Goal: Task Accomplishment & Management: Complete application form

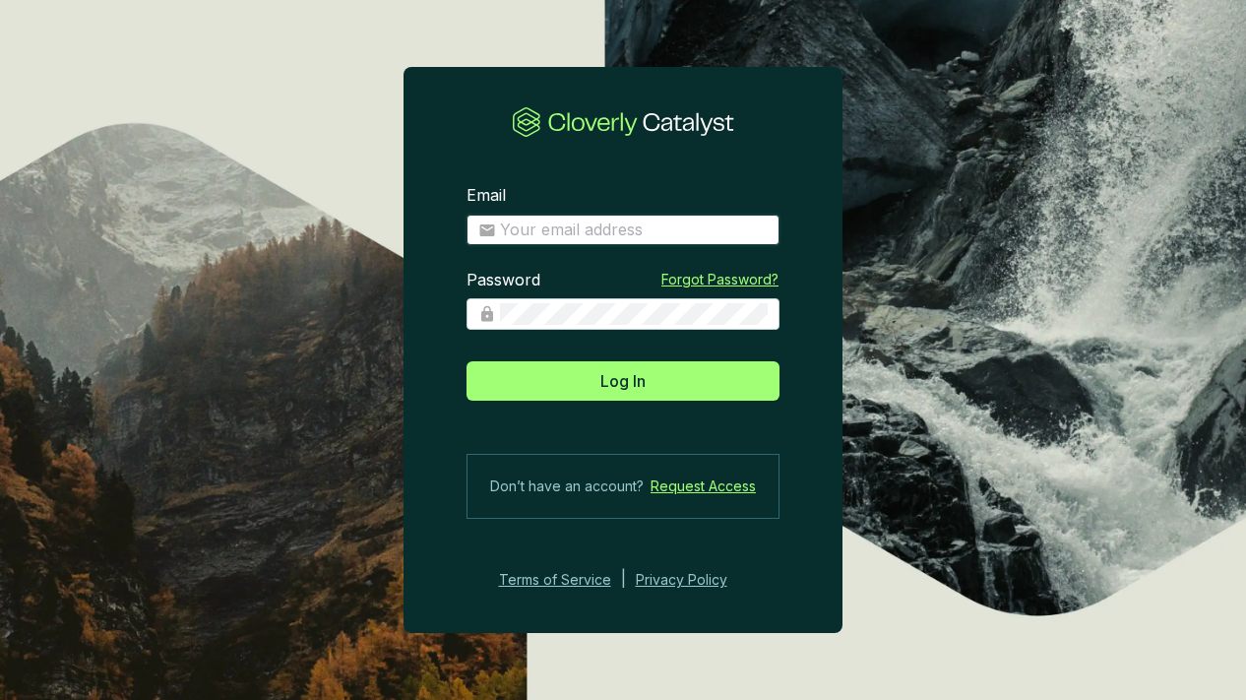
click at [705, 234] on input "Email" at bounding box center [634, 230] width 268 height 22
click at [674, 236] on input "Email" at bounding box center [634, 230] width 268 height 22
type input "[PERSON_NAME][EMAIL_ADDRESS][DOMAIN_NAME]"
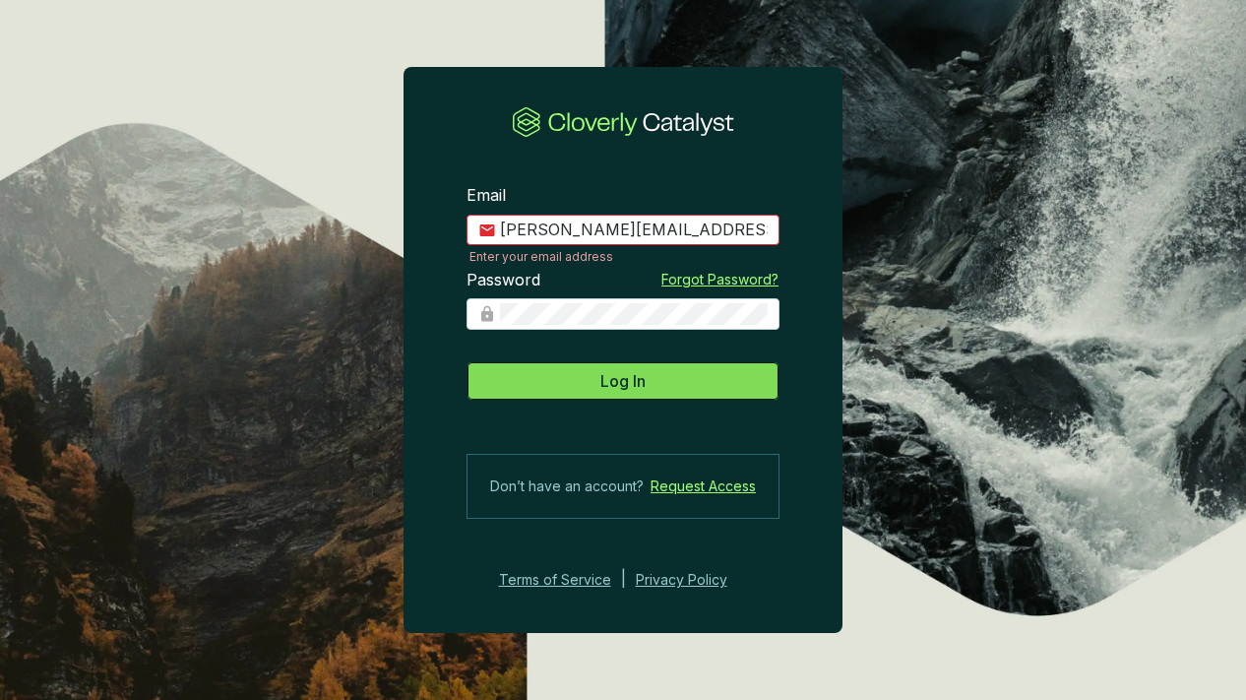
click at [636, 380] on span "Log In" at bounding box center [622, 381] width 45 height 24
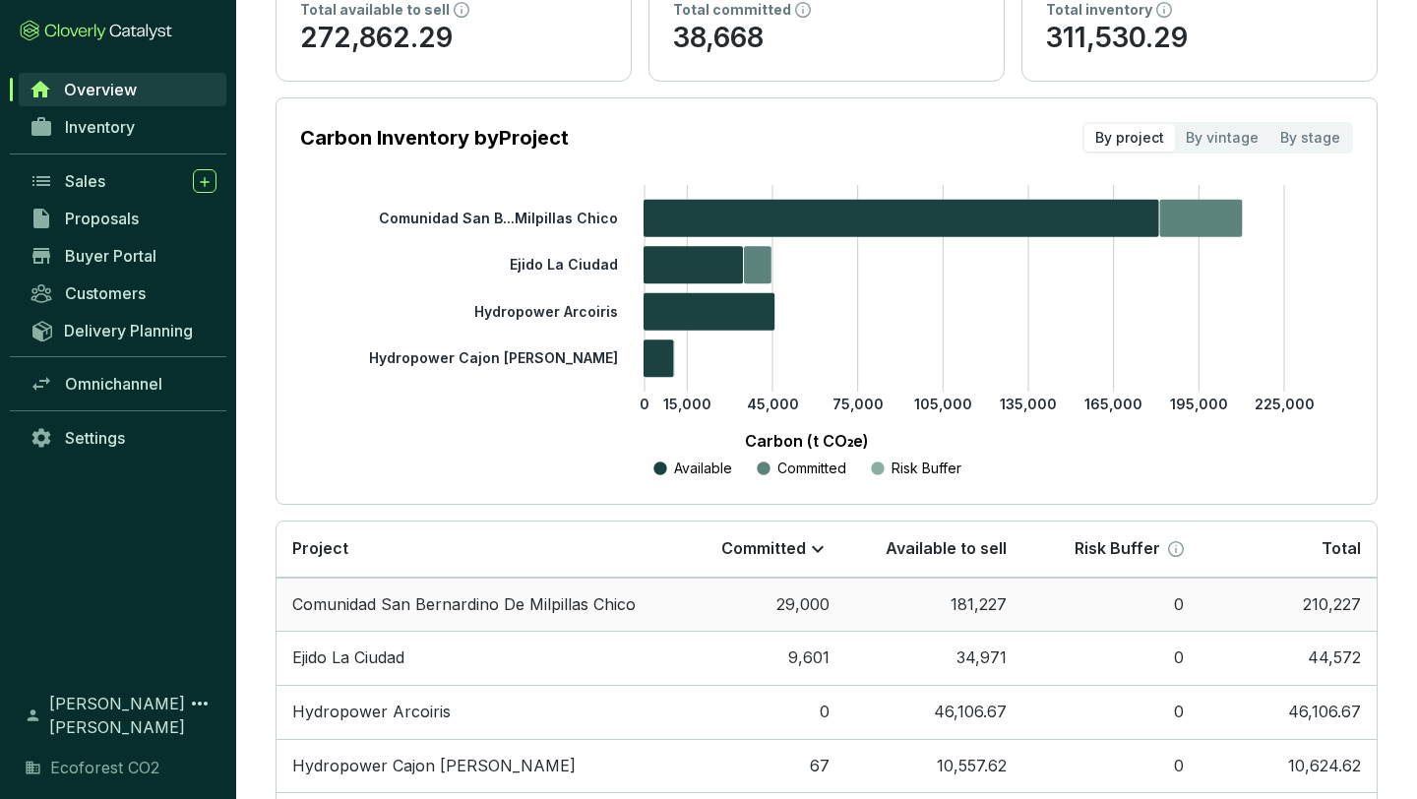
scroll to position [203, 0]
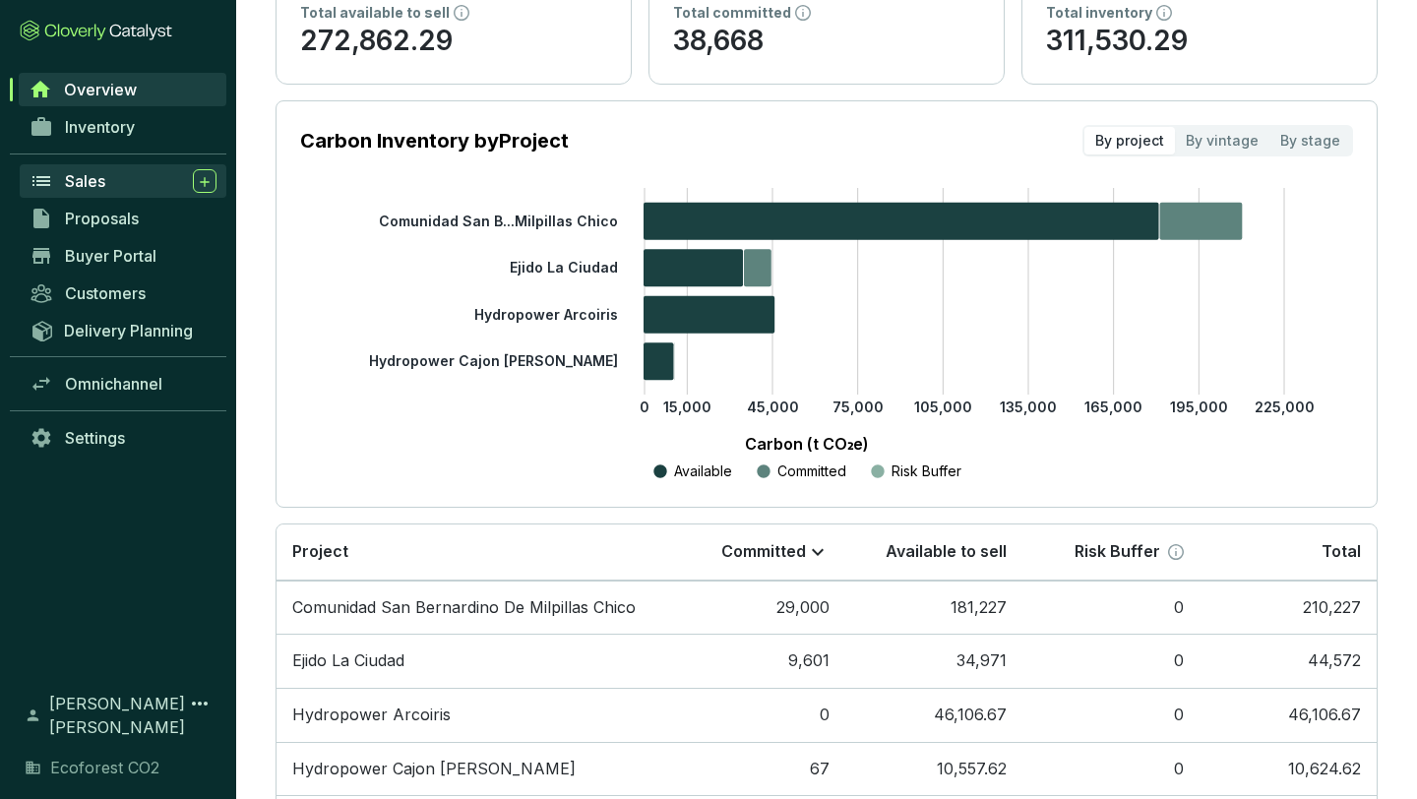
click at [93, 188] on span "Sales" at bounding box center [85, 181] width 40 height 20
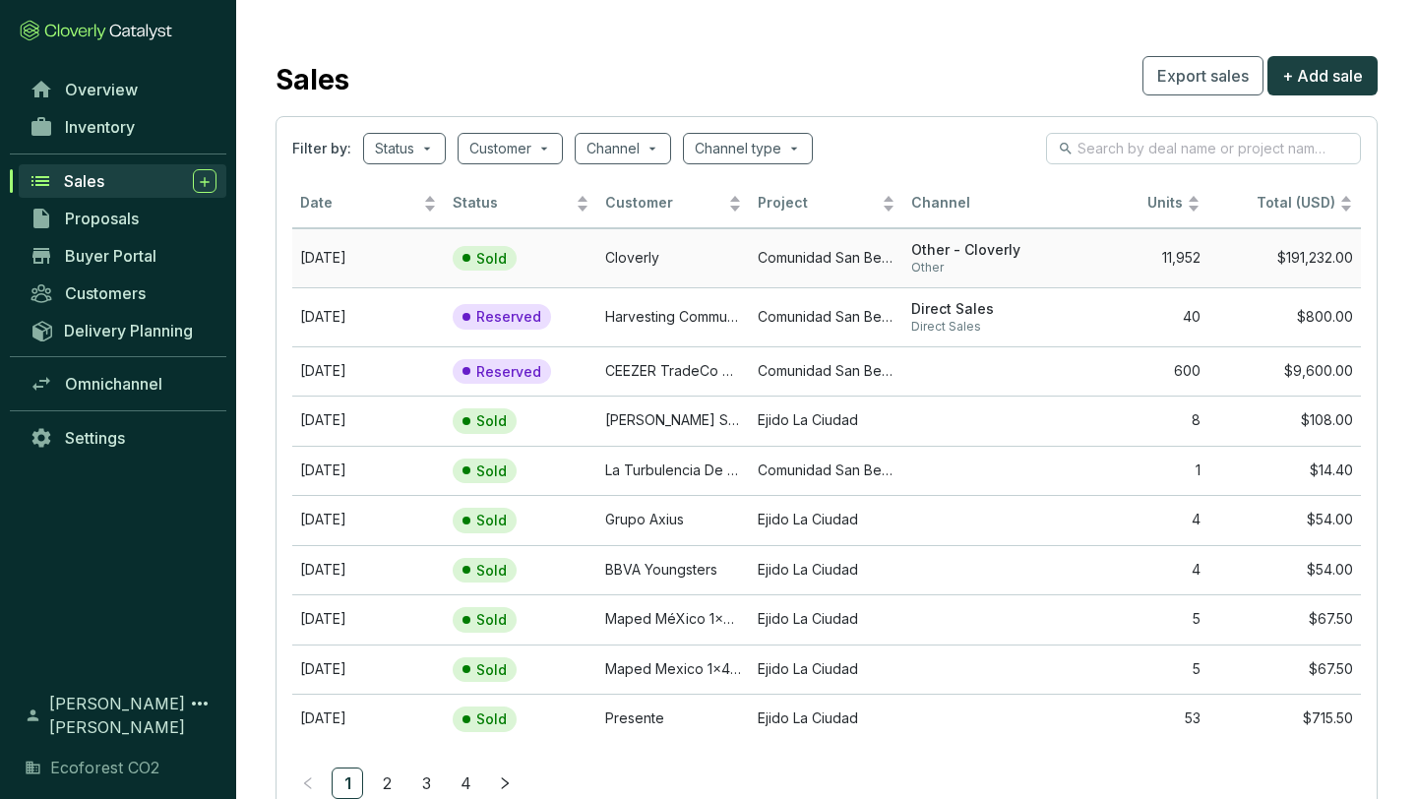
click at [1163, 263] on td "11,952" at bounding box center [1132, 257] width 153 height 59
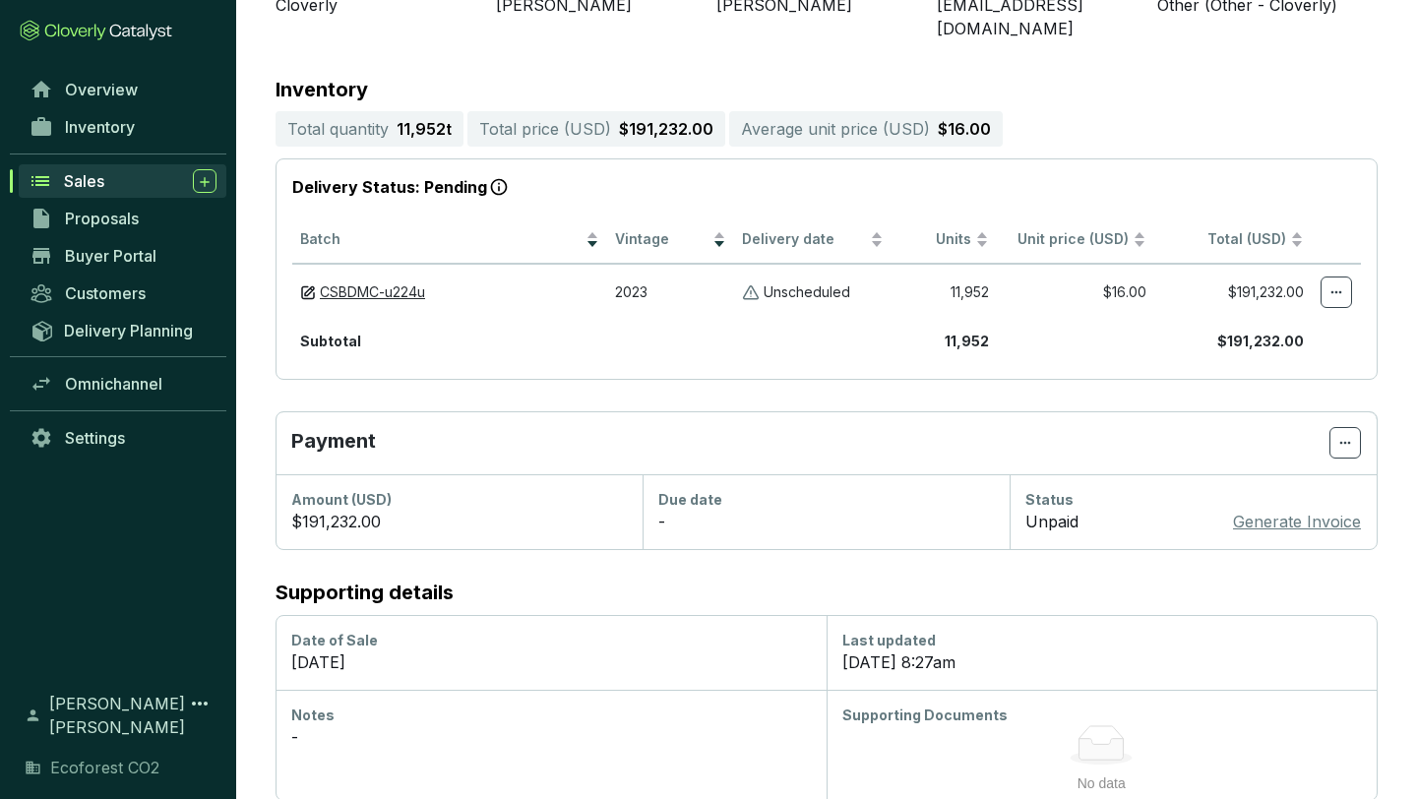
scroll to position [340, 0]
click at [1245, 509] on p "Generate Invoice" at bounding box center [1297, 521] width 128 height 24
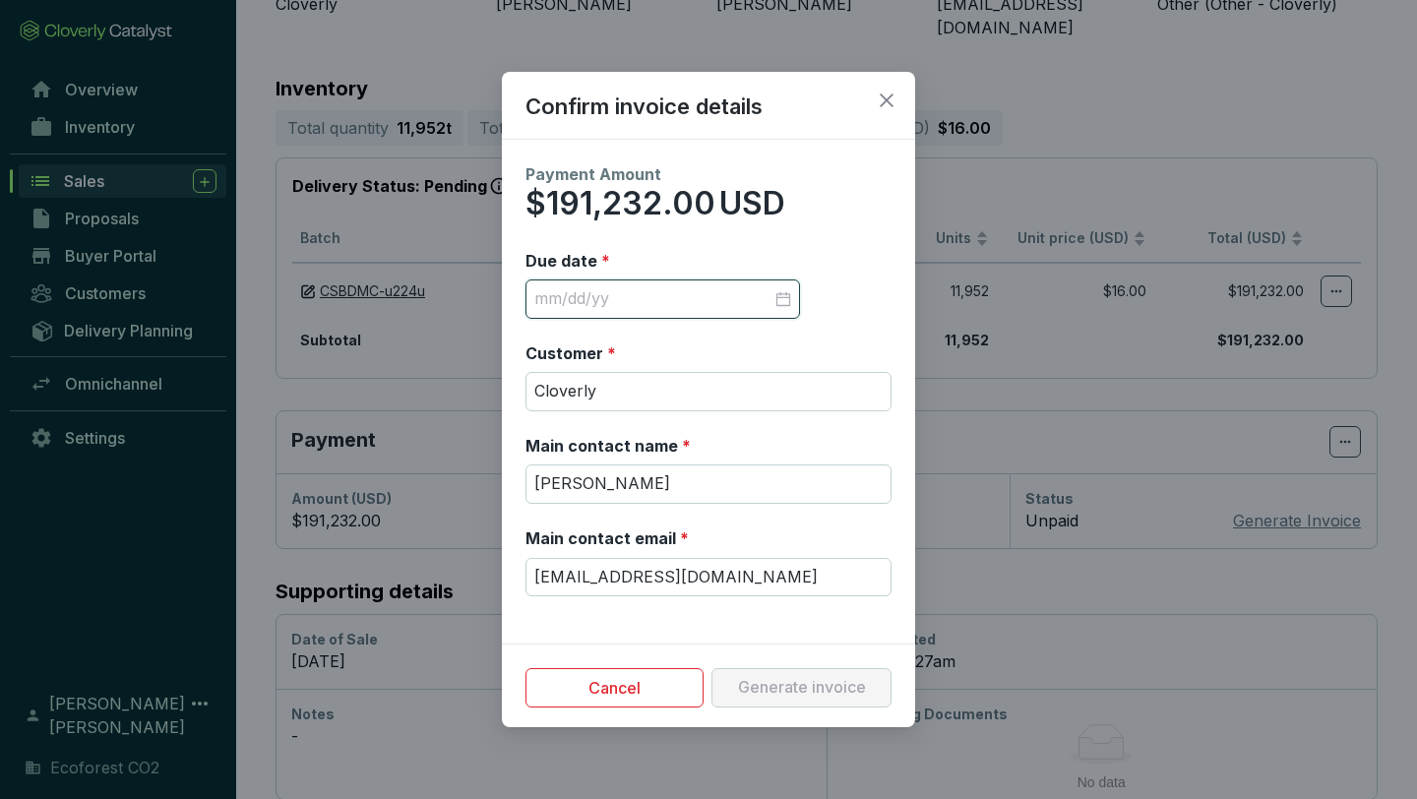
click at [696, 298] on input "Due date *" at bounding box center [652, 299] width 237 height 22
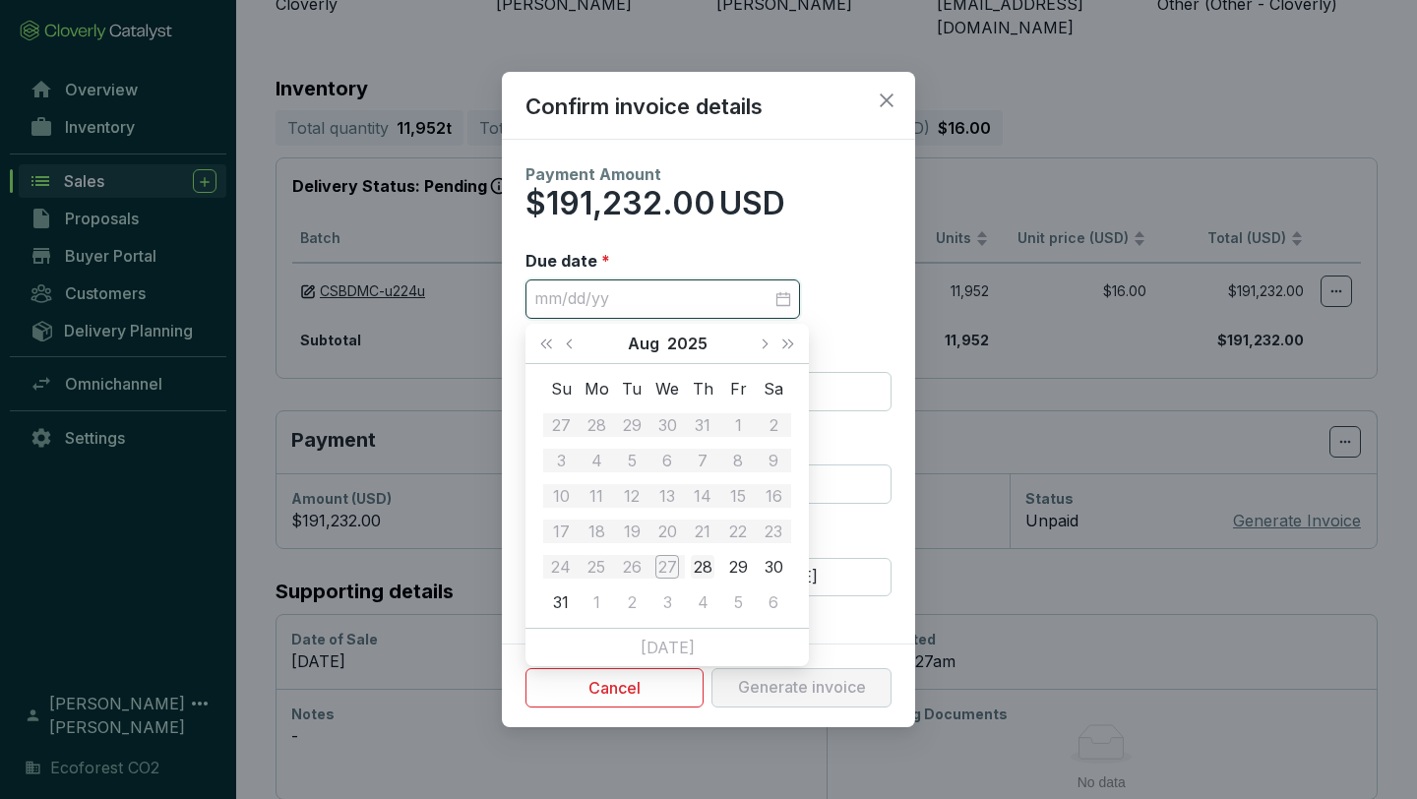
type input "[DATE]"
click at [701, 558] on div "28" at bounding box center [703, 567] width 24 height 24
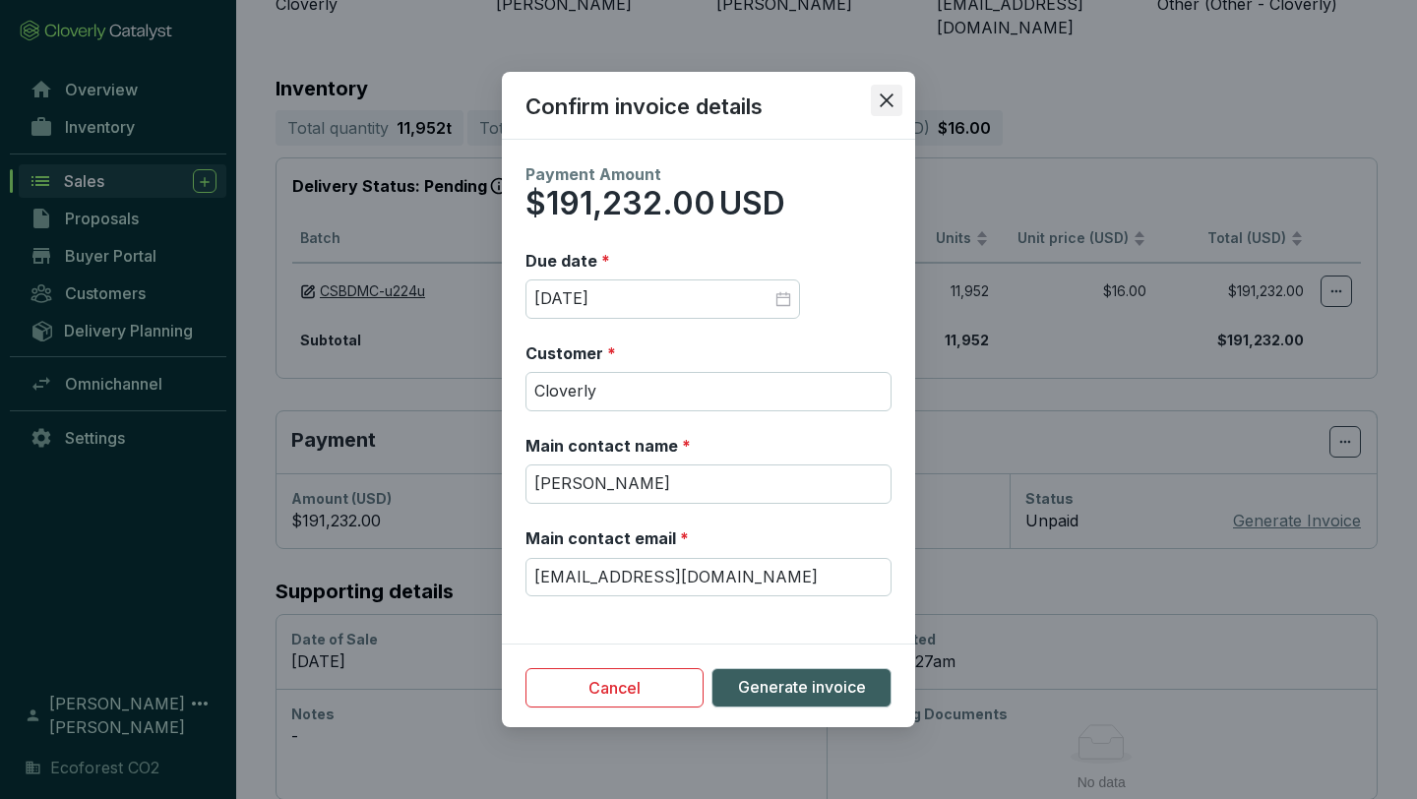
click at [890, 102] on icon "close" at bounding box center [887, 101] width 18 height 18
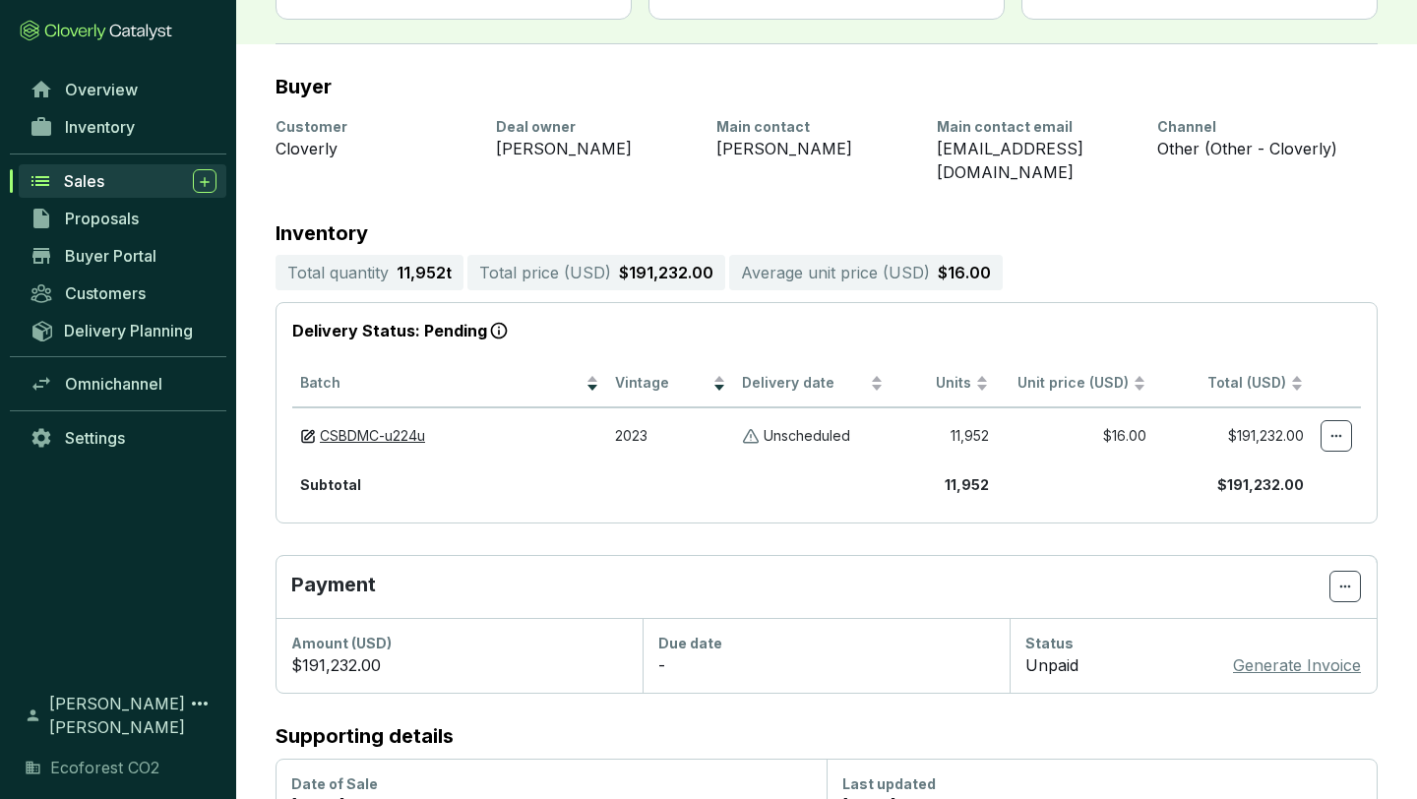
scroll to position [159, 0]
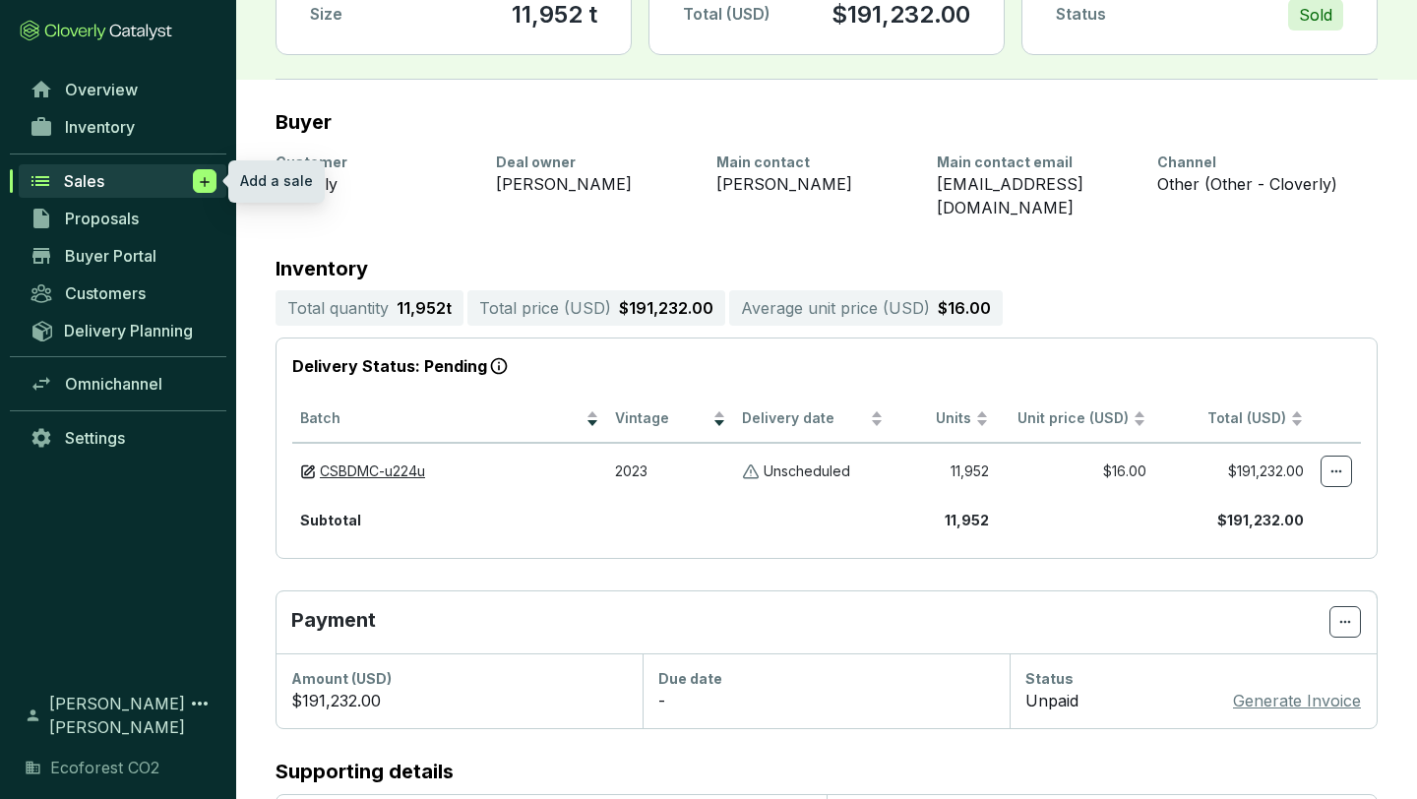
click at [200, 178] on icon at bounding box center [205, 182] width 16 height 20
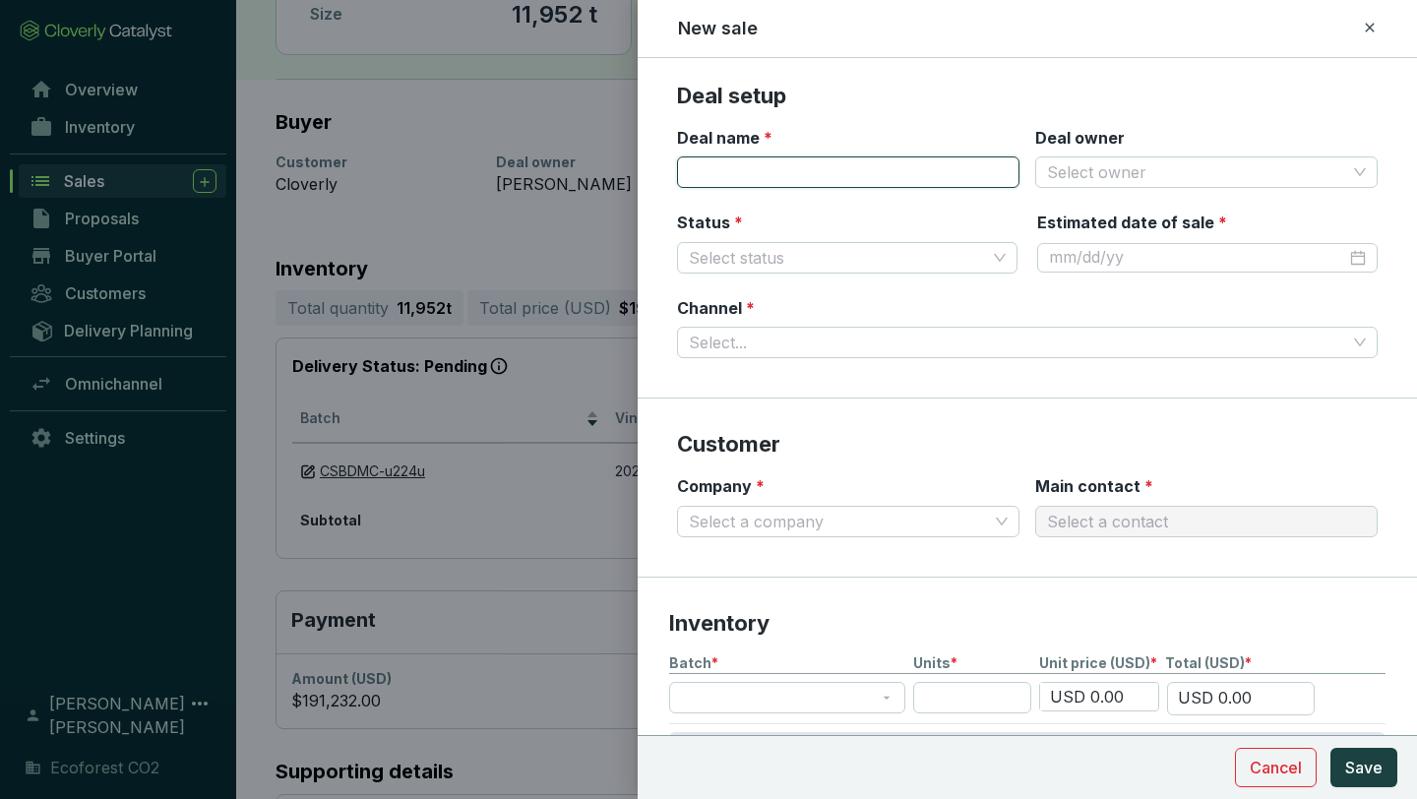
click at [721, 166] on input "Deal name *" at bounding box center [848, 171] width 342 height 31
click at [806, 179] on input "Deal name *" at bounding box center [848, 171] width 342 height 31
paste input "YPO MEXICO CHAPTER: PRESIDENTS´ GOLF CUP"
type input "YPO [GEOGRAPHIC_DATA] CHAPTER: PRESIDENTS´ GOLF CUP - ClimateTrade"
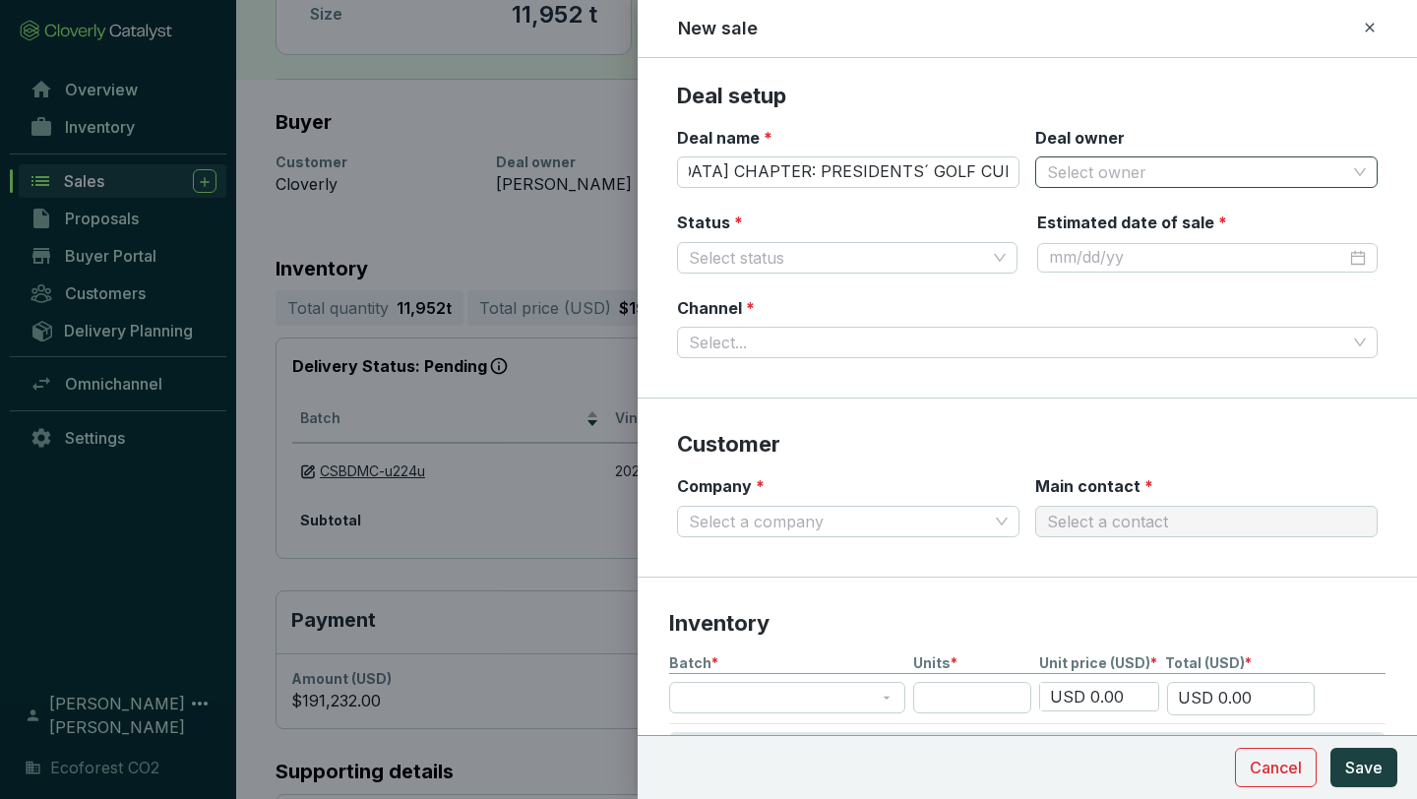
click at [1086, 172] on input "Deal owner" at bounding box center [1196, 172] width 299 height 30
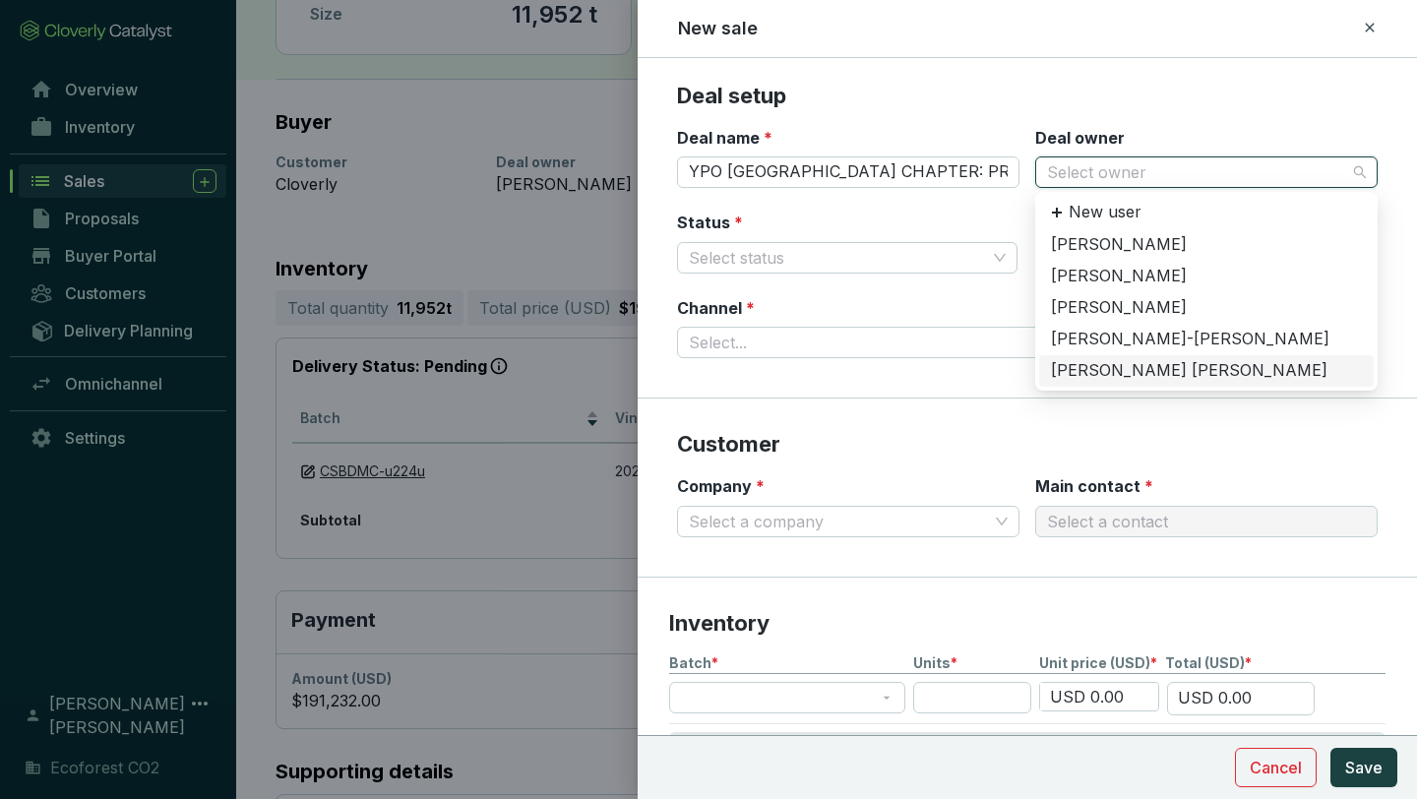
click at [1102, 365] on div "[PERSON_NAME] [PERSON_NAME]" at bounding box center [1206, 371] width 311 height 22
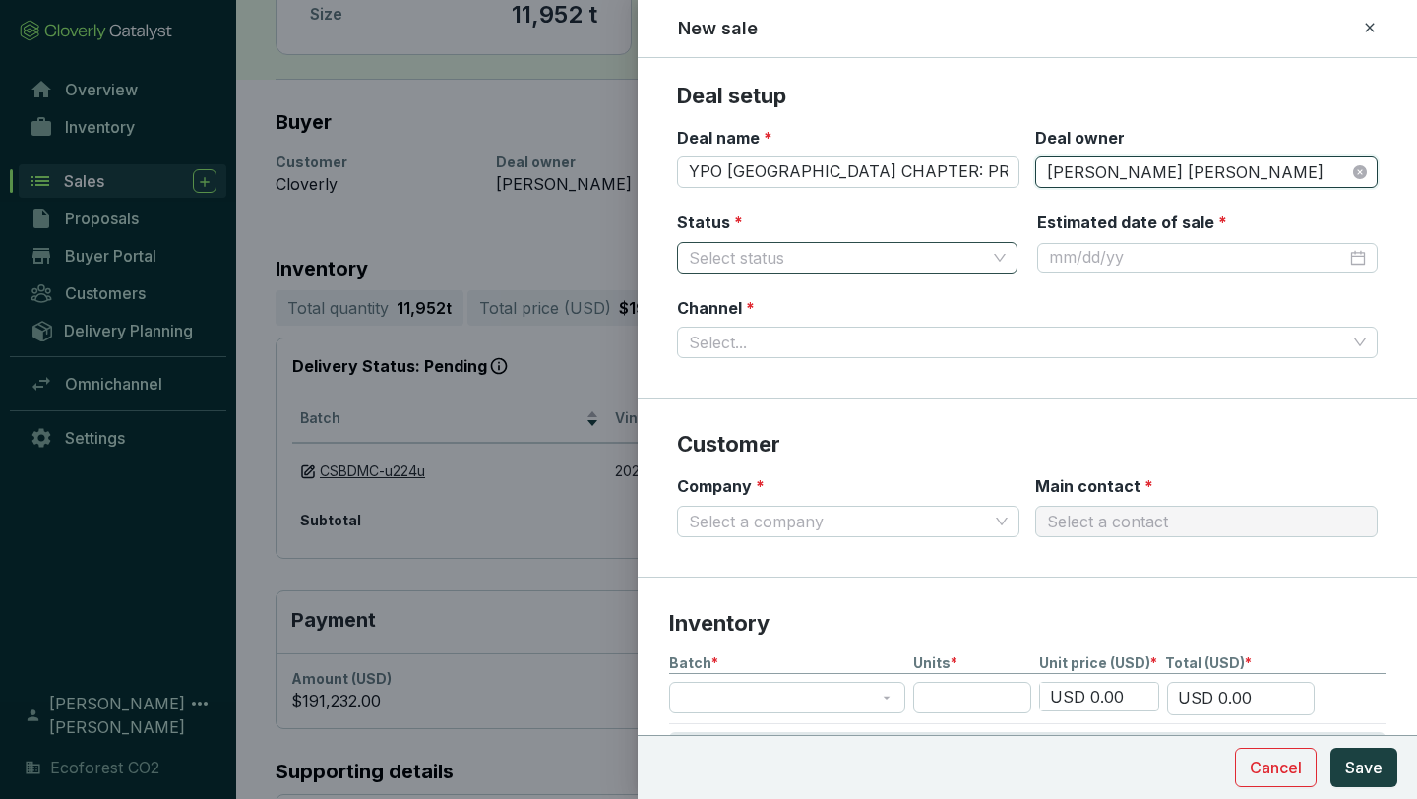
click at [884, 252] on input "Status *" at bounding box center [837, 258] width 297 height 30
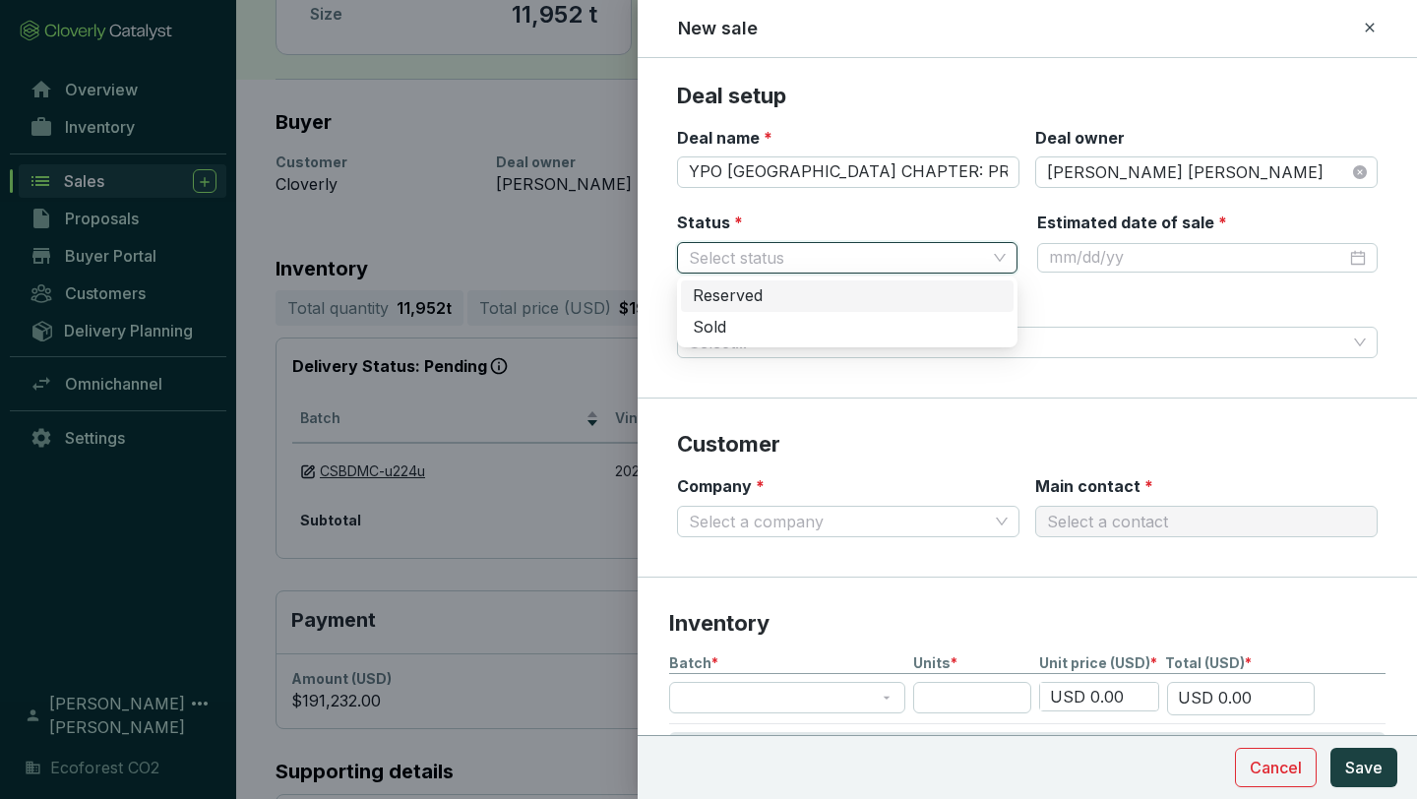
click at [752, 299] on div "Reserved" at bounding box center [847, 296] width 309 height 22
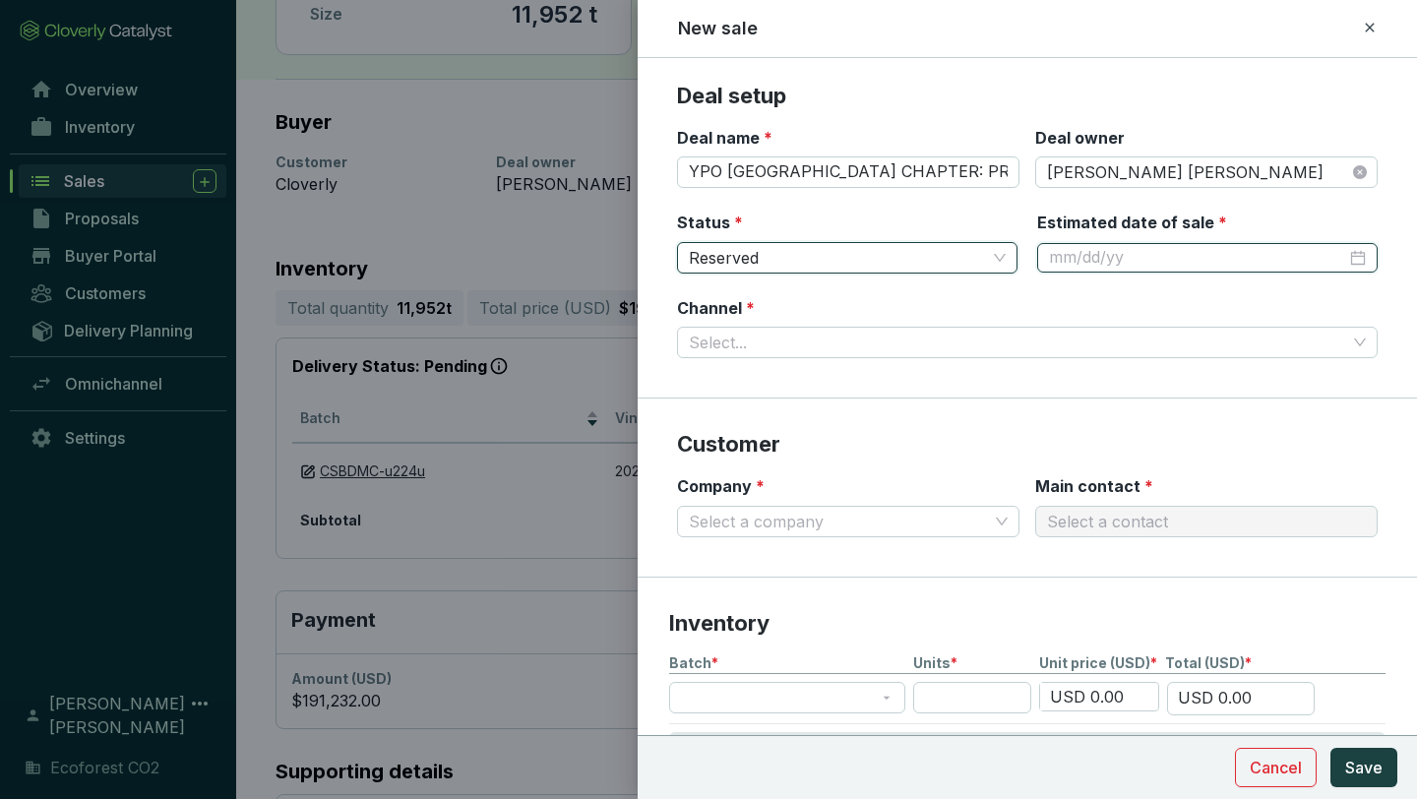
click at [1174, 255] on input "Estimated date of sale *" at bounding box center [1197, 258] width 297 height 22
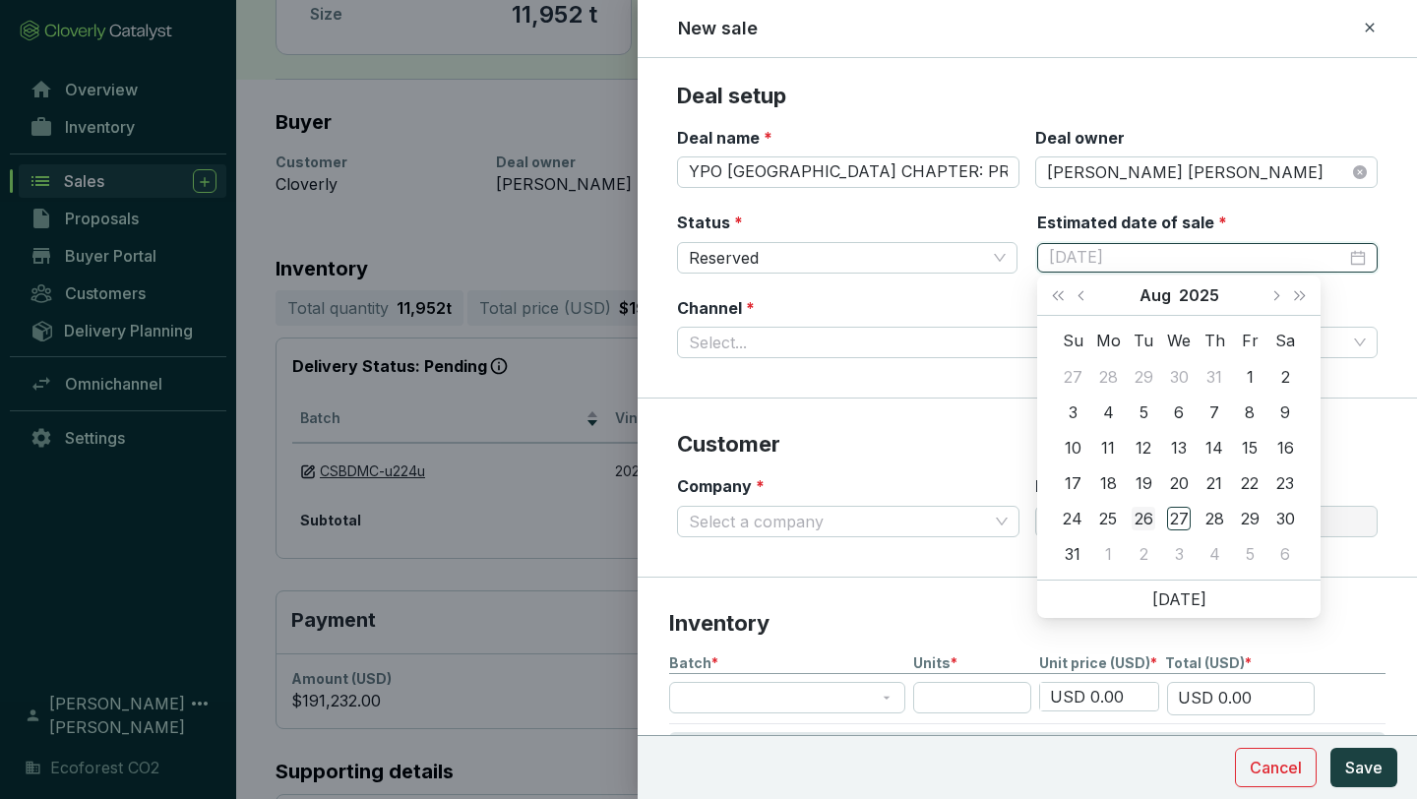
type input "[DATE]"
click at [1146, 521] on div "26" at bounding box center [1144, 519] width 24 height 24
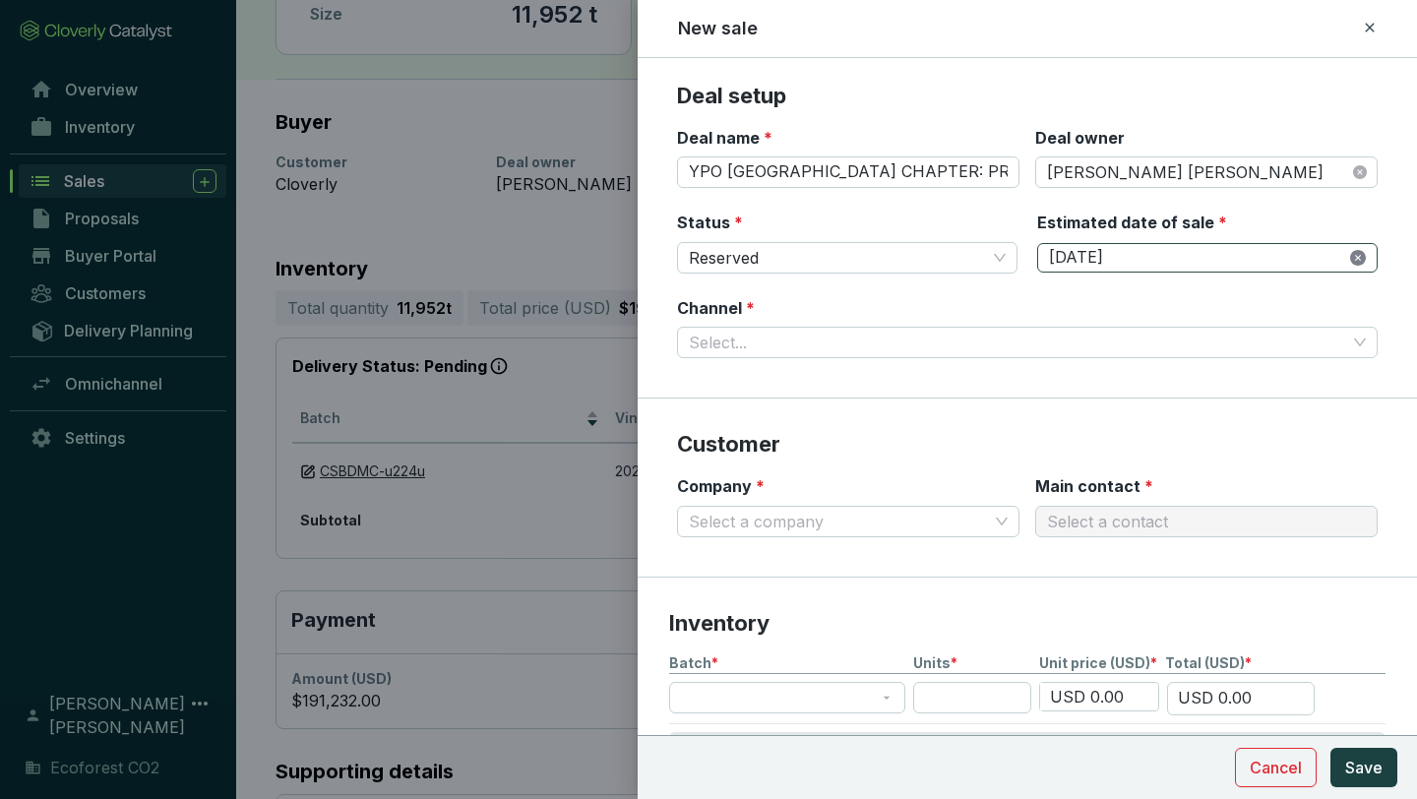
click at [1245, 254] on icon "close-circle" at bounding box center [1358, 258] width 16 height 16
click at [1107, 242] on div at bounding box center [1207, 257] width 340 height 31
click at [1100, 258] on input "Estimated date of sale *" at bounding box center [1197, 258] width 297 height 22
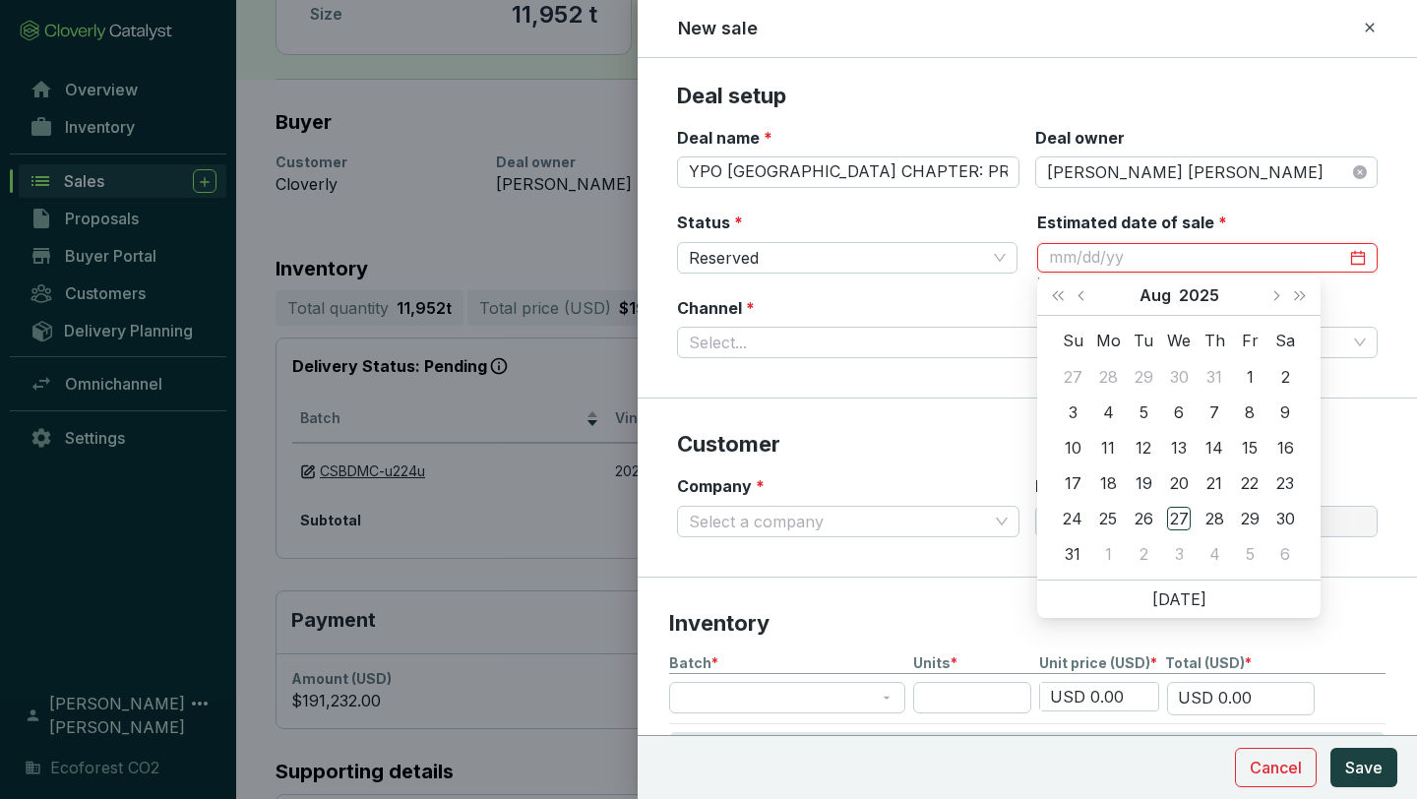
type input "[DATE]"
click at [1110, 515] on div "25" at bounding box center [1108, 519] width 24 height 24
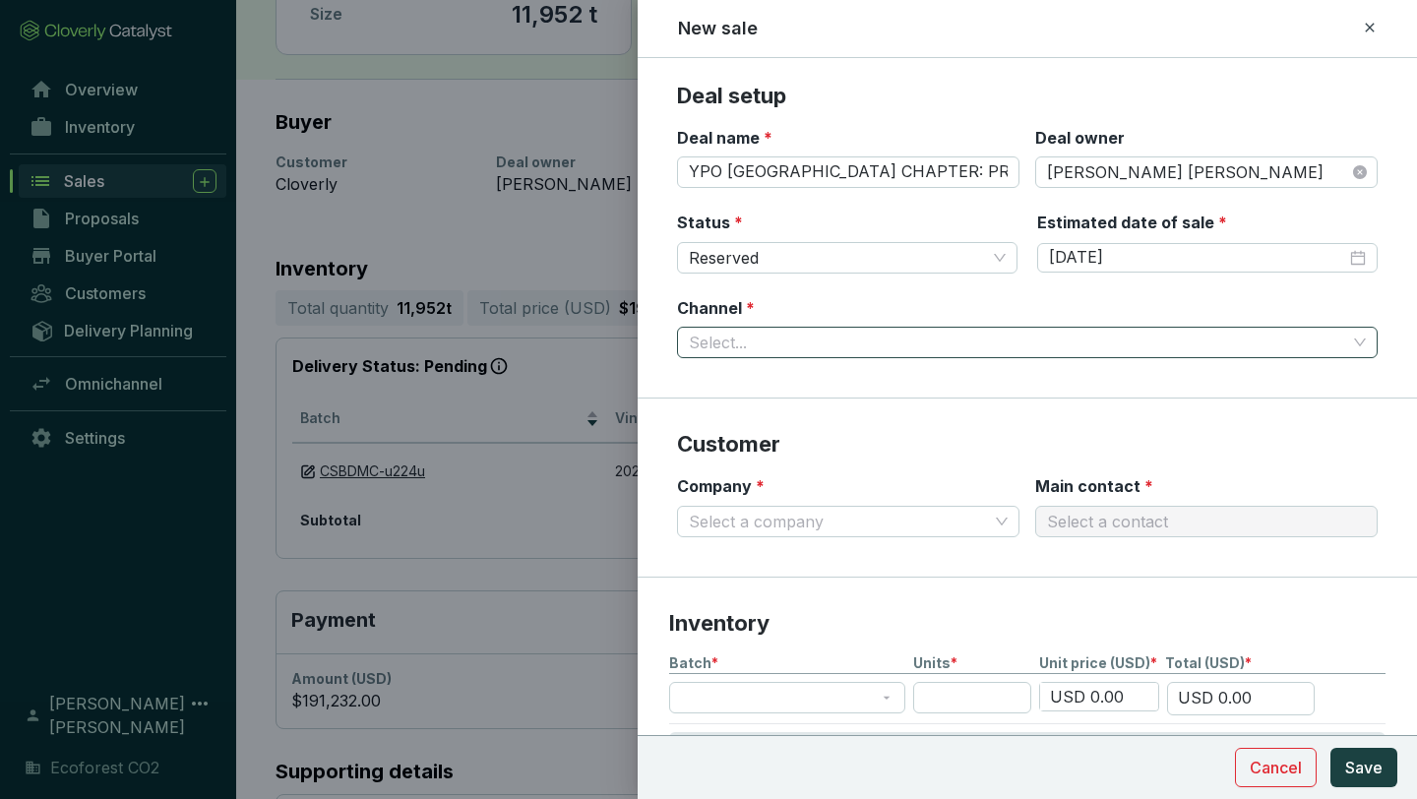
click at [870, 338] on input "Channel *" at bounding box center [1017, 343] width 657 height 30
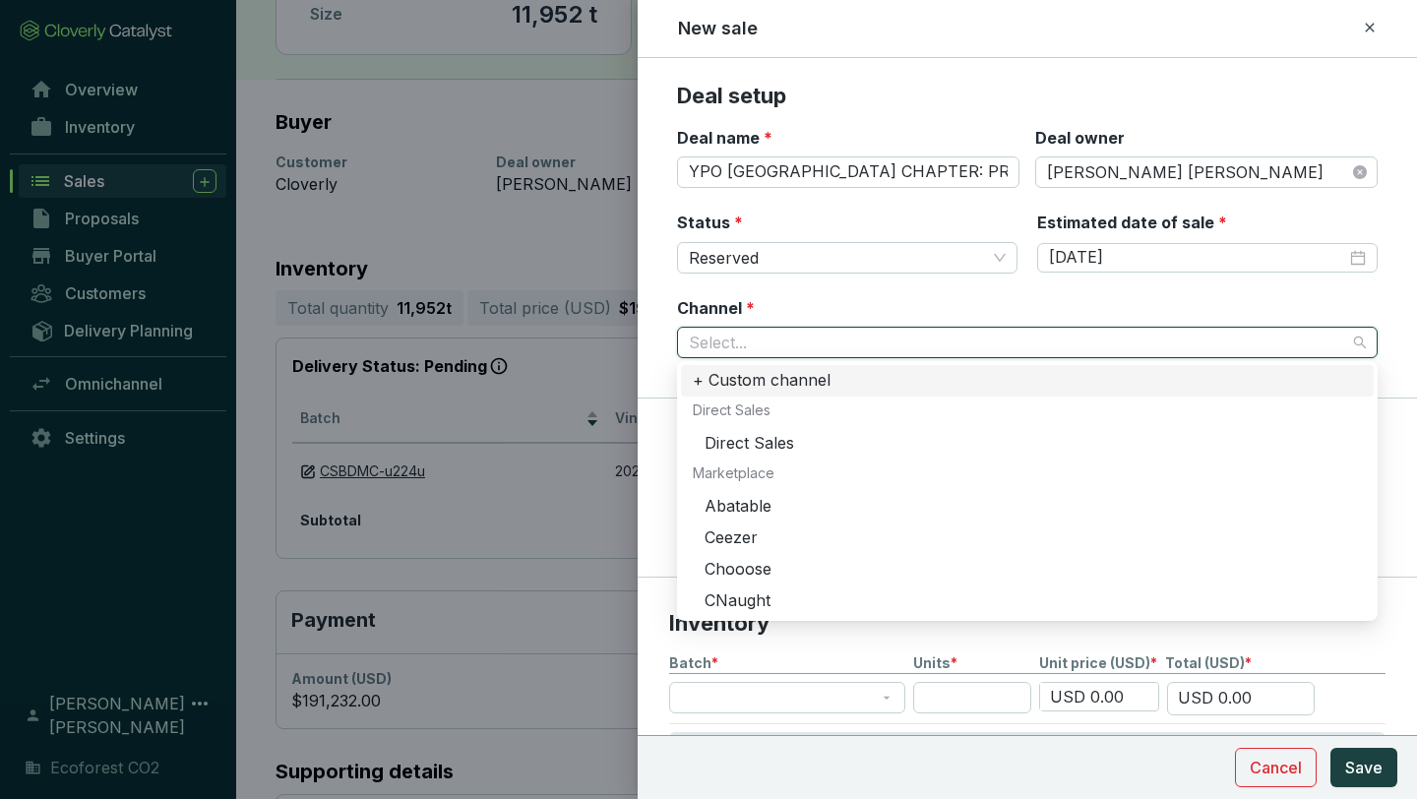
click at [729, 372] on div "+ Custom channel" at bounding box center [1027, 381] width 669 height 22
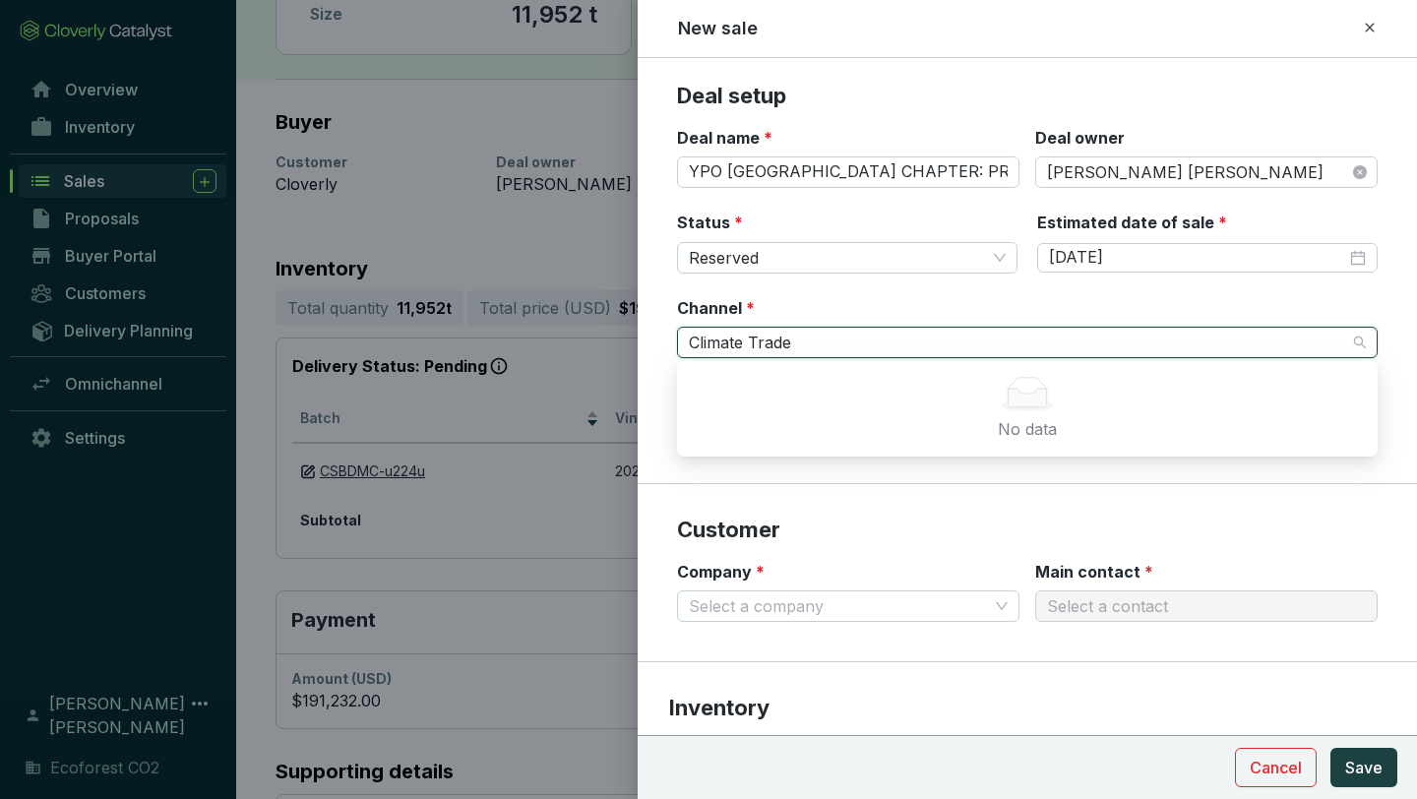
click at [836, 345] on input "Climate Trade" at bounding box center [1017, 343] width 657 height 30
type input "Climate Trade"
click at [871, 308] on div "Channel * + Custom channel" at bounding box center [1027, 328] width 701 height 62
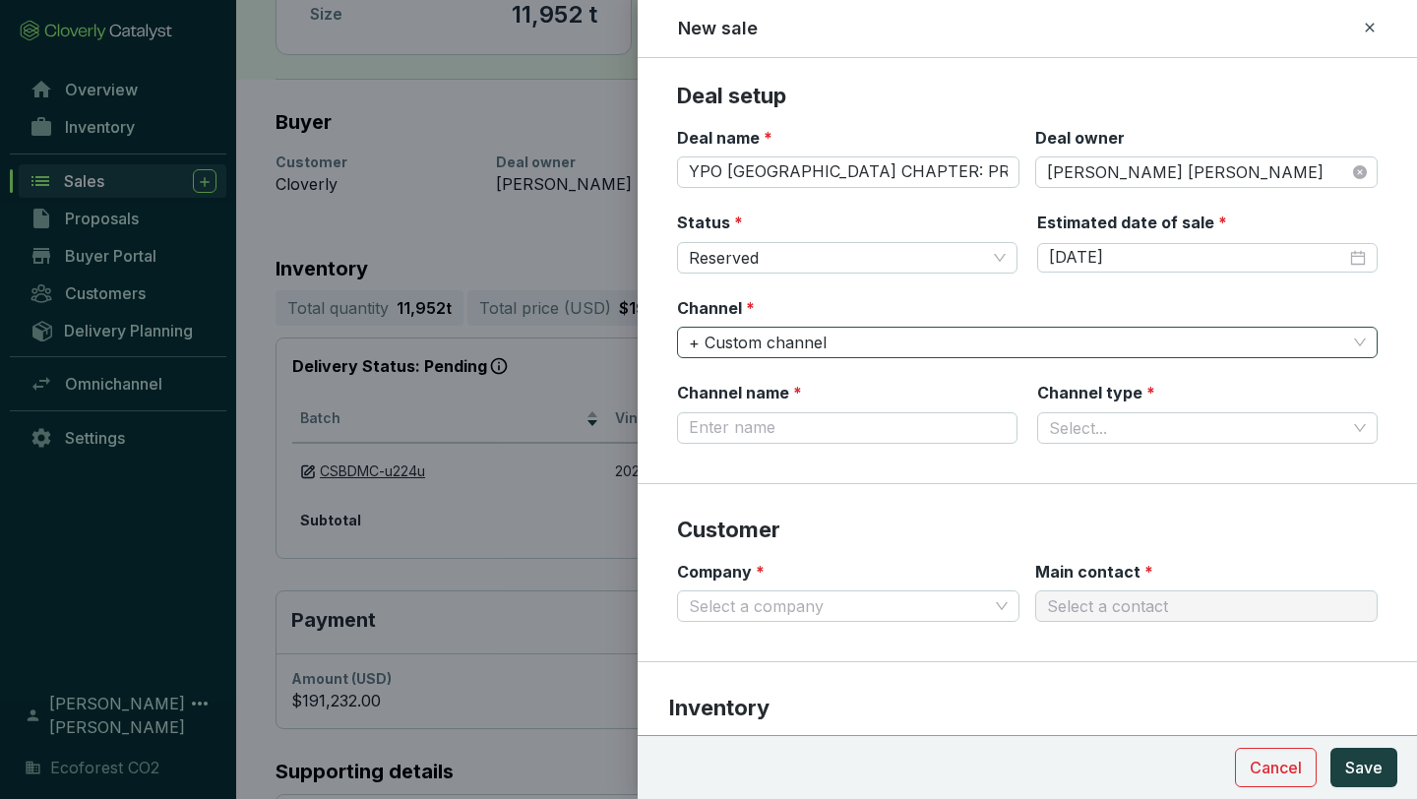
click at [799, 333] on span "+ Custom channel" at bounding box center [1027, 343] width 677 height 30
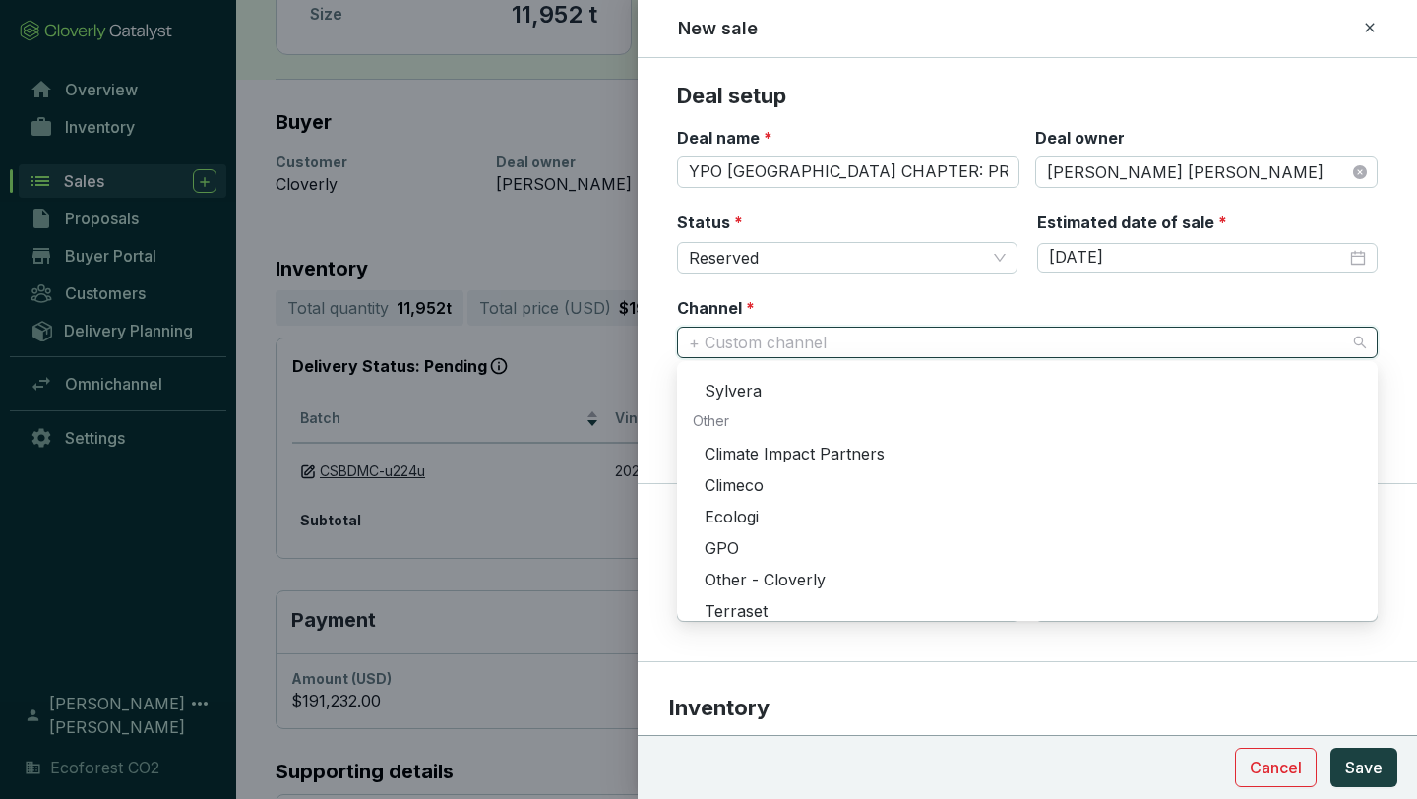
scroll to position [598, 0]
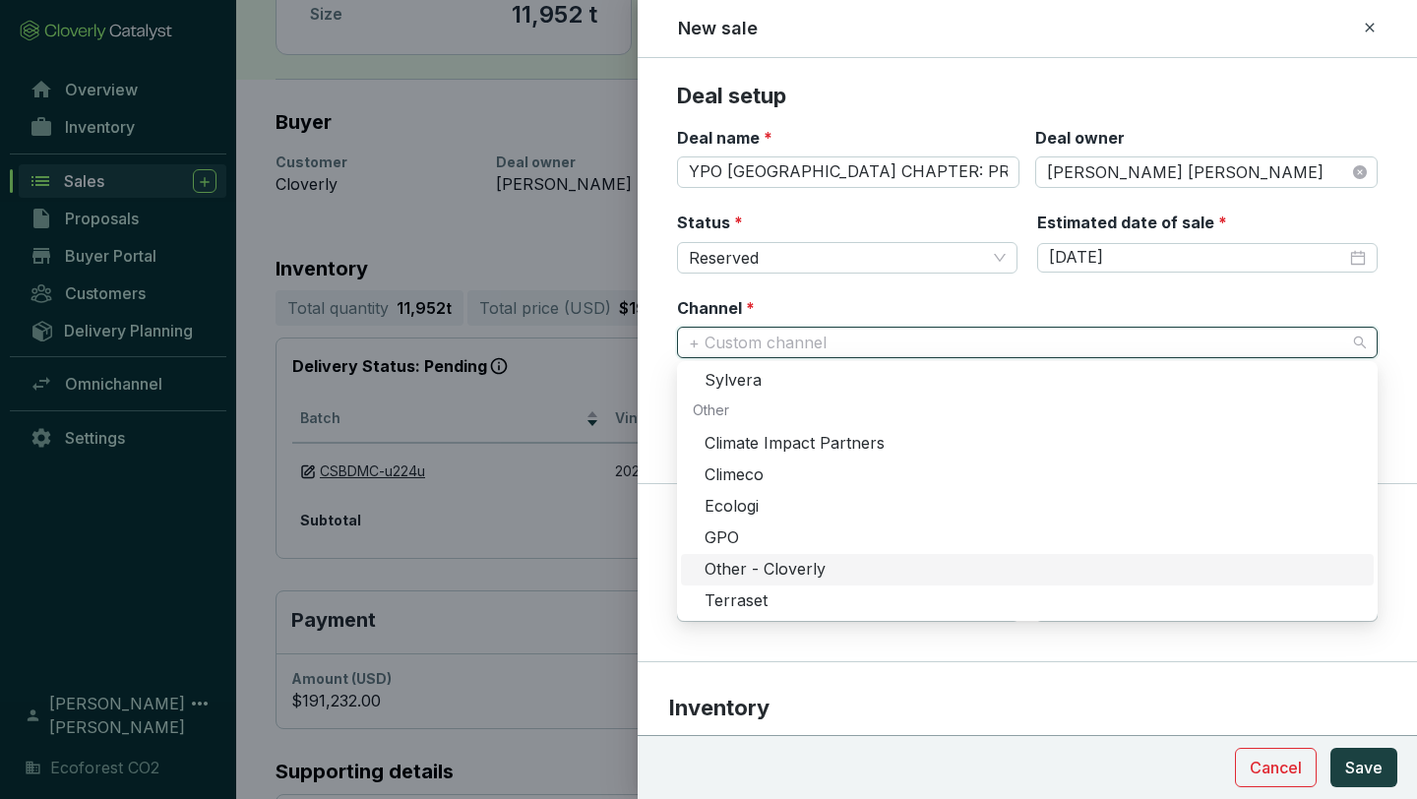
click at [752, 575] on div "Other - Cloverly" at bounding box center [1033, 570] width 657 height 22
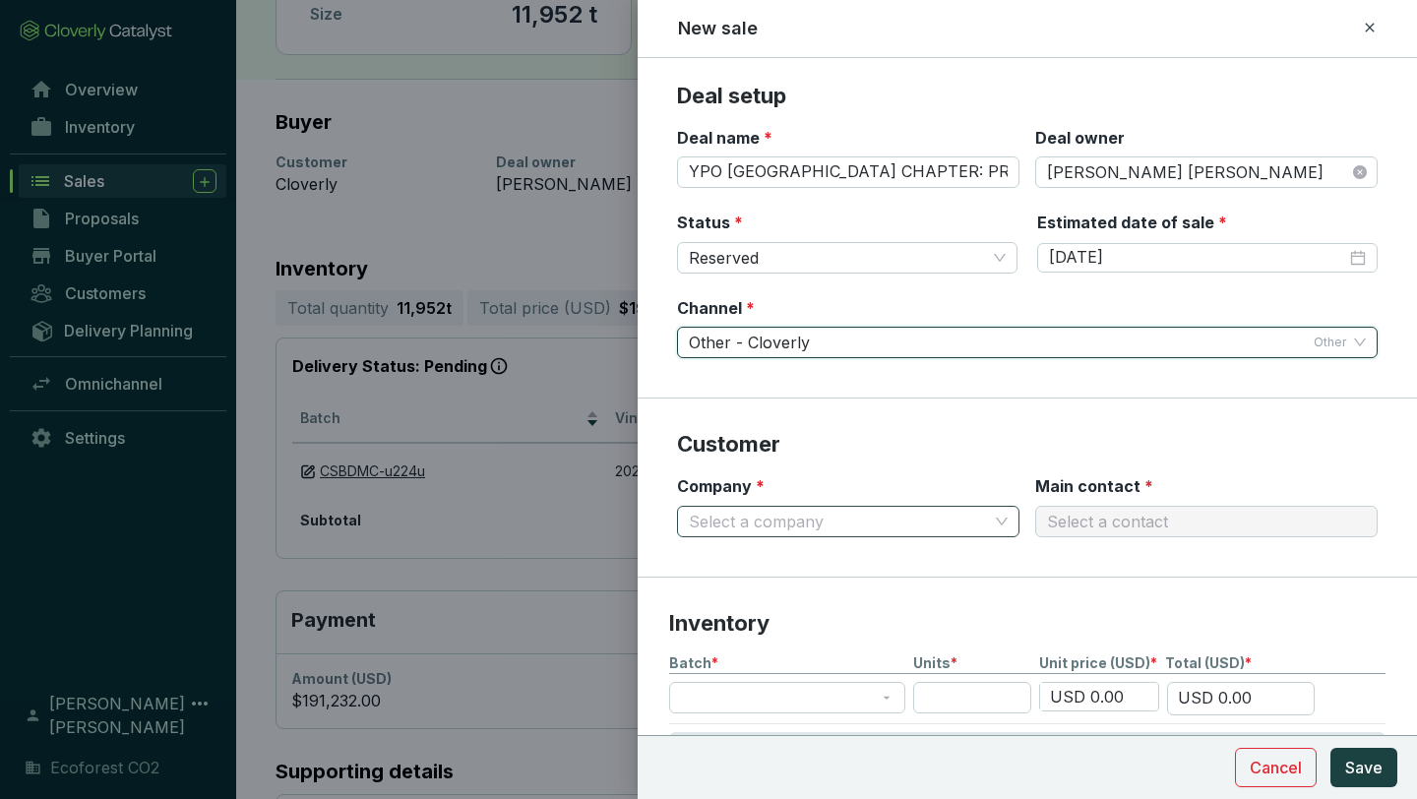
click at [963, 517] on input "Company *" at bounding box center [838, 522] width 299 height 30
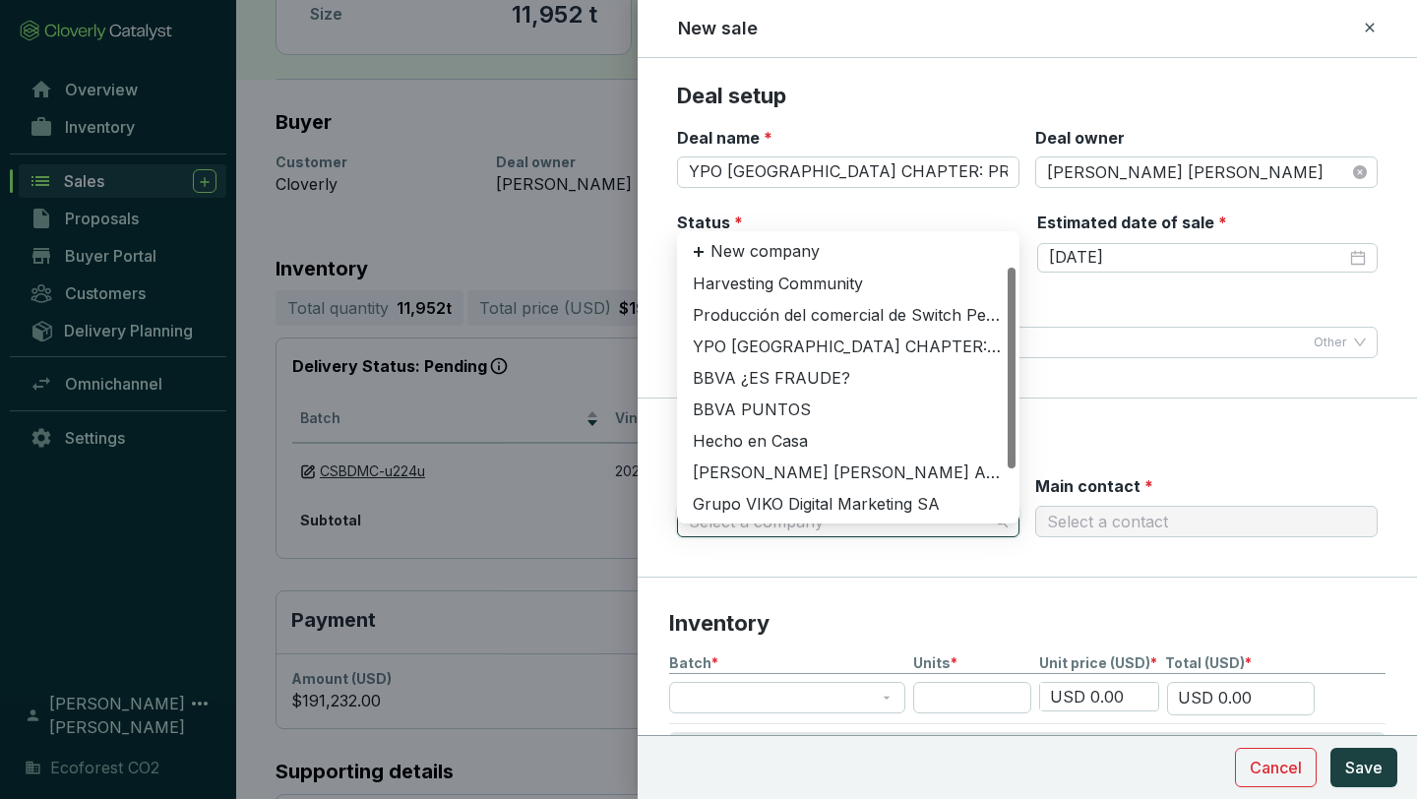
click at [940, 525] on input "Company *" at bounding box center [838, 522] width 299 height 30
paste input "YPO MEXICO CHAPTER: PRESIDENTS´ GOLF CUP"
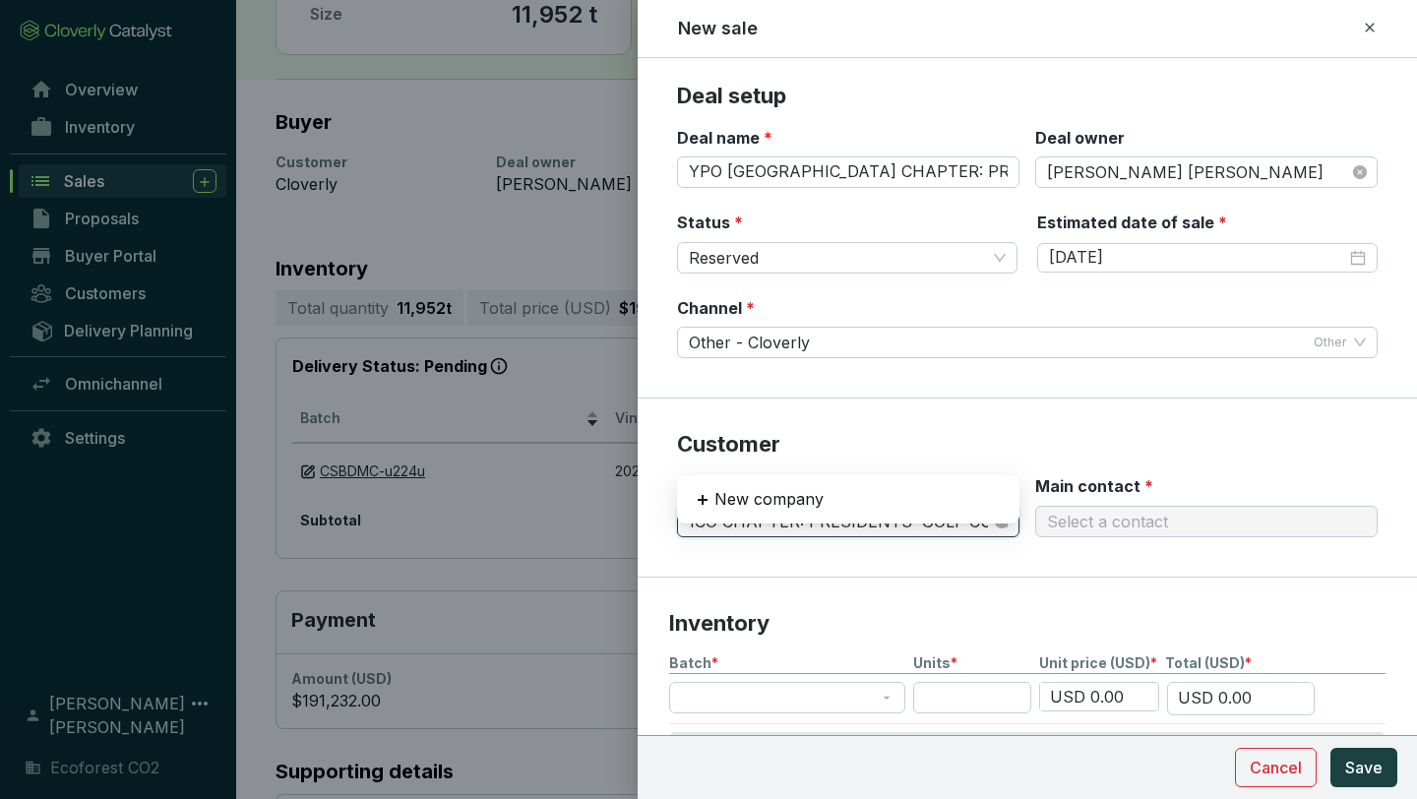
type input "YPO MEXICO CHAPTER: PRESIDENTS´ GOLF CUP"
click at [1142, 519] on div "Select a contact" at bounding box center [1206, 521] width 342 height 31
click at [1002, 517] on span at bounding box center [848, 522] width 319 height 30
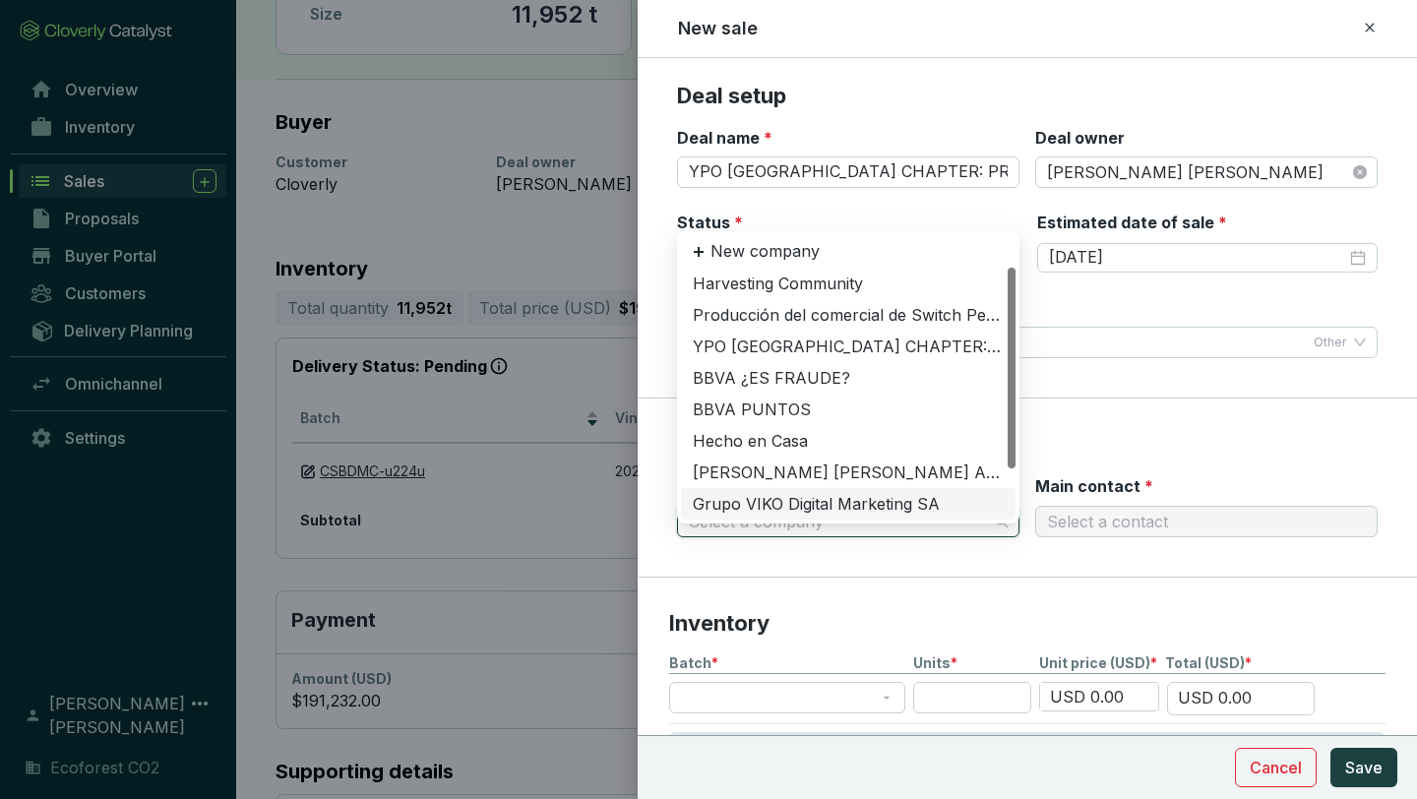
click at [781, 511] on input "Company *" at bounding box center [838, 522] width 299 height 30
click at [702, 244] on icon at bounding box center [699, 252] width 16 height 16
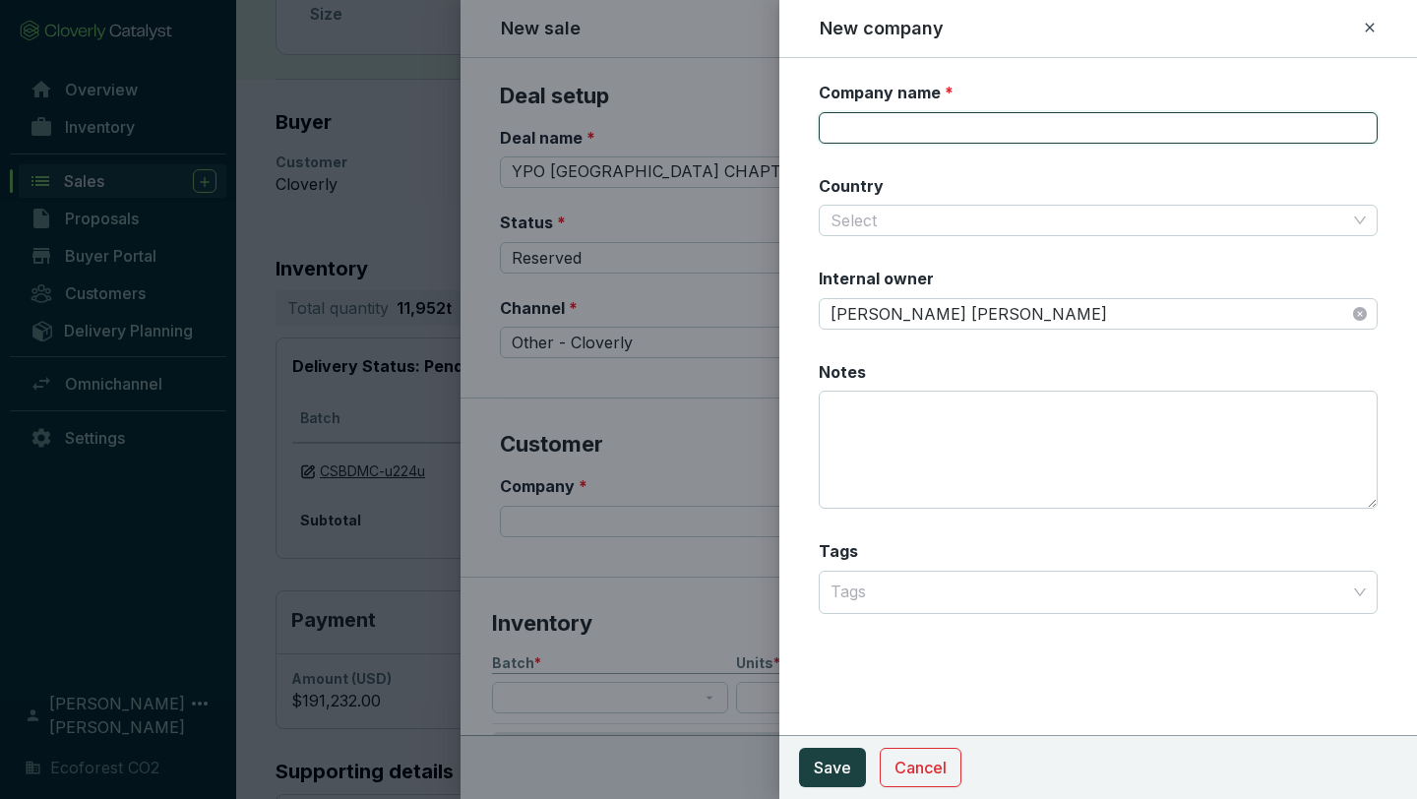
click at [902, 128] on input "Company name *" at bounding box center [1098, 127] width 559 height 31
paste input "YPO MEXICO CHAPTER: PRESIDENTS´ GOLF CUP"
type input "YPO MEXICO CHAPTER: PRESIDENTS´ GOLF CUP"
click at [1245, 224] on input "Country" at bounding box center [1089, 221] width 516 height 30
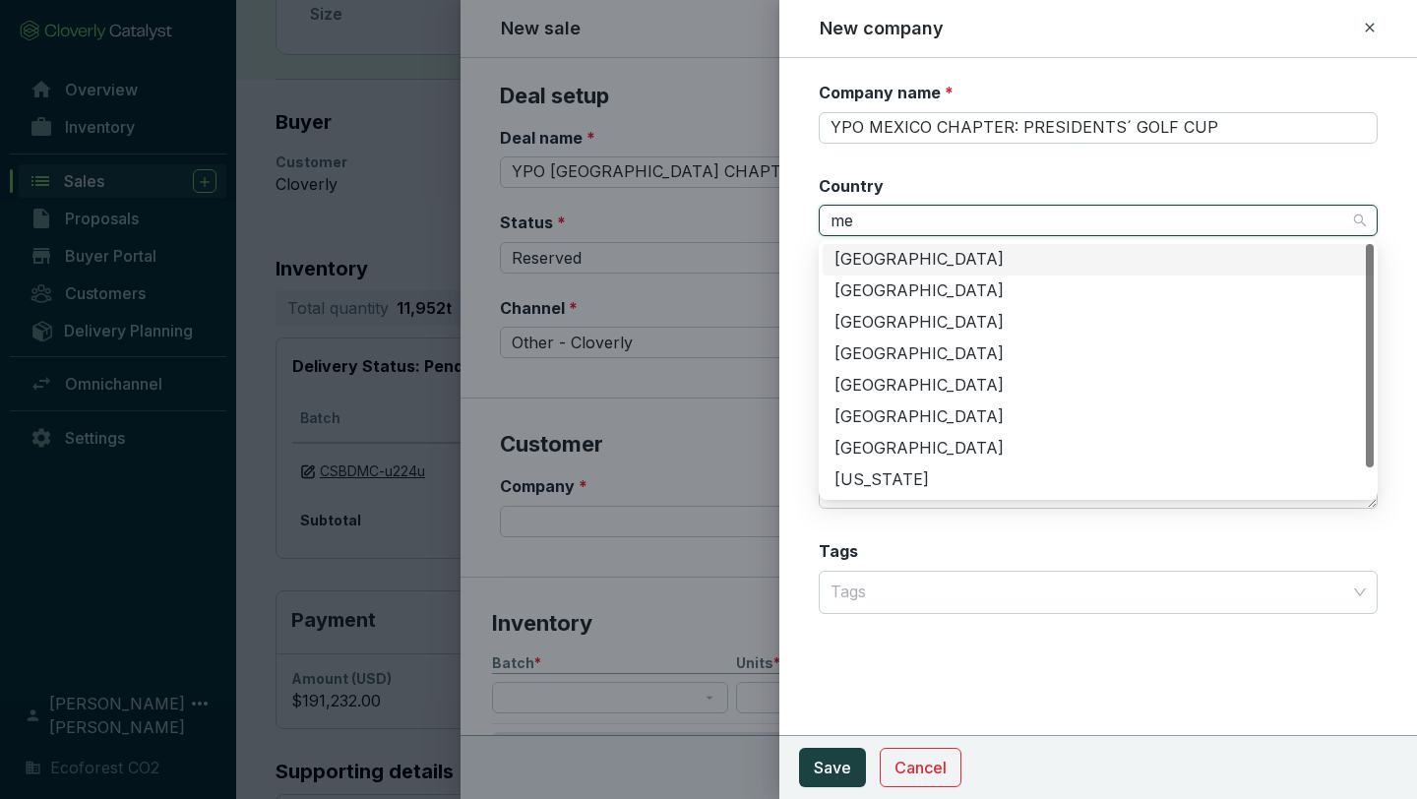
type input "mex"
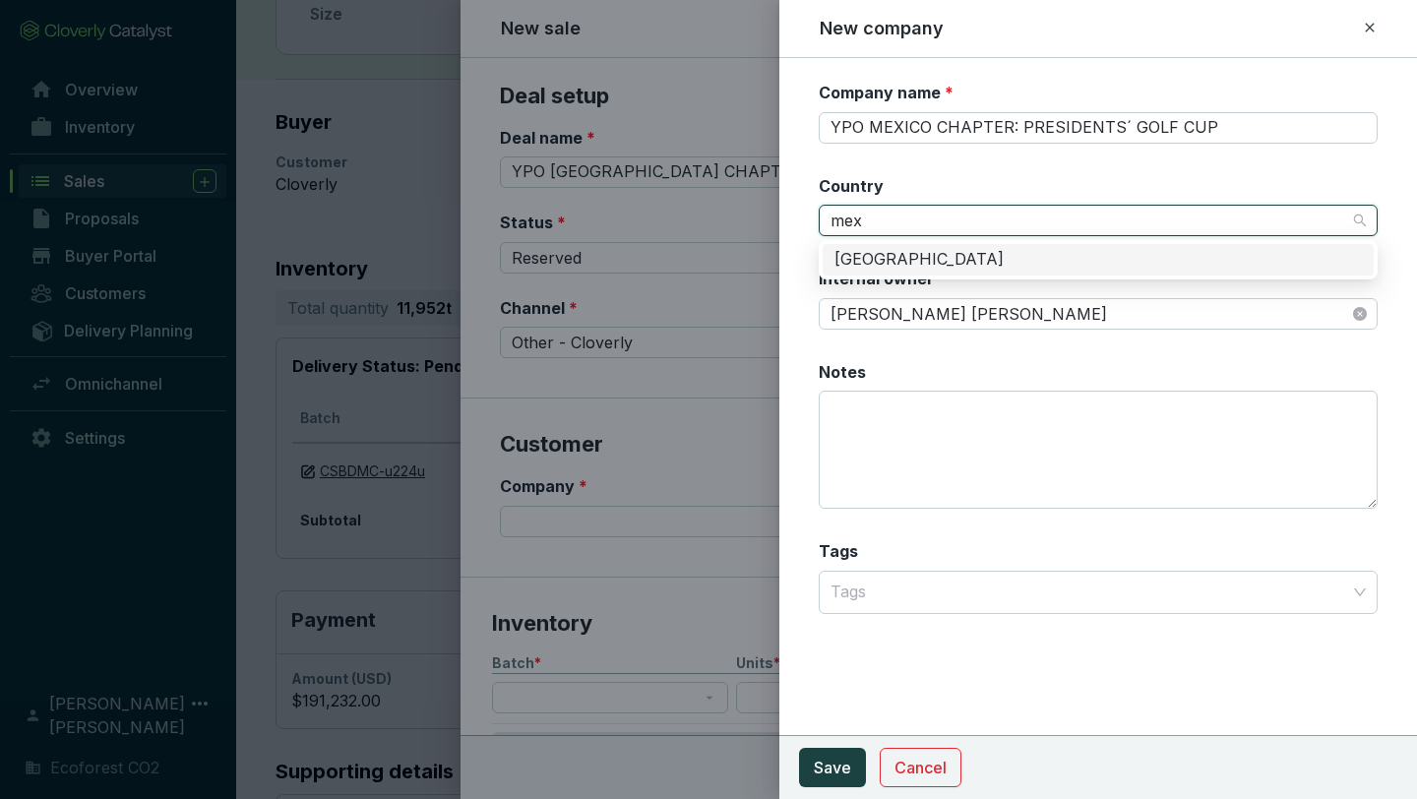
click at [922, 262] on div "[GEOGRAPHIC_DATA]" at bounding box center [1097, 260] width 527 height 22
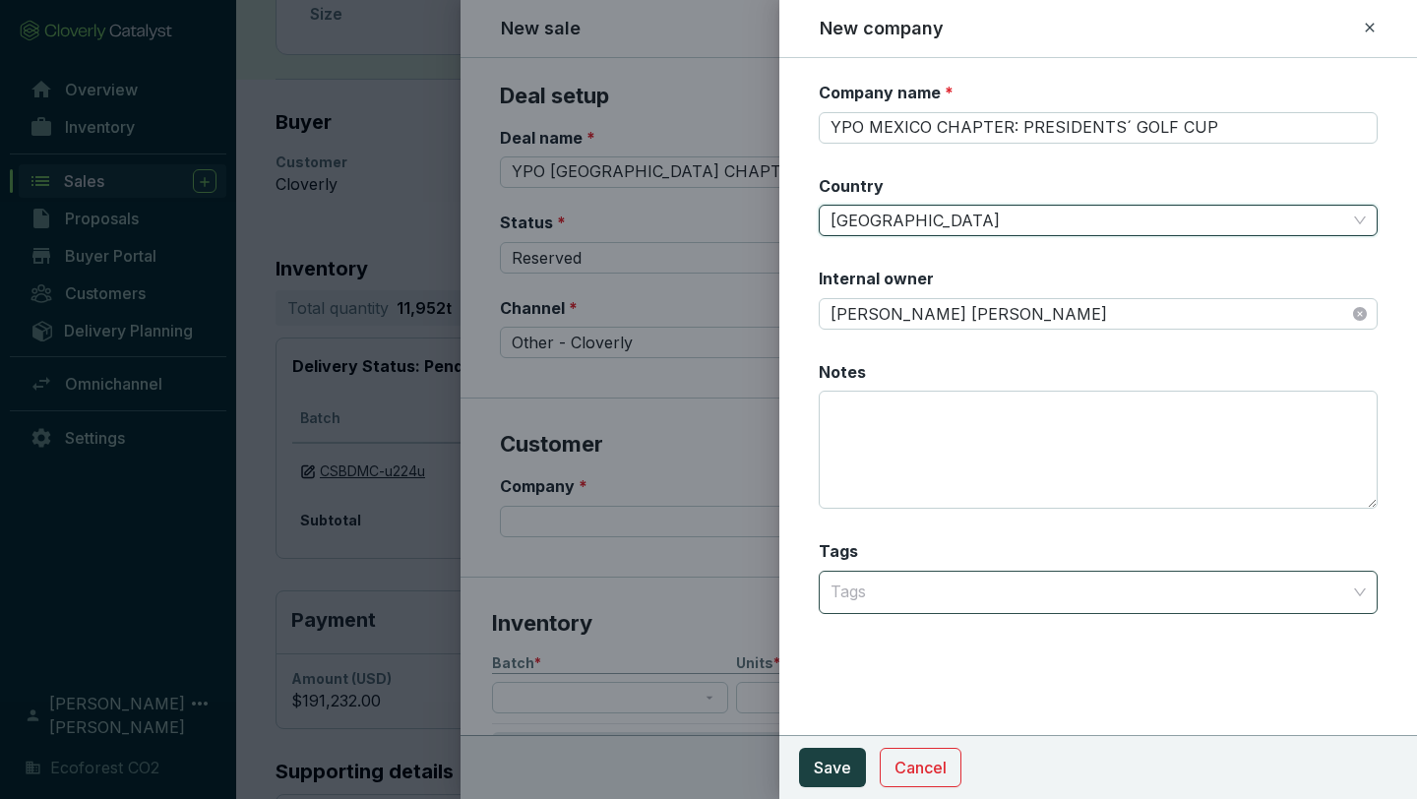
click at [976, 597] on div at bounding box center [1087, 592] width 528 height 39
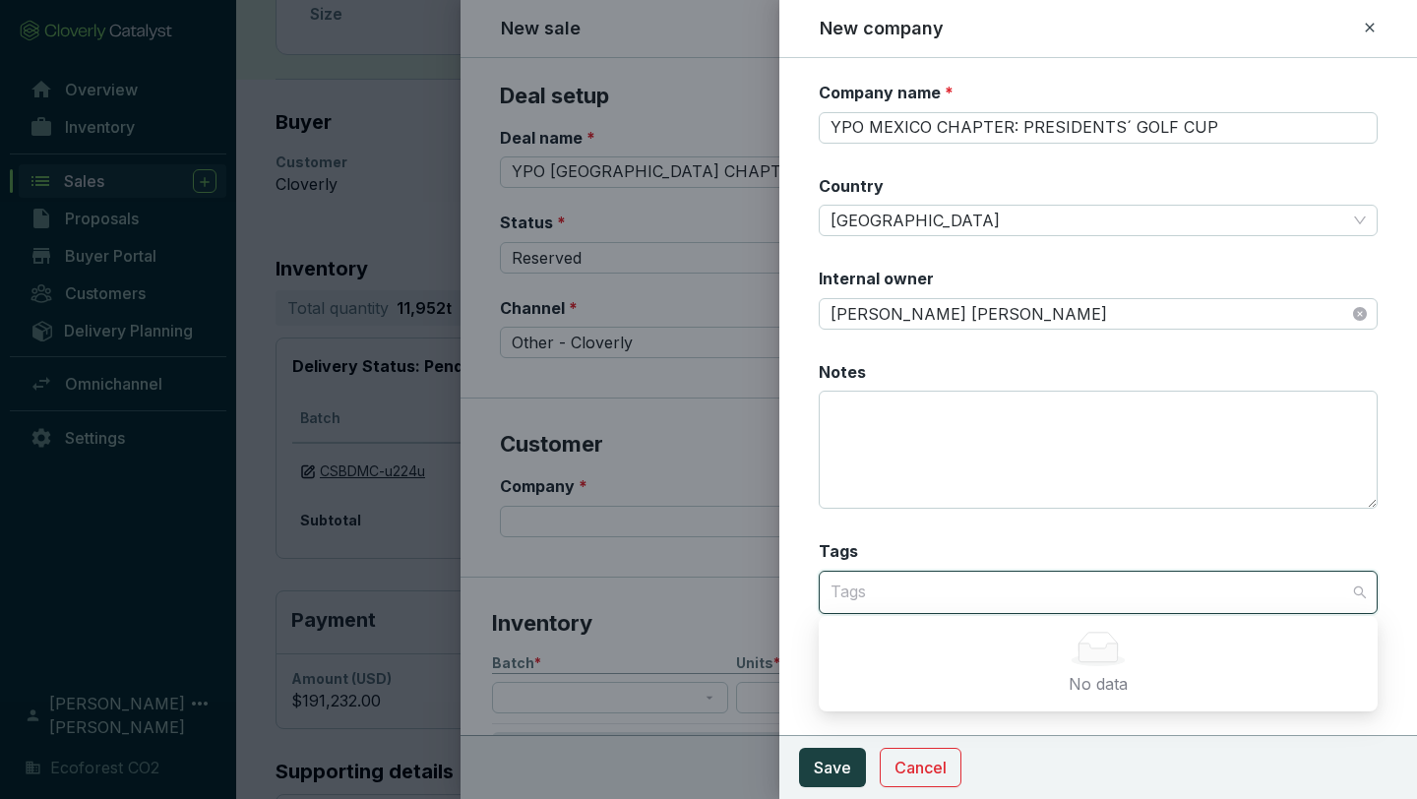
click at [997, 528] on section "Company name * YPO [GEOGRAPHIC_DATA] CHAPTER: PRESIDENTS´ GOLF CUP Country Mexi…" at bounding box center [1098, 360] width 559 height 556
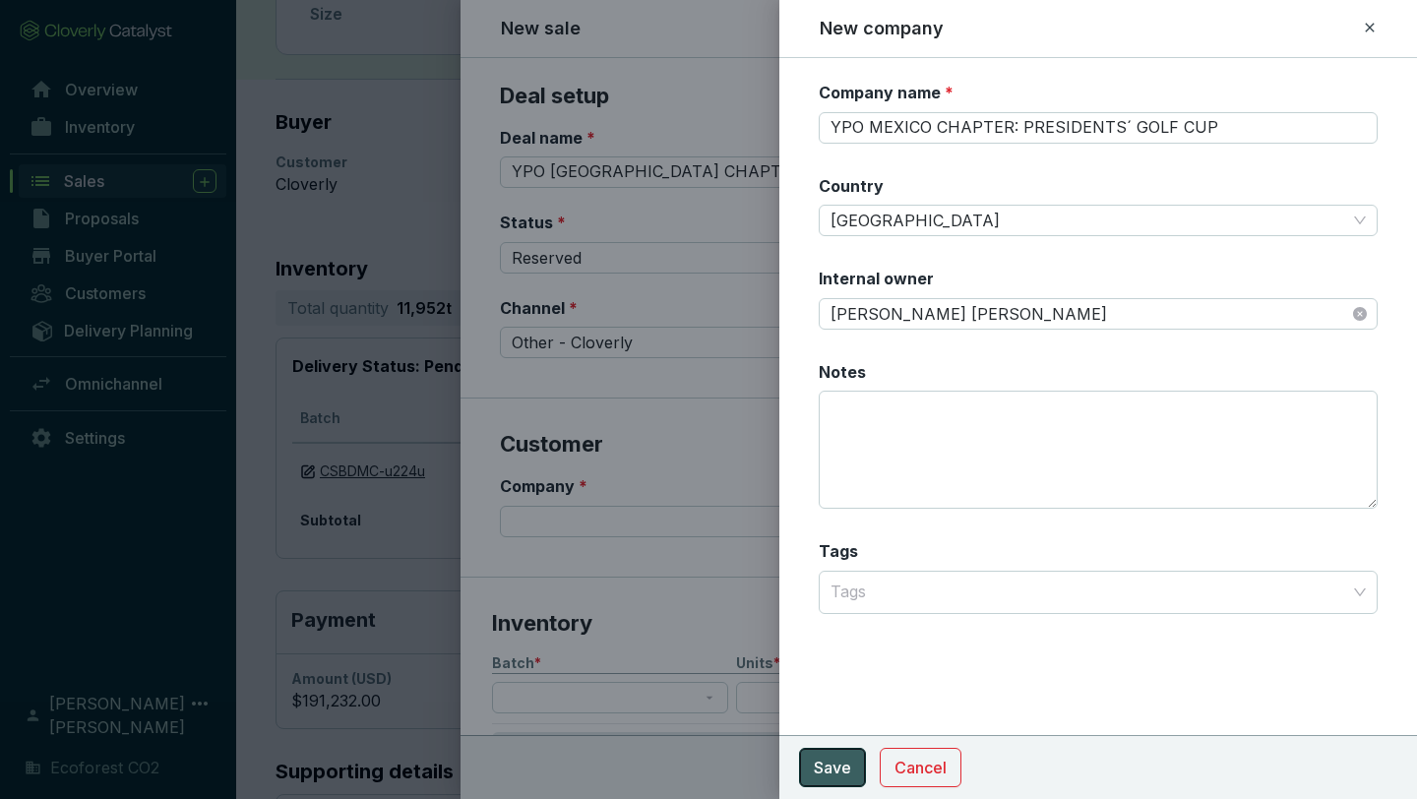
click at [834, 699] on span "Save" at bounding box center [832, 768] width 37 height 24
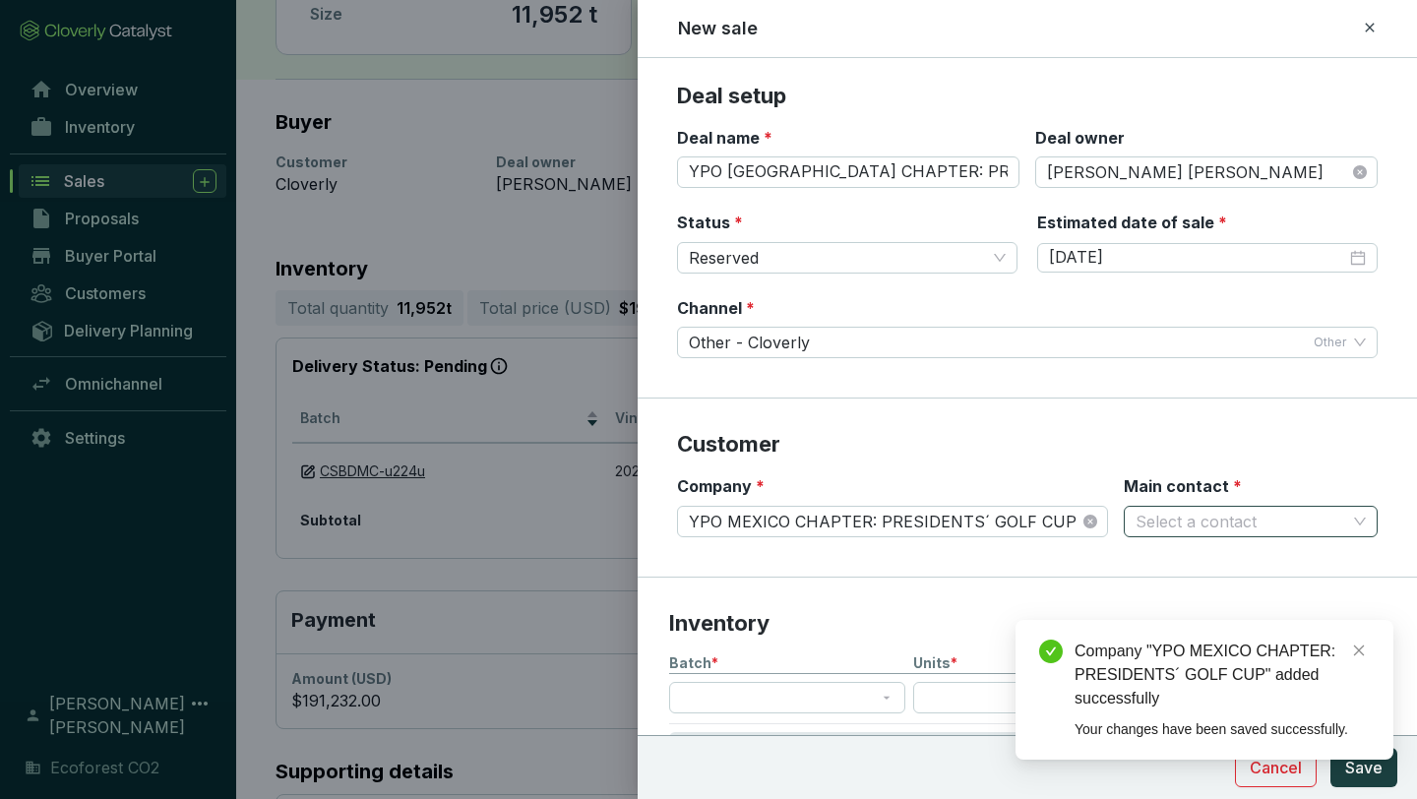
click at [1193, 512] on input "Main contact *" at bounding box center [1241, 522] width 211 height 30
click at [1189, 563] on p "New contact" at bounding box center [1193, 564] width 95 height 22
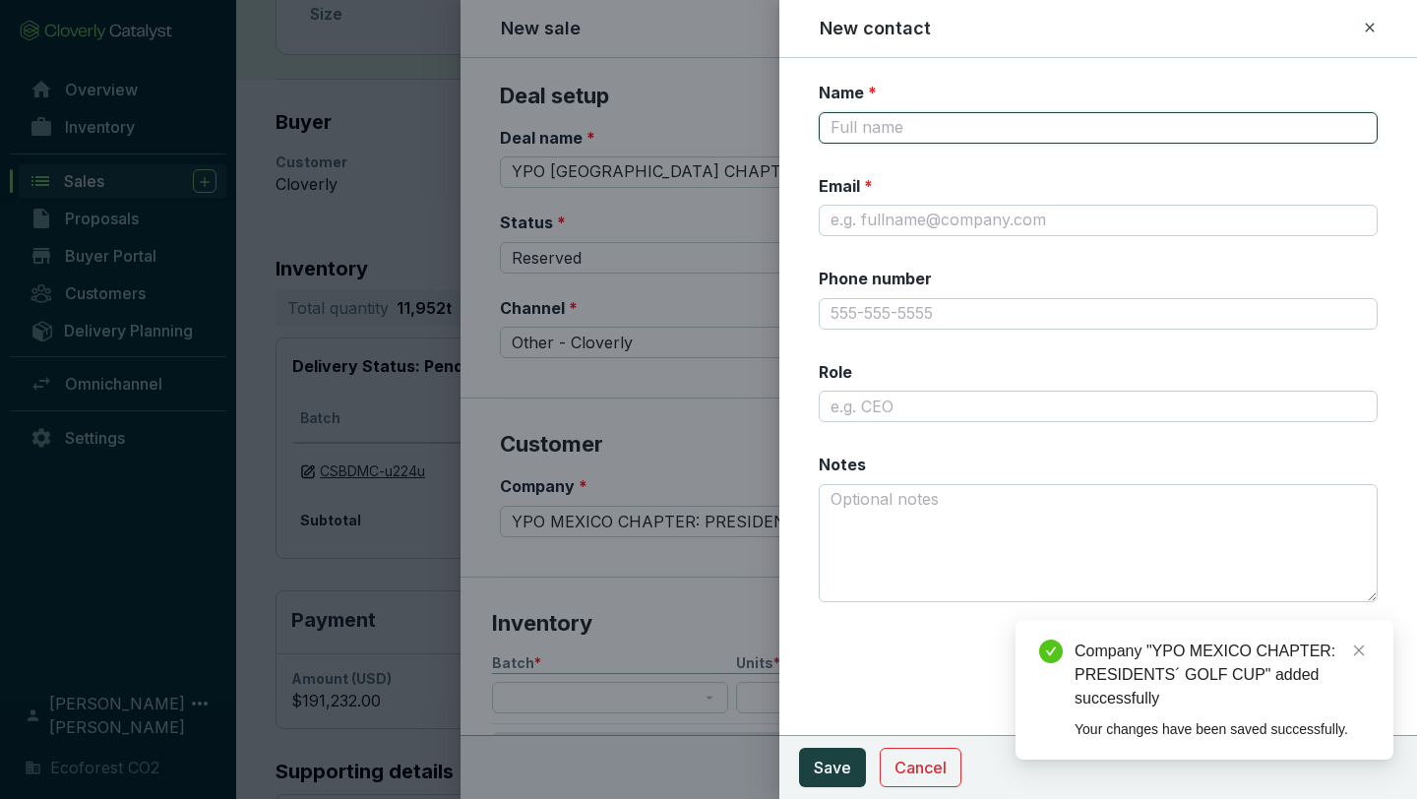
click at [971, 133] on input "Name *" at bounding box center [1098, 127] width 559 height 31
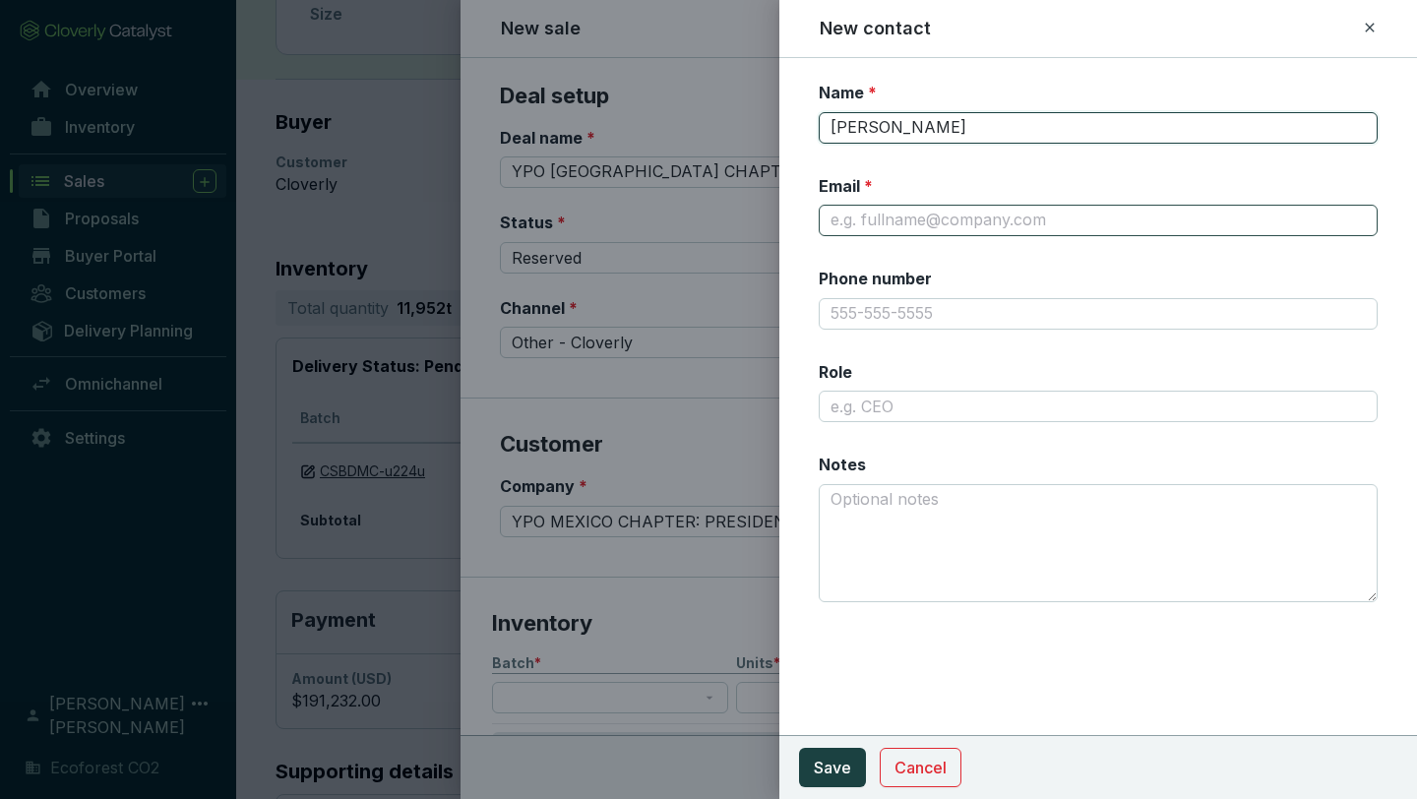
type input "[PERSON_NAME]"
click at [920, 223] on input "Email *" at bounding box center [1098, 220] width 559 height 31
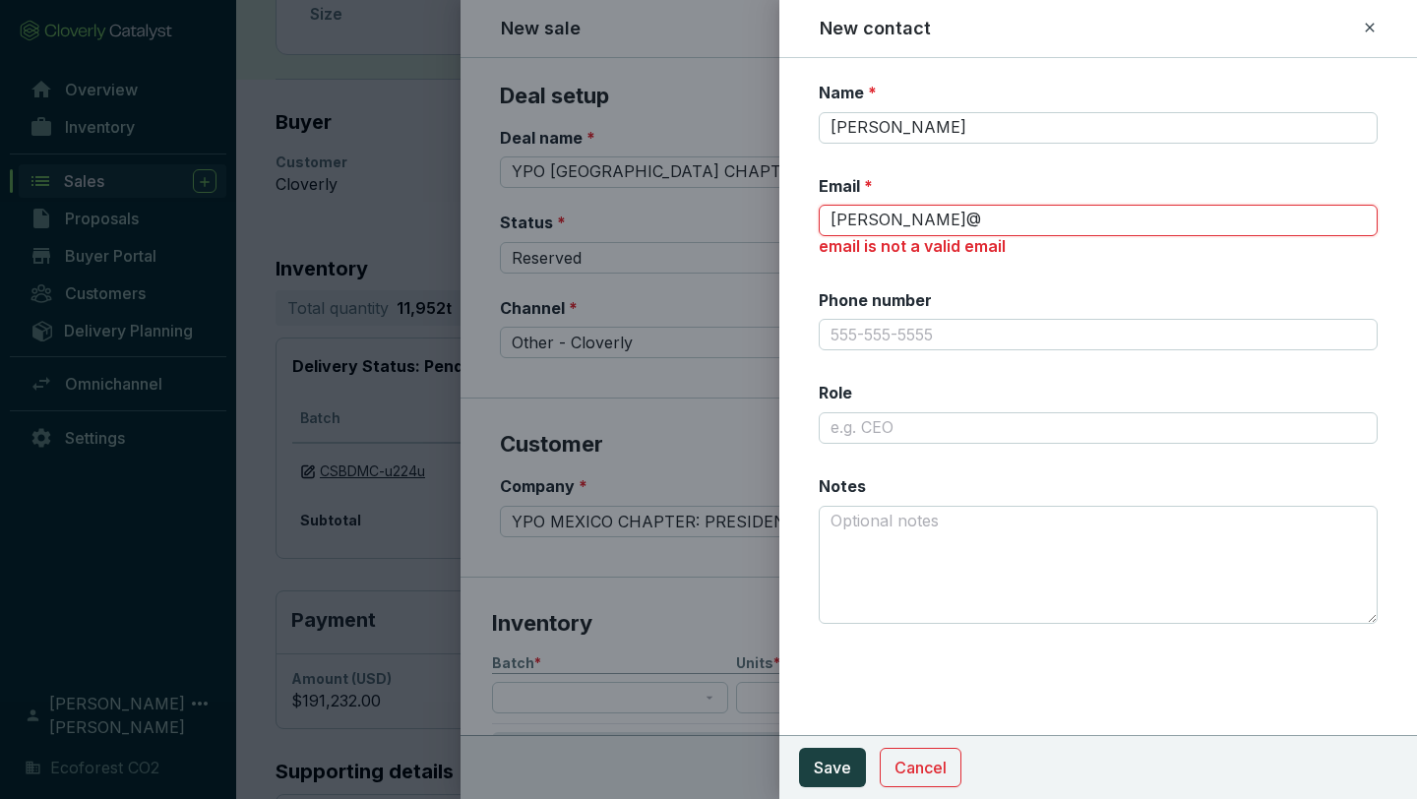
type input "[PERSON_NAME][EMAIL_ADDRESS][DOMAIN_NAME]"
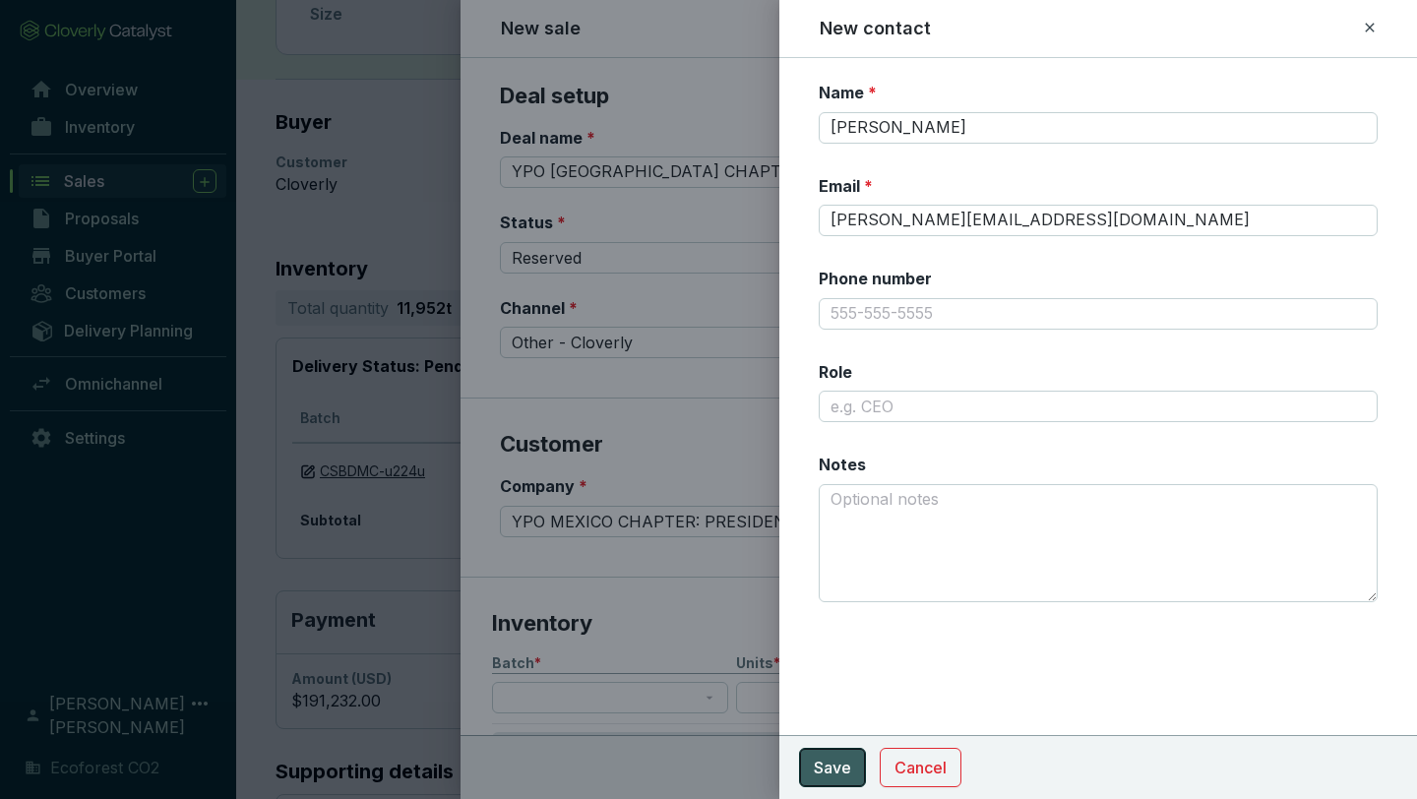
click at [838, 699] on span "Save" at bounding box center [832, 768] width 37 height 24
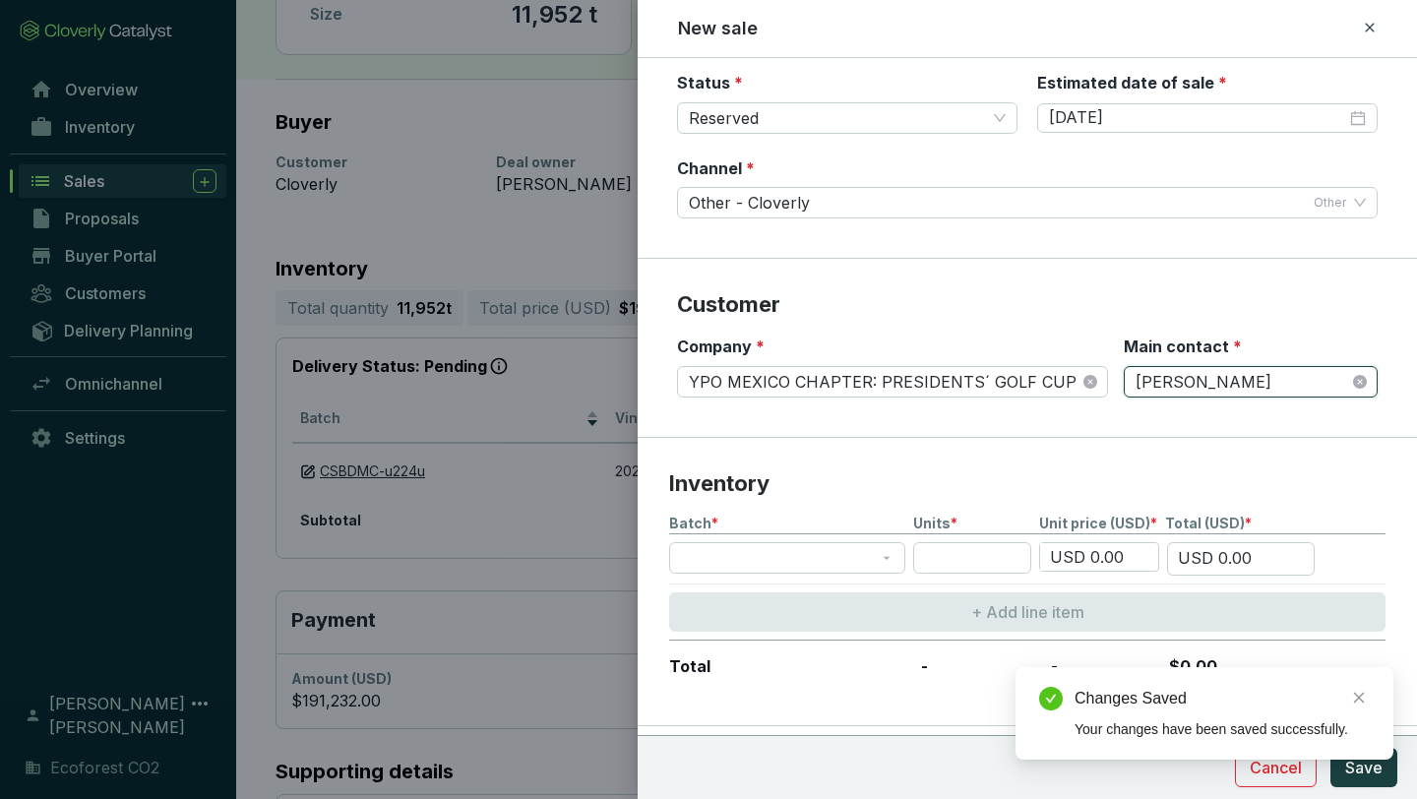
scroll to position [166, 0]
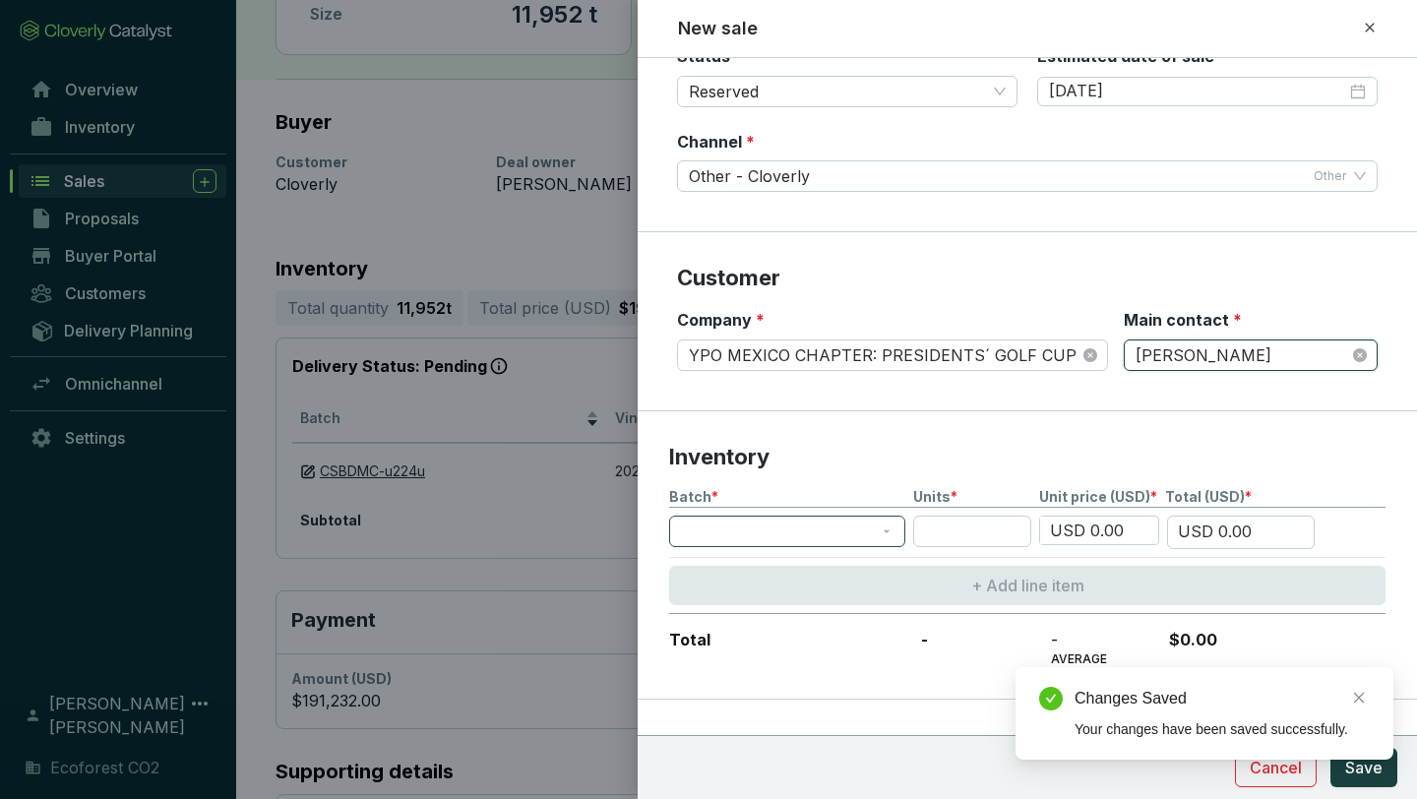
click at [878, 531] on span at bounding box center [787, 532] width 213 height 30
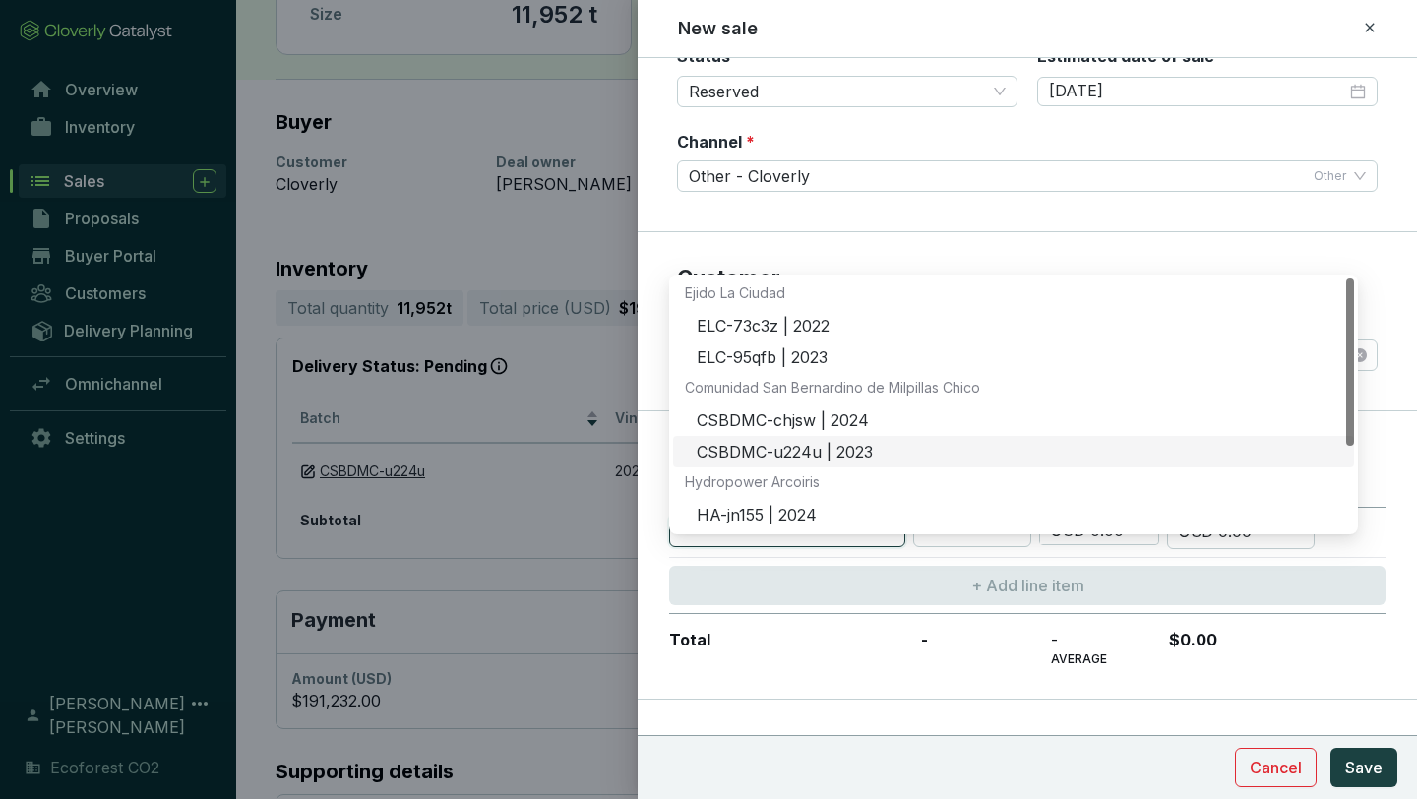
click at [791, 442] on div "CSBDMC-u224u | 2023" at bounding box center [1020, 453] width 646 height 22
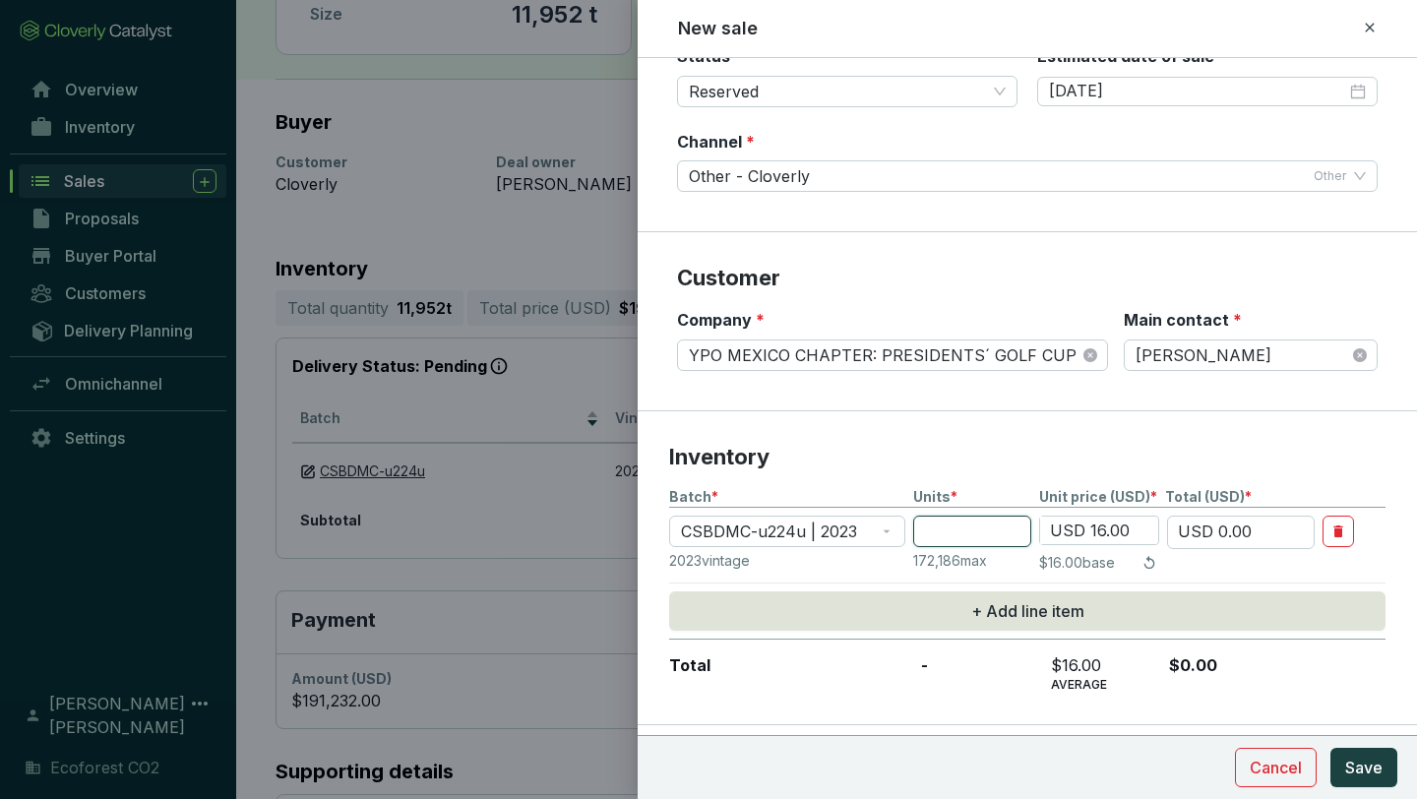
click at [997, 526] on input "number" at bounding box center [972, 531] width 118 height 31
type input "6"
type input "USD 96.00"
type input "6"
click at [1059, 435] on section "Inventory Batch * Units * Unit price (USD) * Total (USD) * CSBDMC-u224u | 2023 …" at bounding box center [1027, 568] width 779 height 314
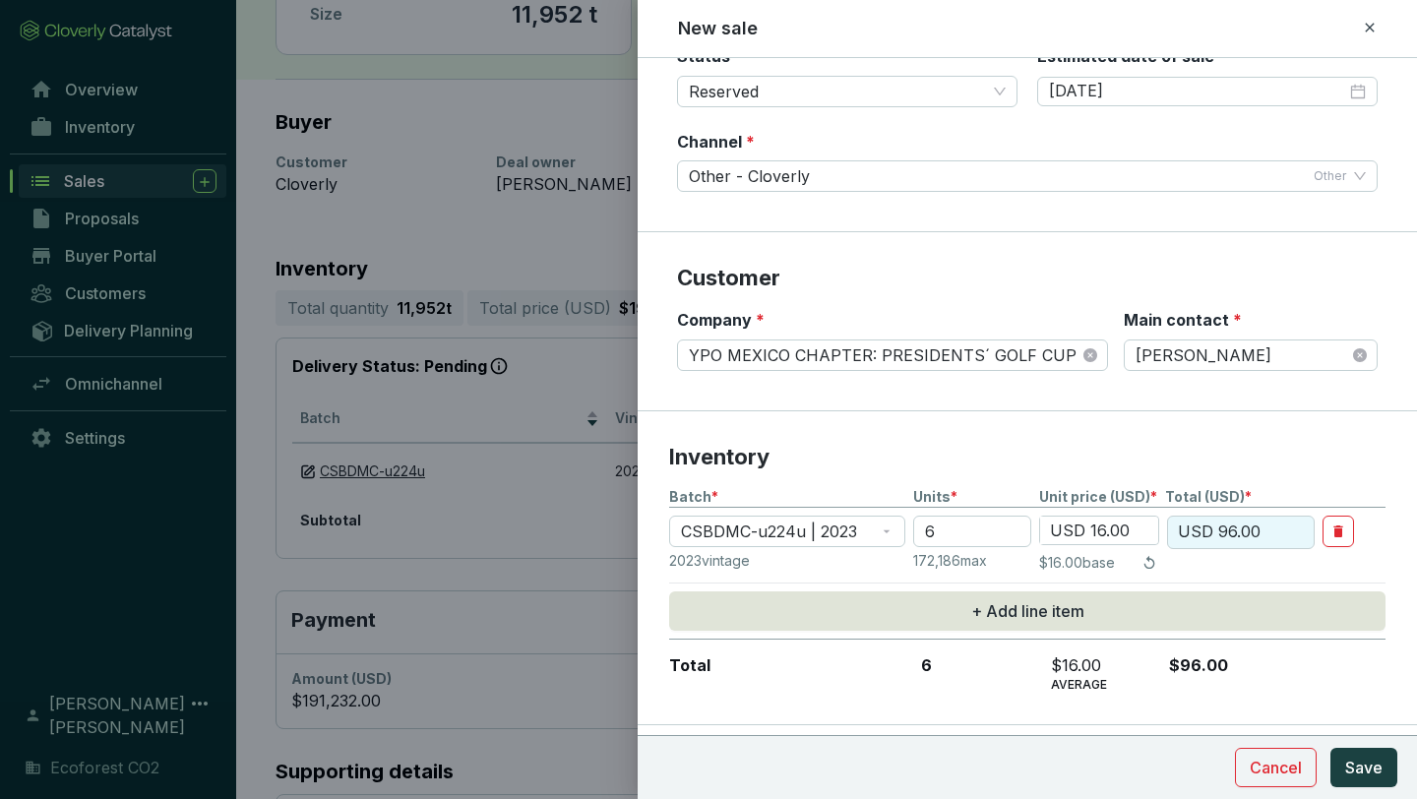
click at [1101, 525] on input "USD 16.00" at bounding box center [1099, 531] width 118 height 28
type input "USD 1.00"
type input "USD 6.00"
type input "USD 18.00"
type input "USD 108.00"
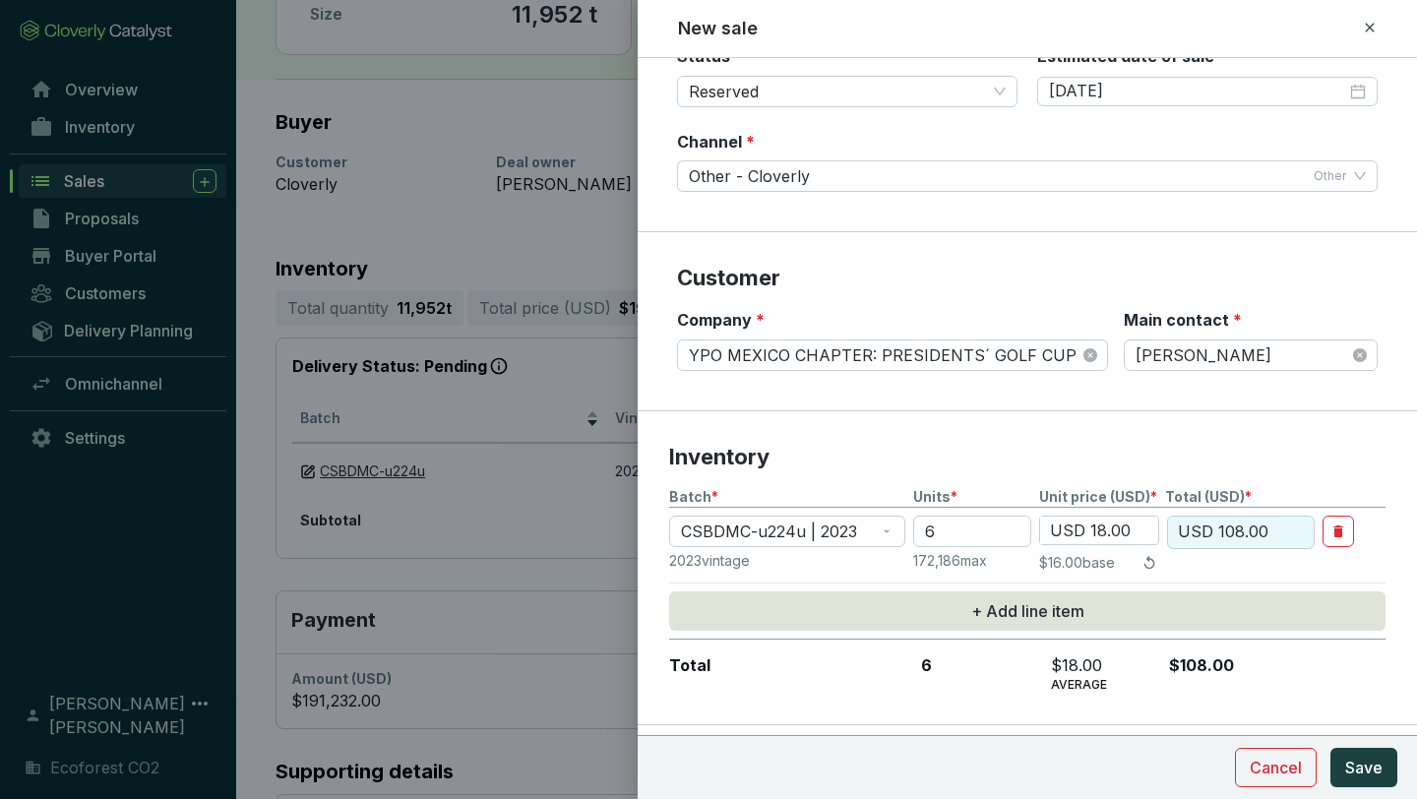
type input "USD 18.00"
click at [1245, 449] on p "Inventory" at bounding box center [1027, 458] width 716 height 30
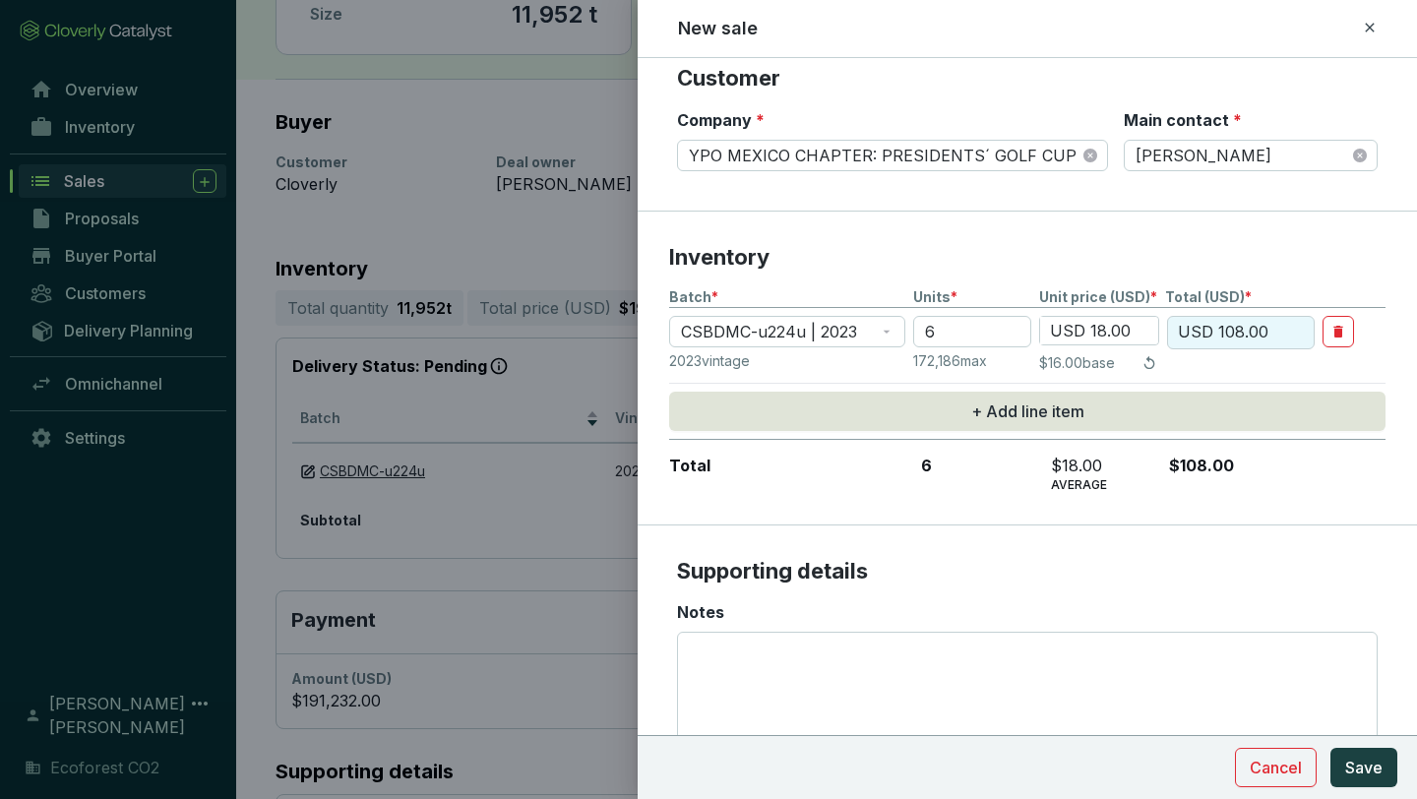
scroll to position [456, 0]
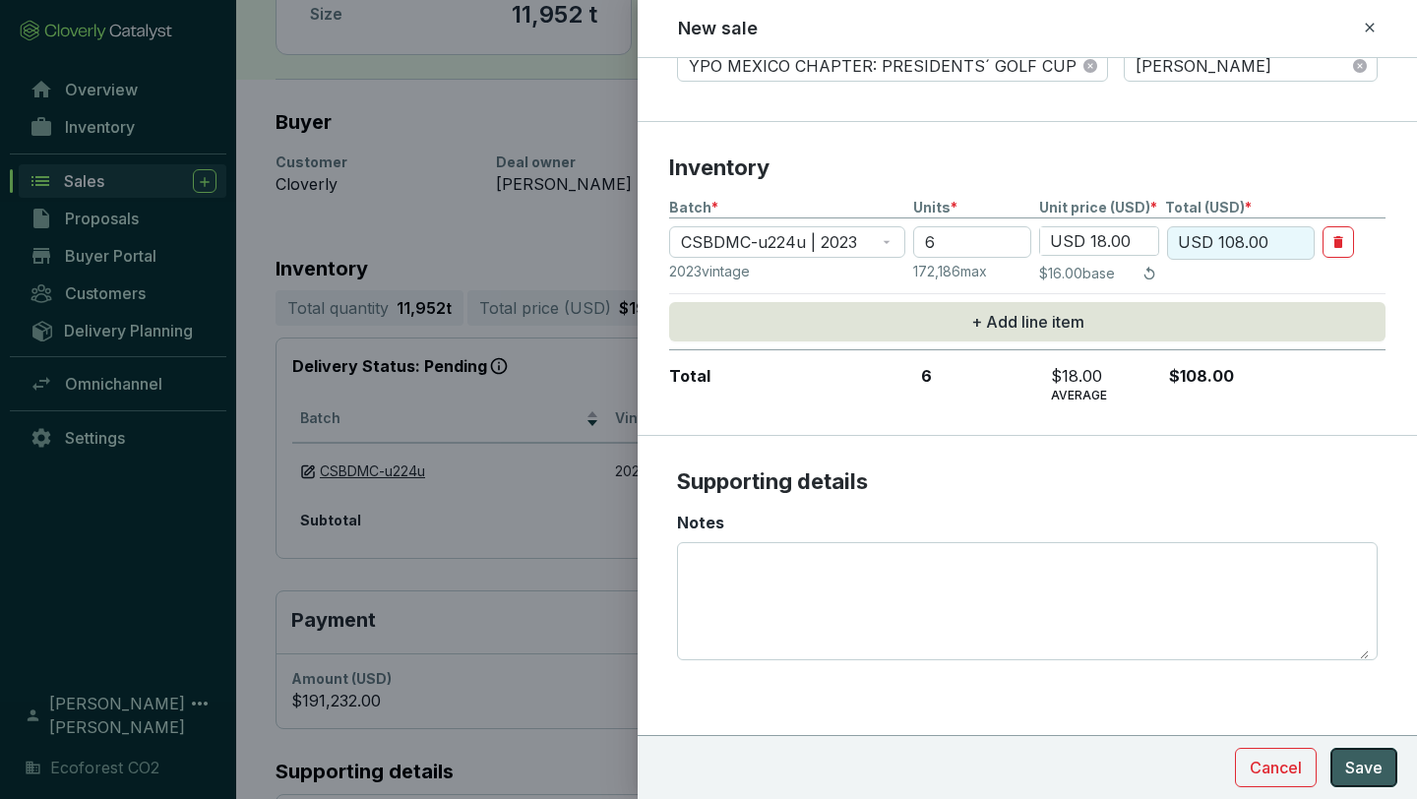
click at [1245, 699] on span "Save" at bounding box center [1363, 768] width 37 height 24
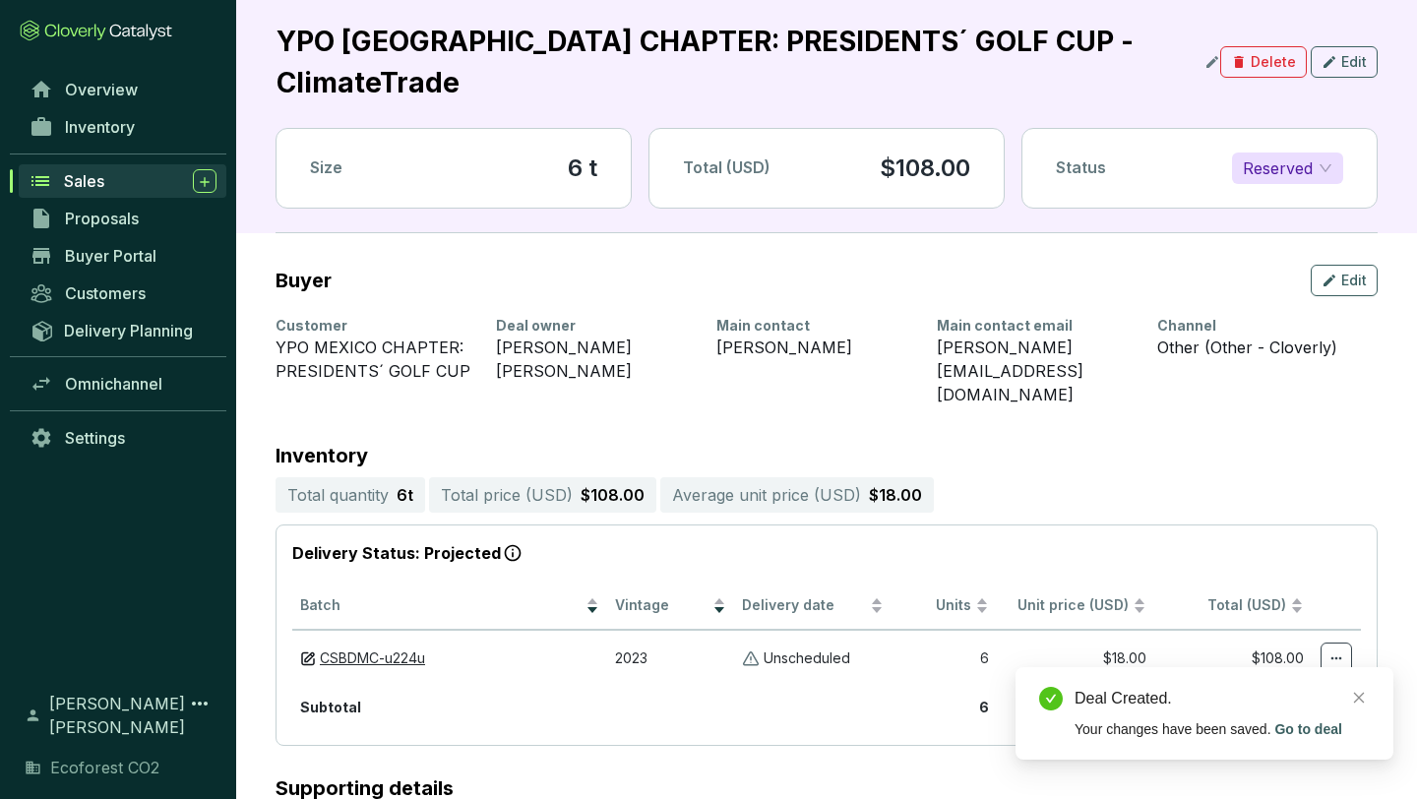
scroll to position [155, 0]
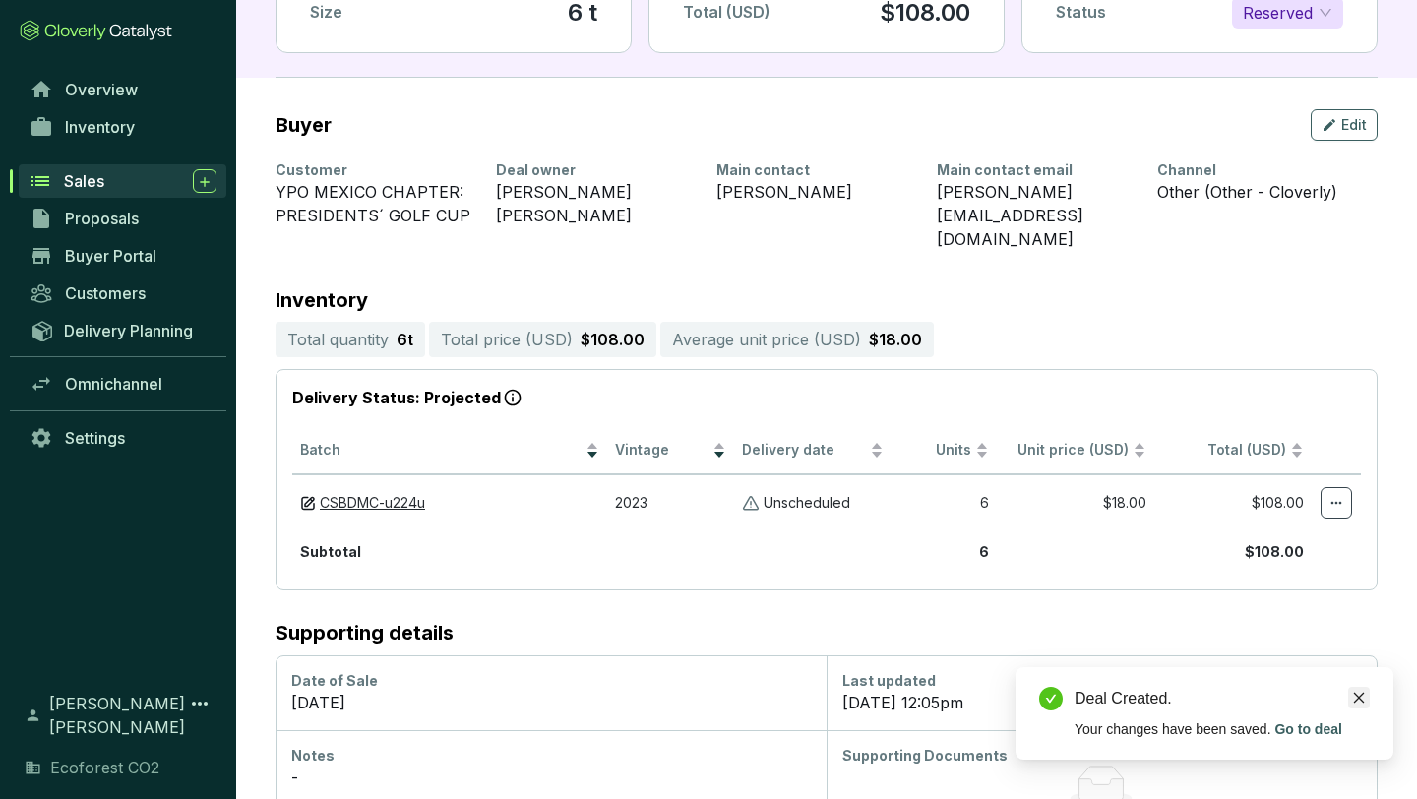
click at [1245, 695] on icon "close" at bounding box center [1359, 698] width 14 height 14
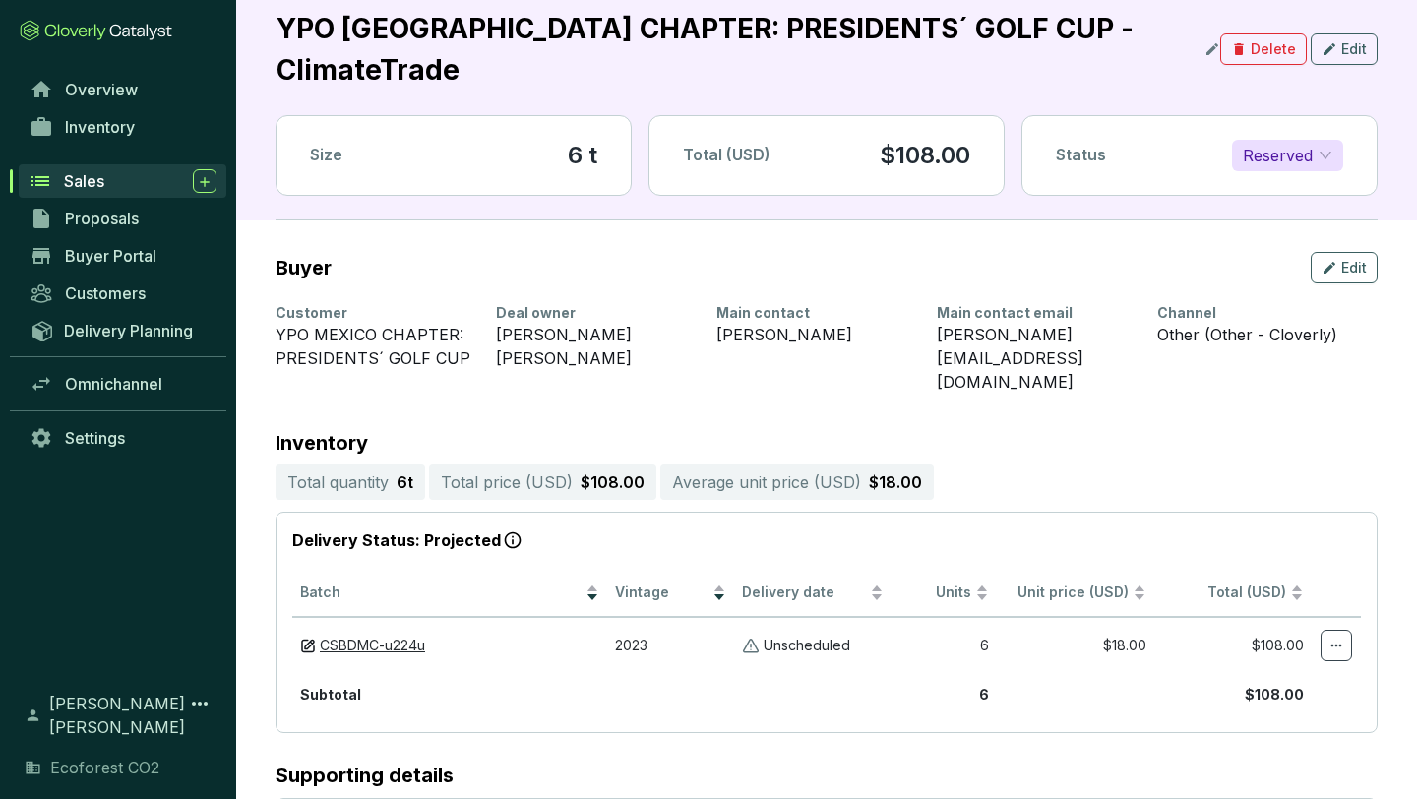
scroll to position [0, 0]
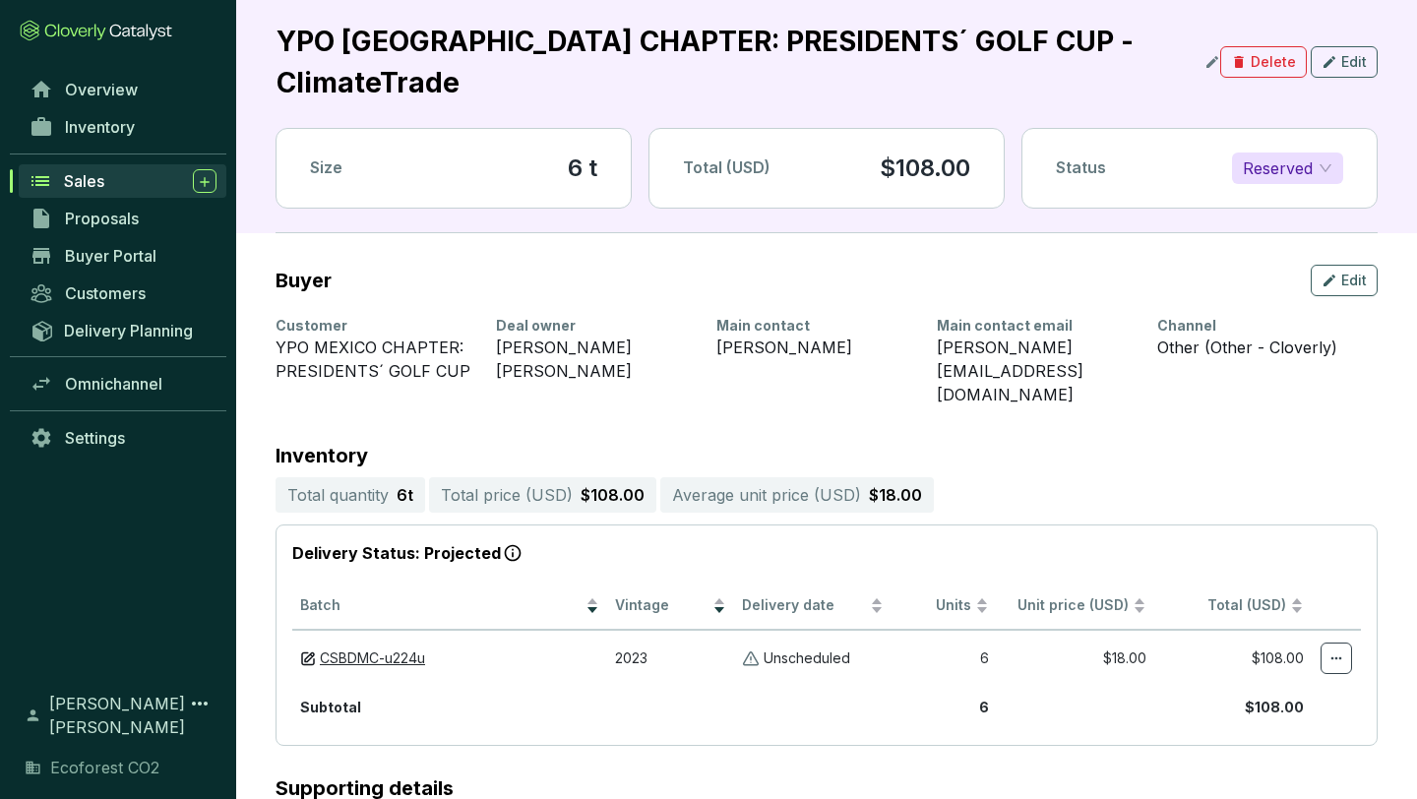
click at [98, 182] on span "Sales" at bounding box center [84, 181] width 40 height 20
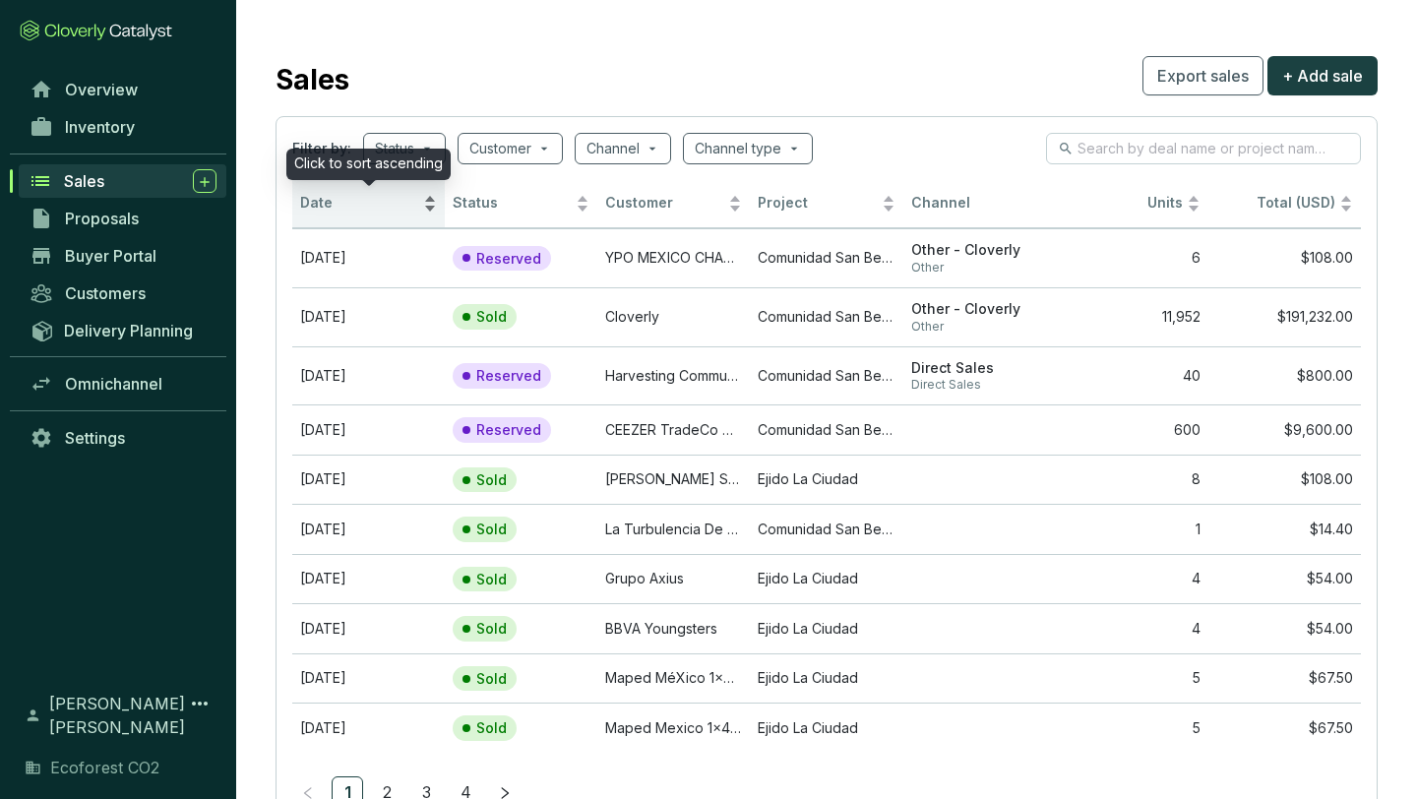
click at [430, 198] on div "Date" at bounding box center [368, 204] width 137 height 24
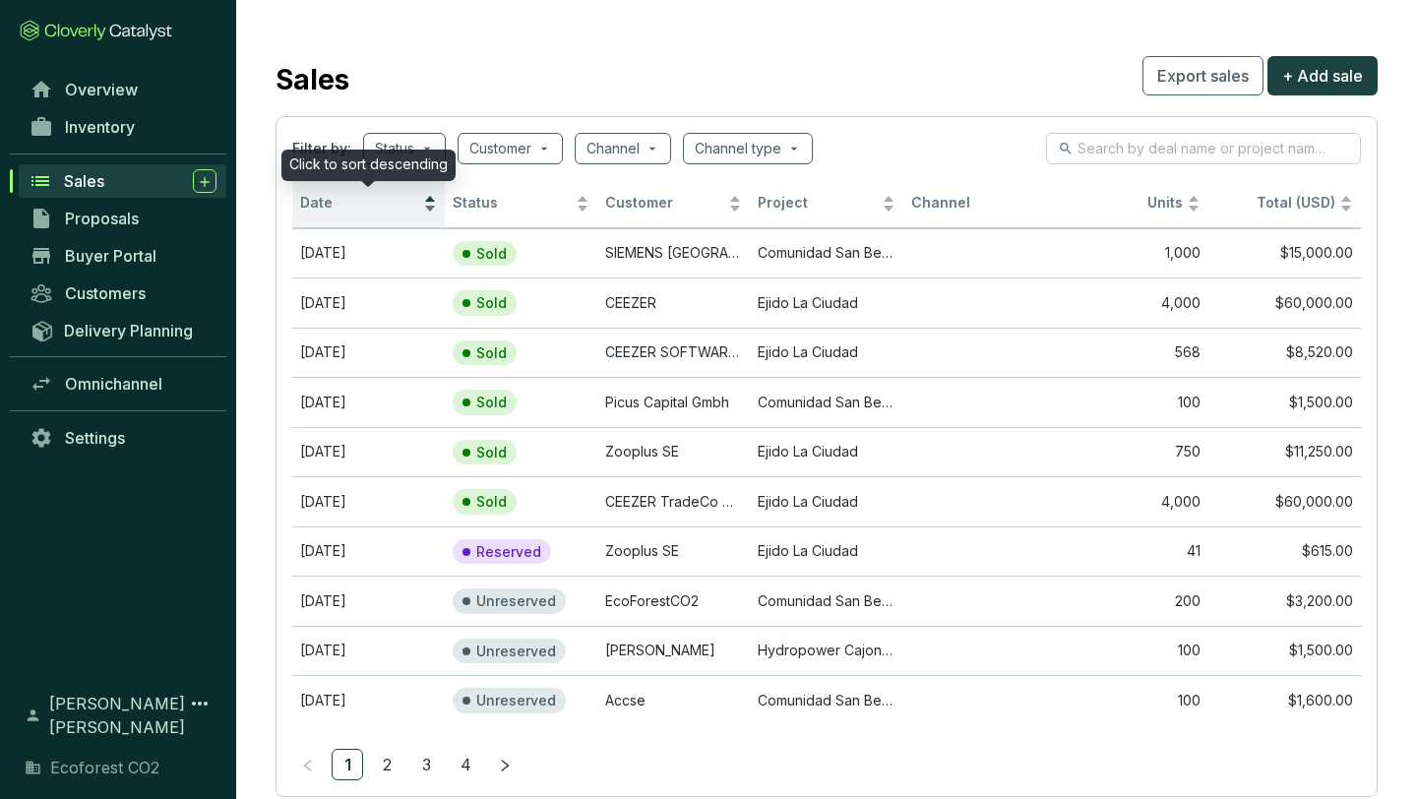
click at [428, 213] on div "Date" at bounding box center [368, 204] width 137 height 24
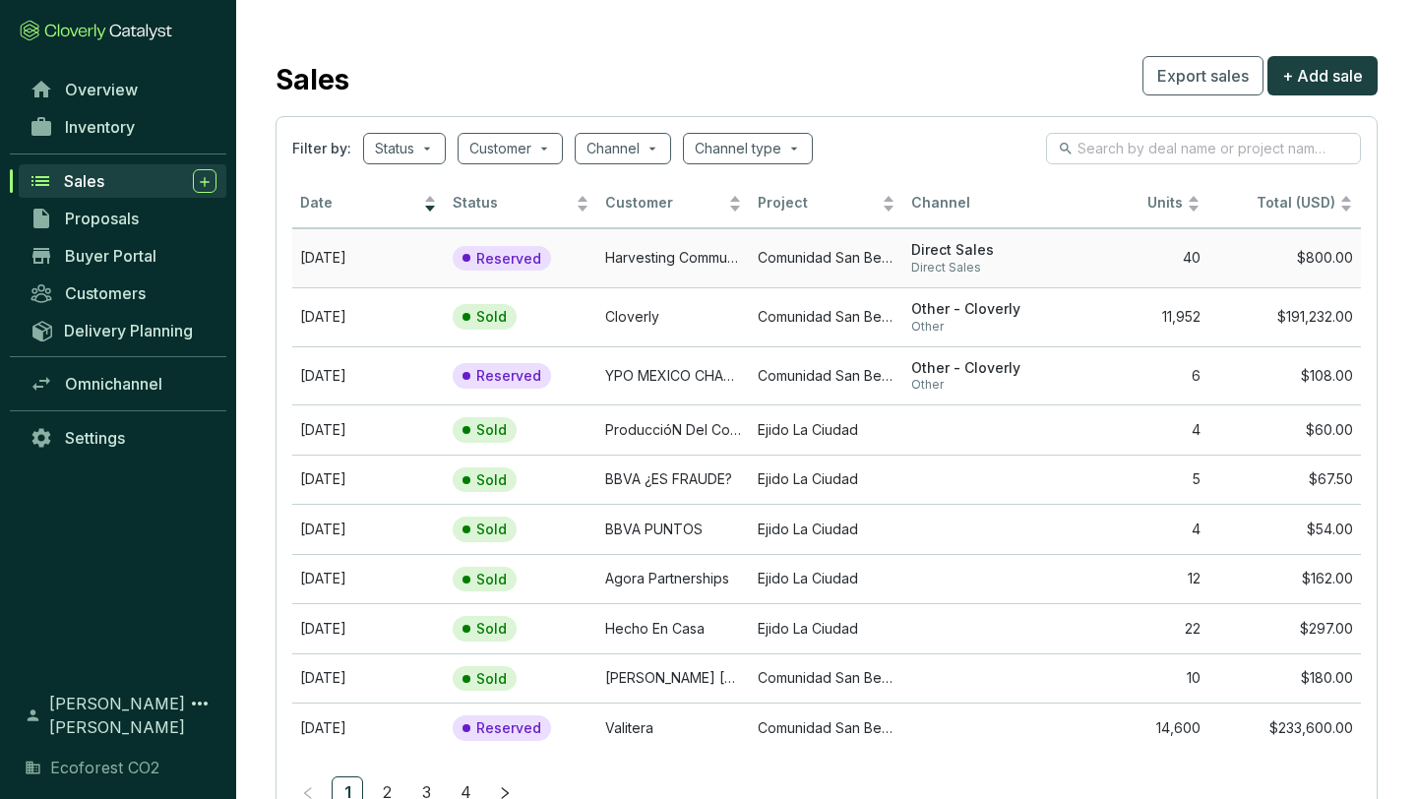
click at [764, 242] on td "Comunidad San Bernardino de Milpillas Chico" at bounding box center [826, 257] width 153 height 59
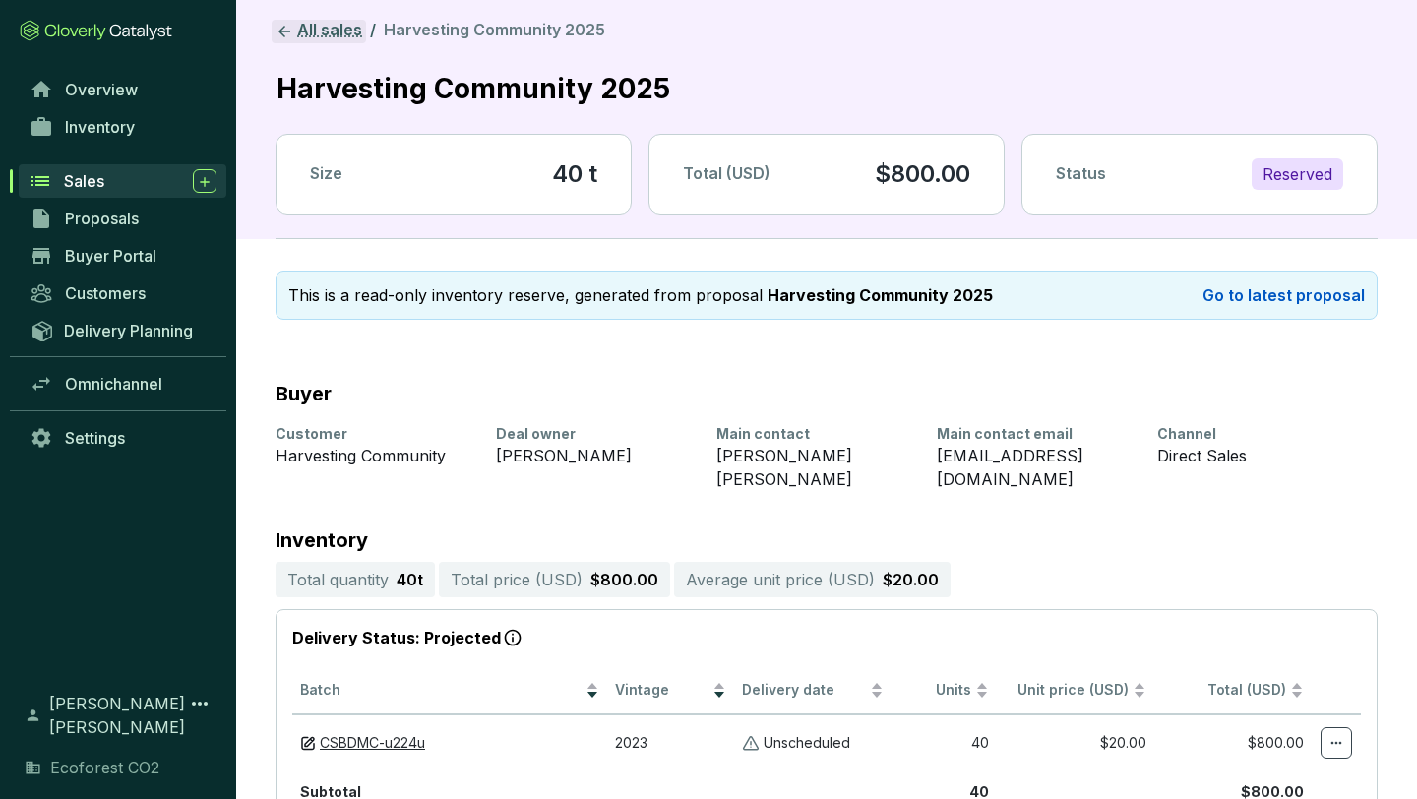
click at [322, 24] on link "All sales" at bounding box center [319, 32] width 94 height 24
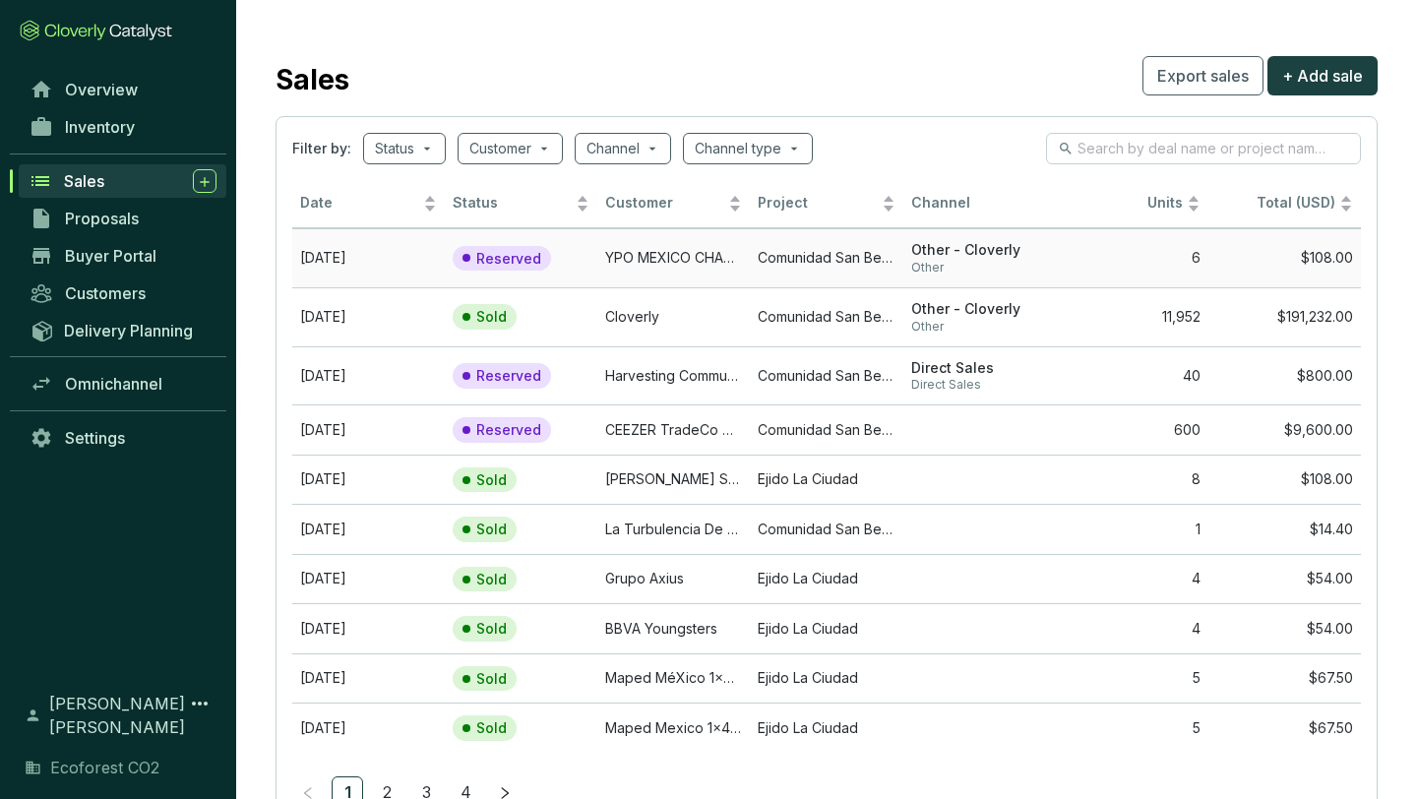
click at [971, 261] on span "Other" at bounding box center [979, 268] width 137 height 16
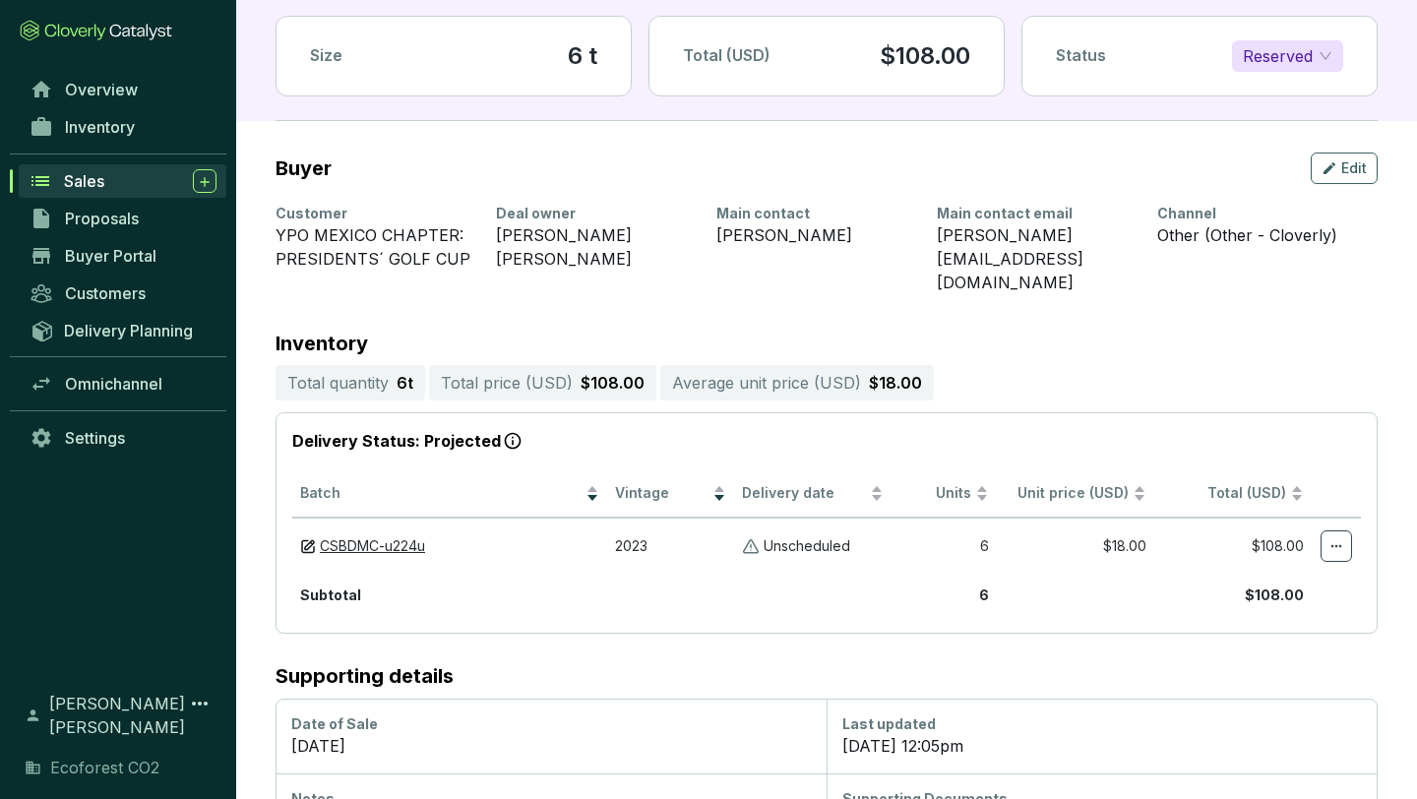
scroll to position [203, 0]
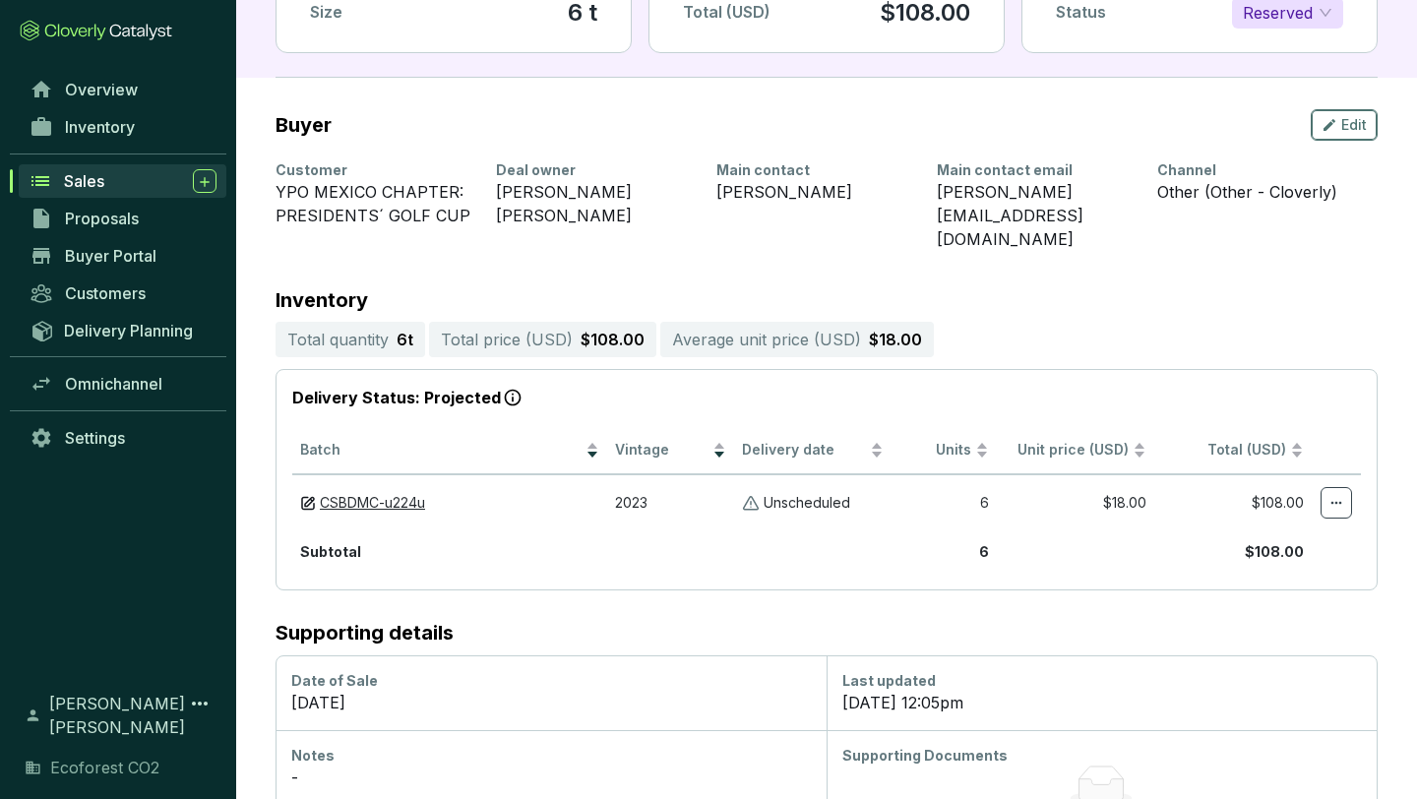
click at [1245, 113] on icon "button" at bounding box center [1330, 125] width 16 height 24
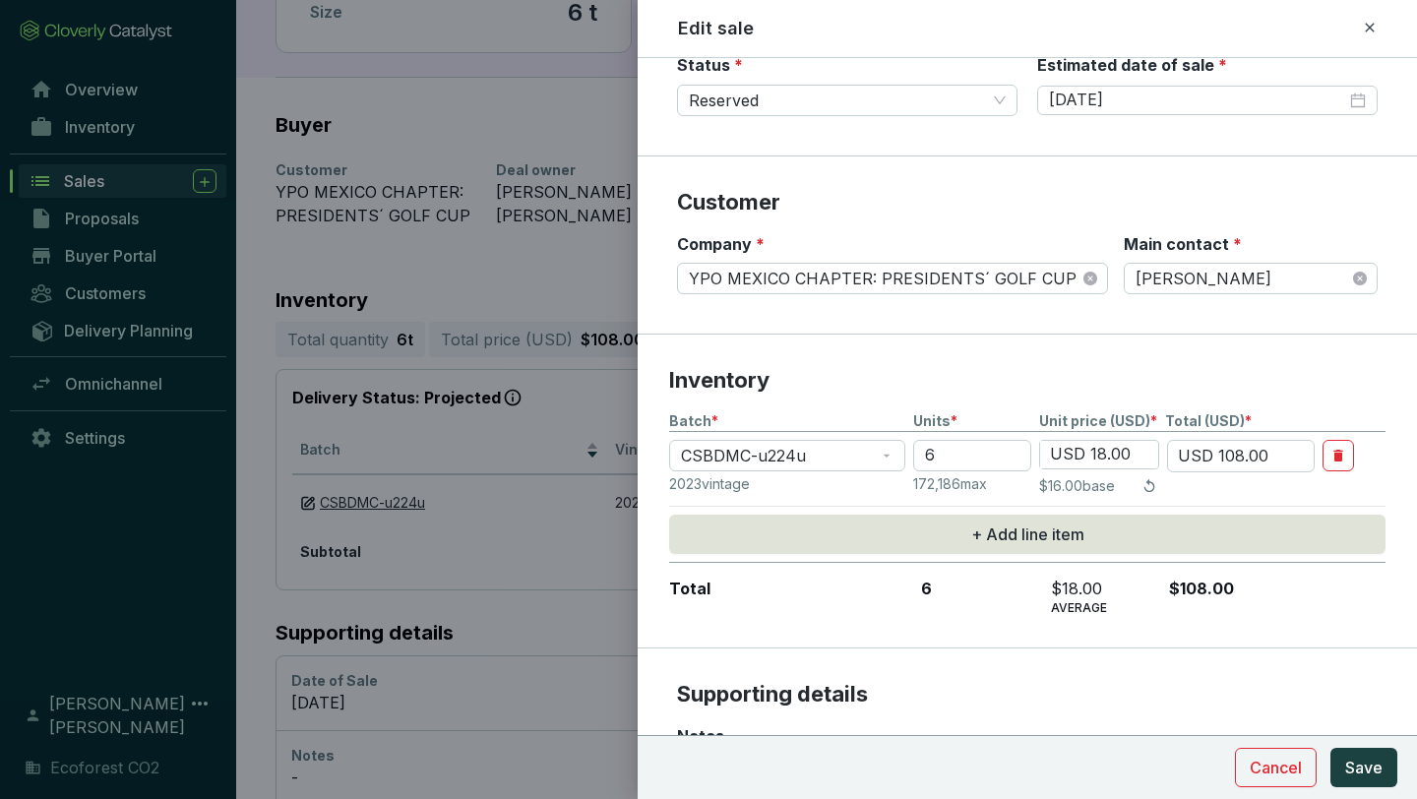
scroll to position [0, 0]
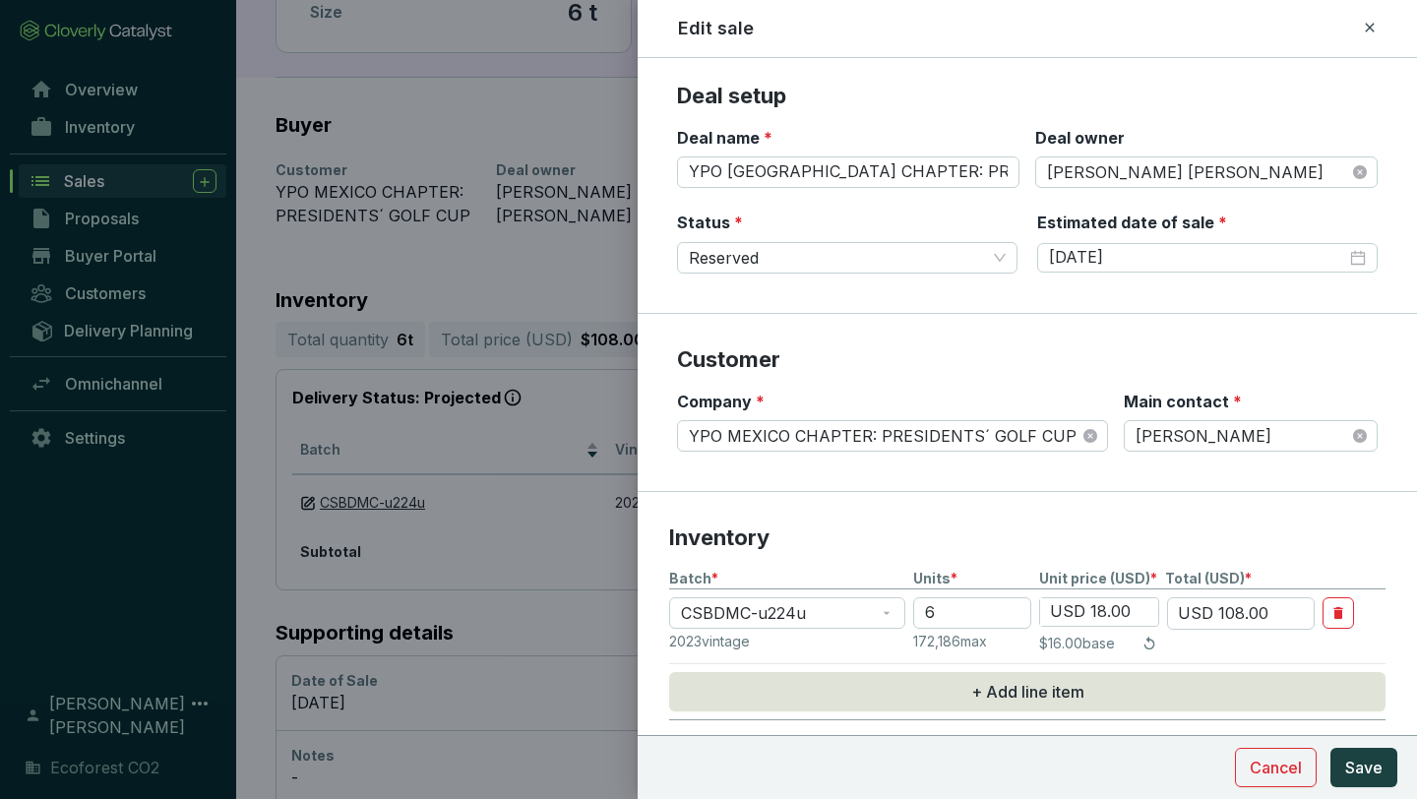
click at [1245, 24] on icon at bounding box center [1370, 28] width 16 height 24
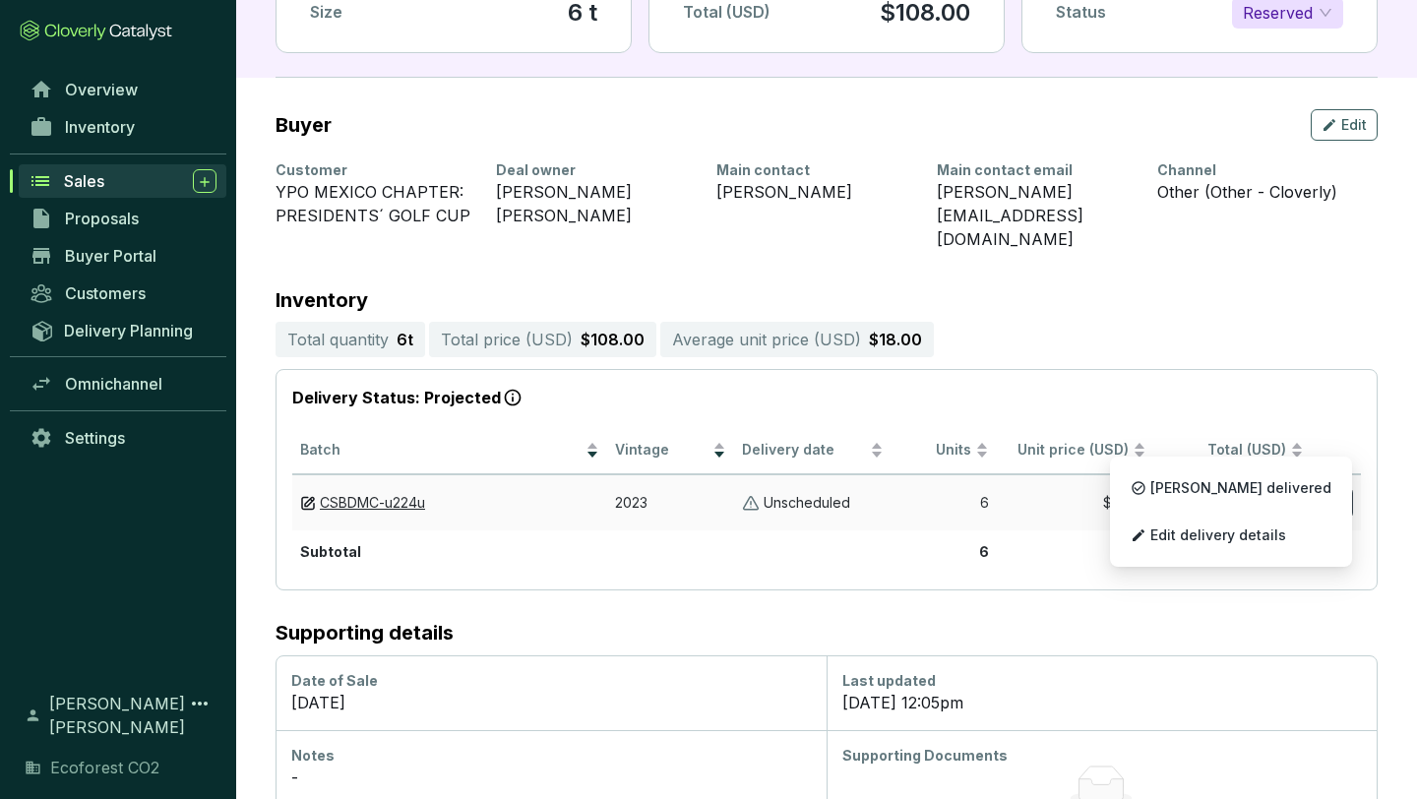
click at [1245, 487] on span at bounding box center [1336, 502] width 31 height 31
click at [1245, 524] on p "Edit delivery details" at bounding box center [1231, 535] width 222 height 41
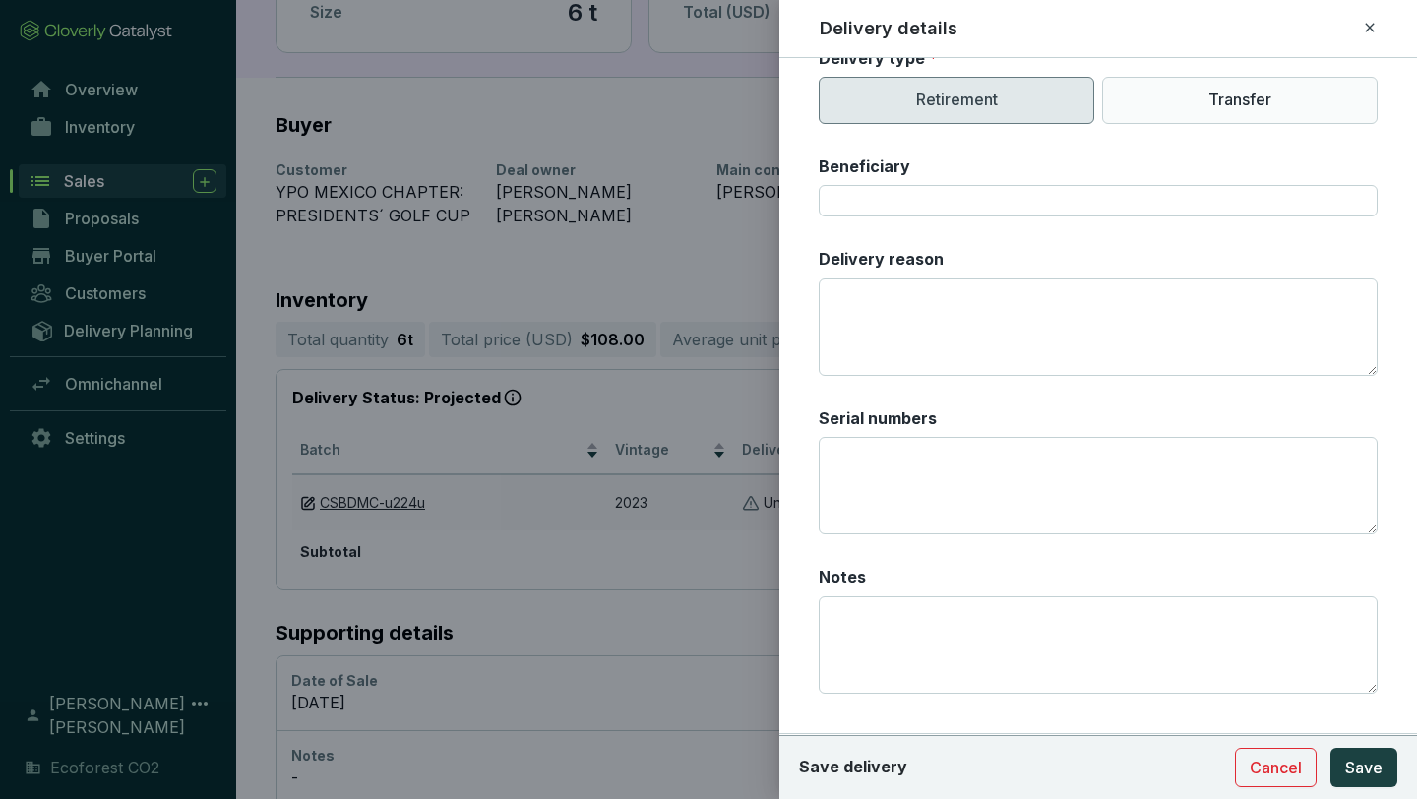
scroll to position [705, 0]
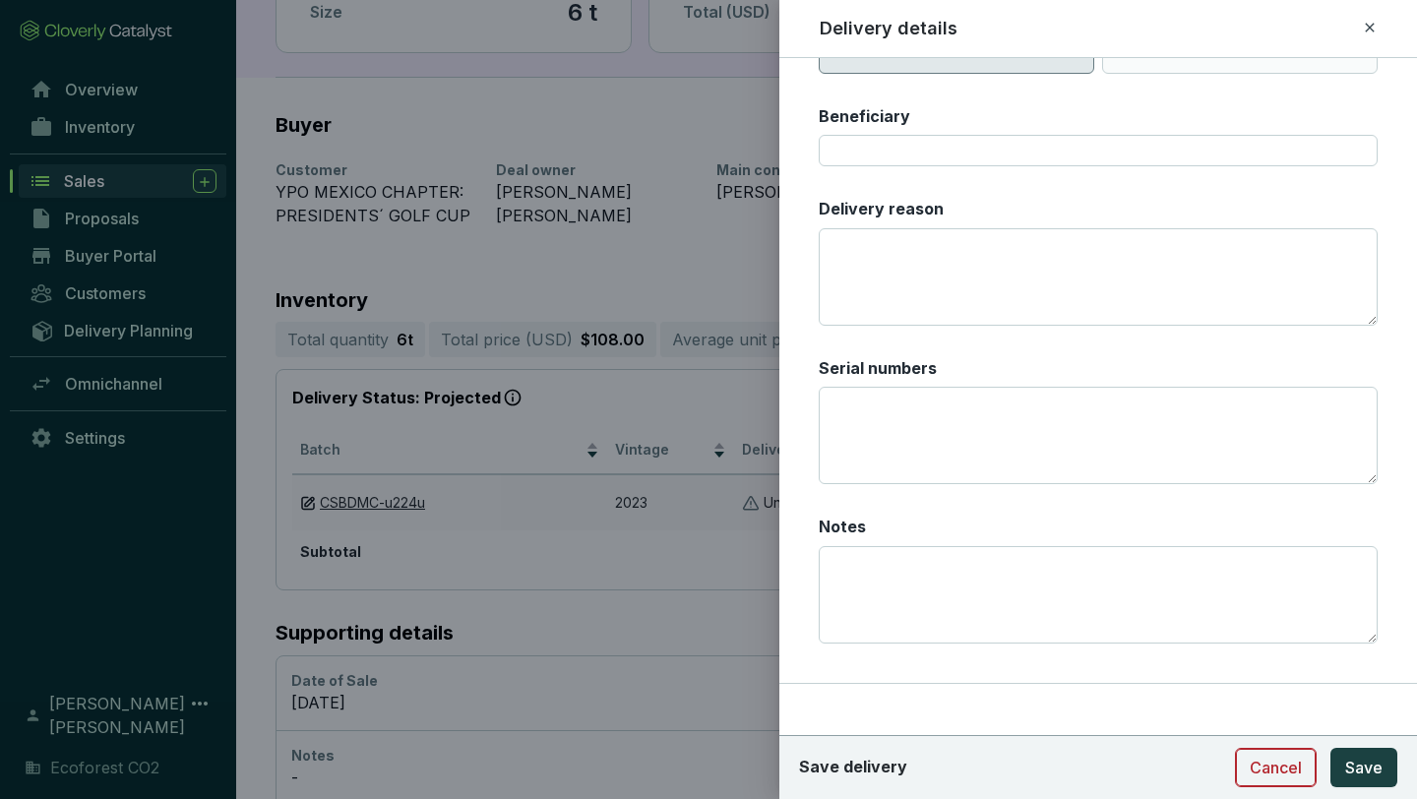
click at [1245, 699] on span "Cancel" at bounding box center [1276, 768] width 52 height 24
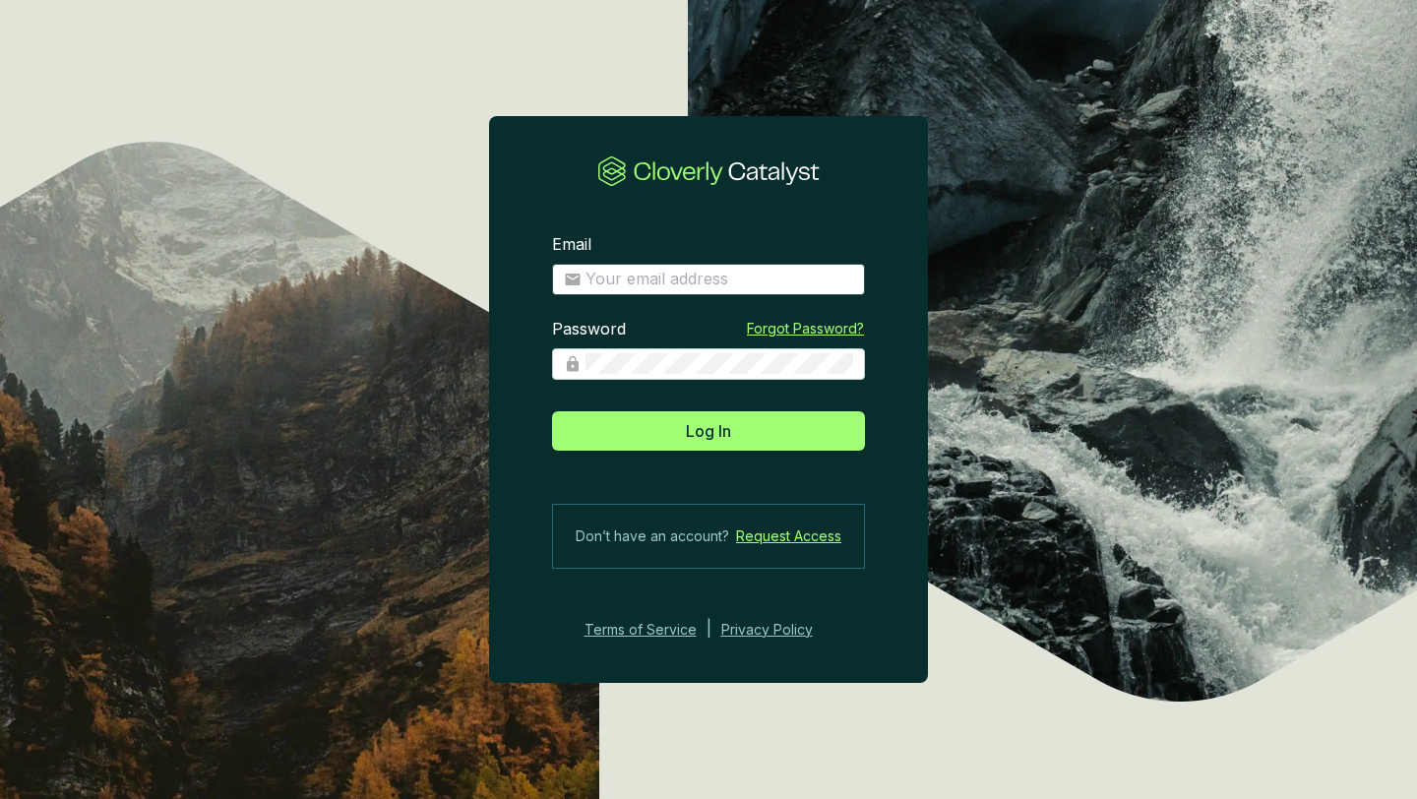
click at [628, 289] on span at bounding box center [708, 279] width 313 height 31
click at [639, 289] on input "Email" at bounding box center [720, 280] width 268 height 22
type input "[PERSON_NAME][EMAIL_ADDRESS][DOMAIN_NAME]"
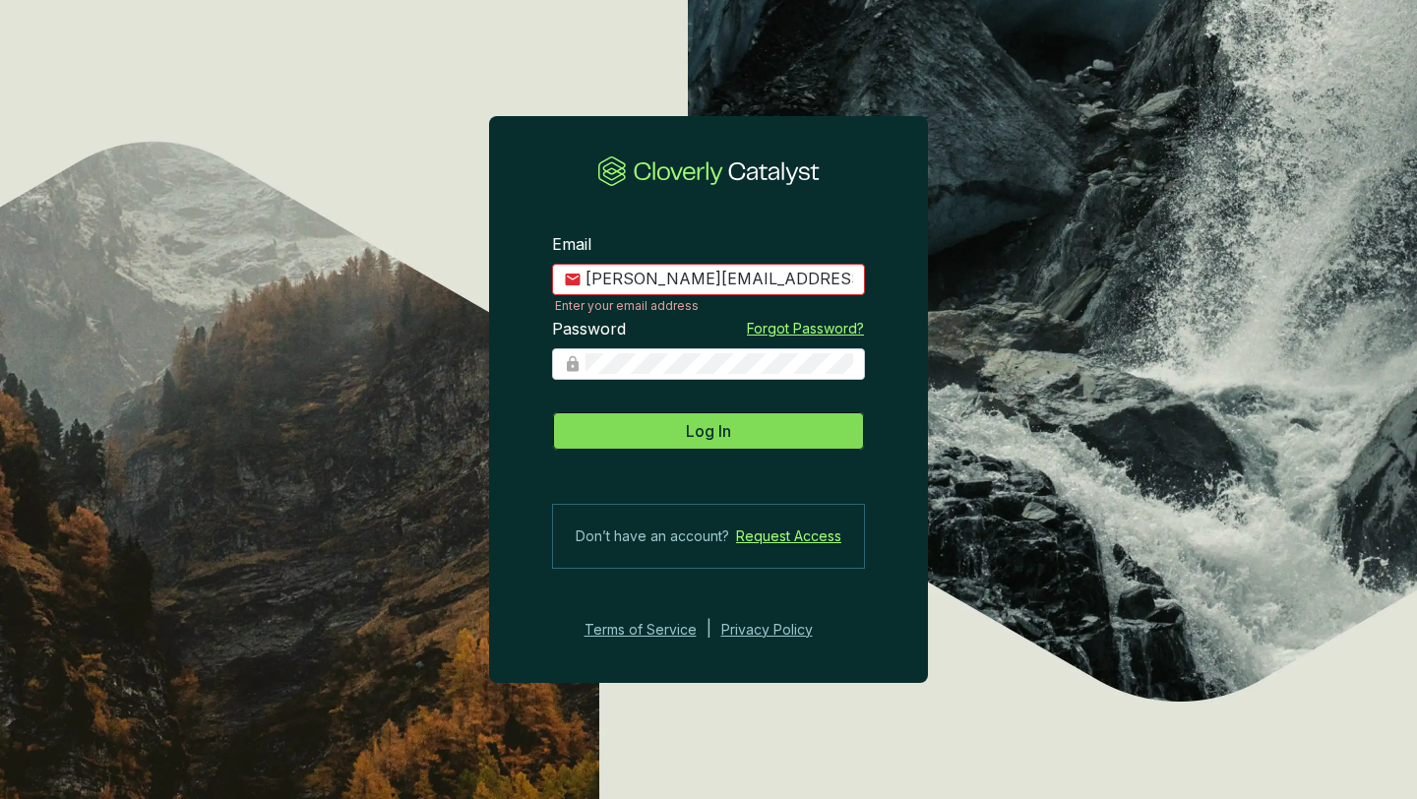
click at [698, 446] on button "Log In" at bounding box center [708, 430] width 313 height 39
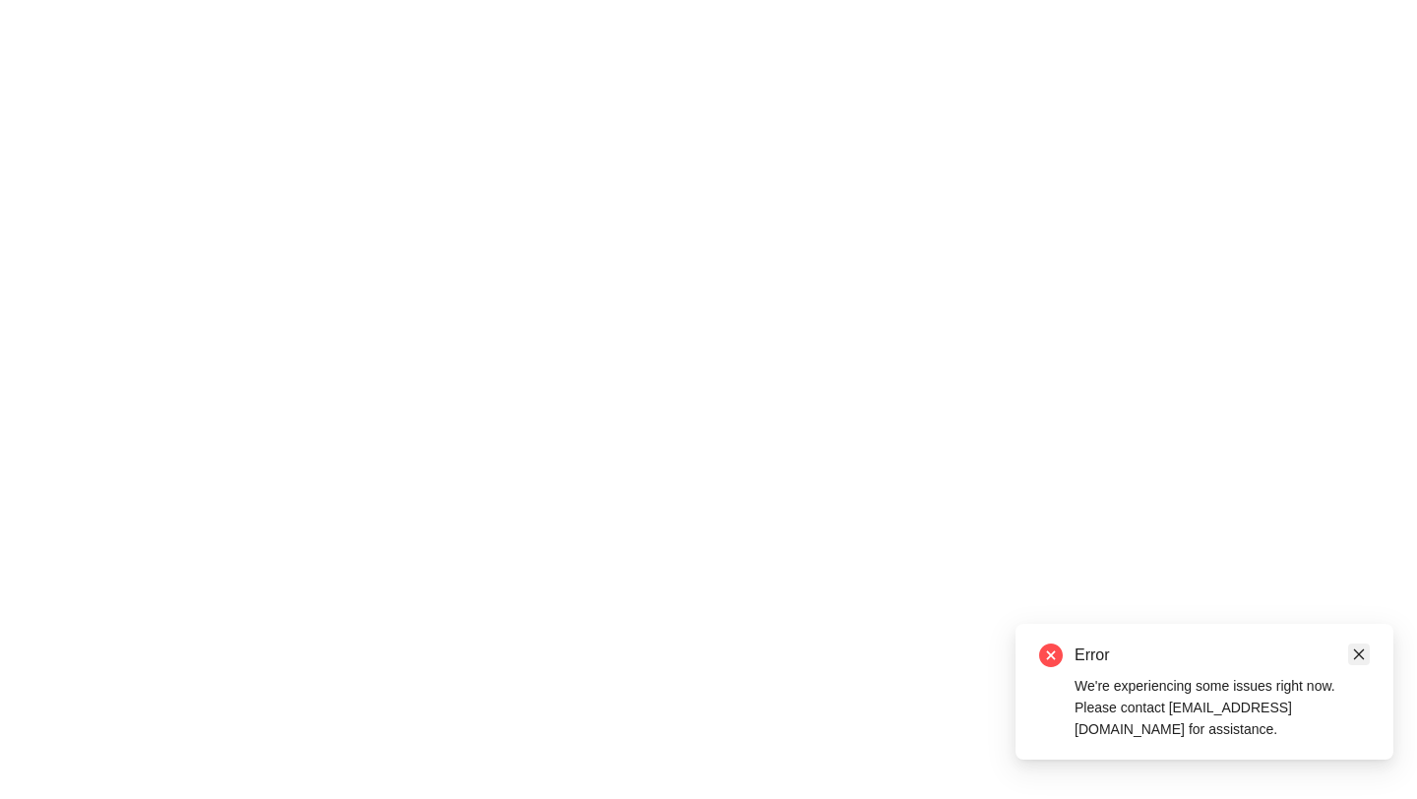
click at [1245, 646] on link "Close" at bounding box center [1359, 655] width 22 height 22
